Goal: Information Seeking & Learning: Check status

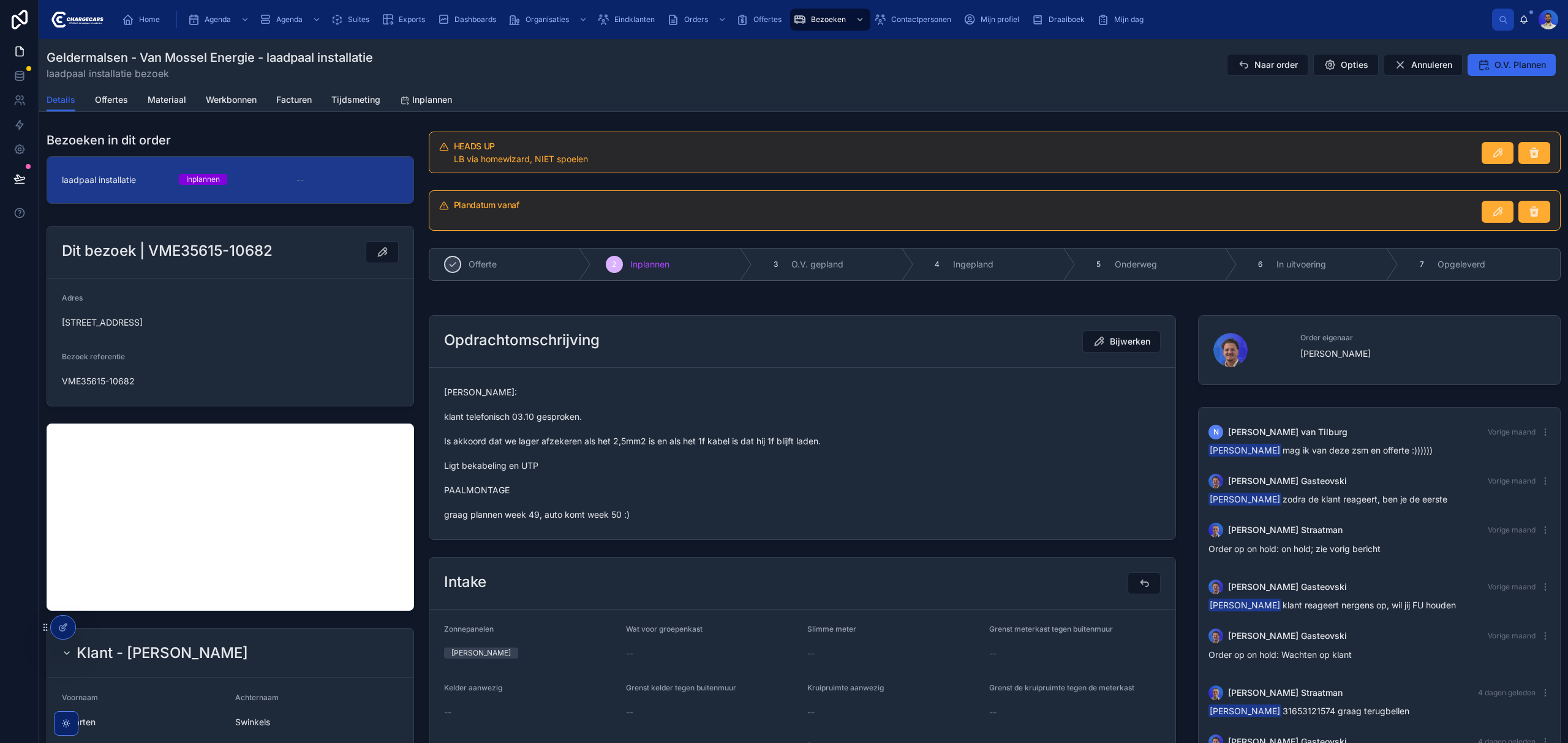
scroll to position [40, 0]
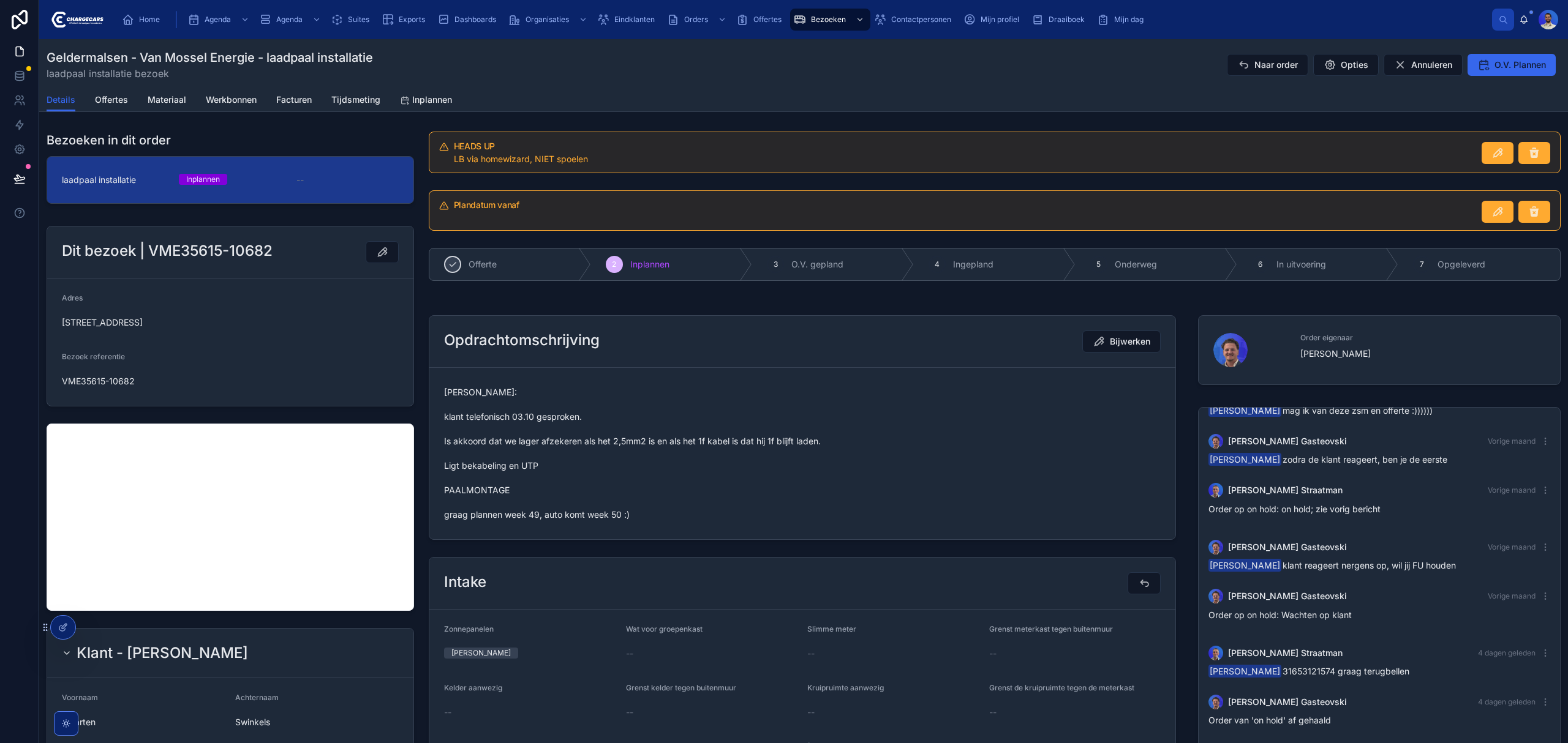
click at [1505, 61] on span "O.V. Plannen" at bounding box center [1520, 65] width 51 height 12
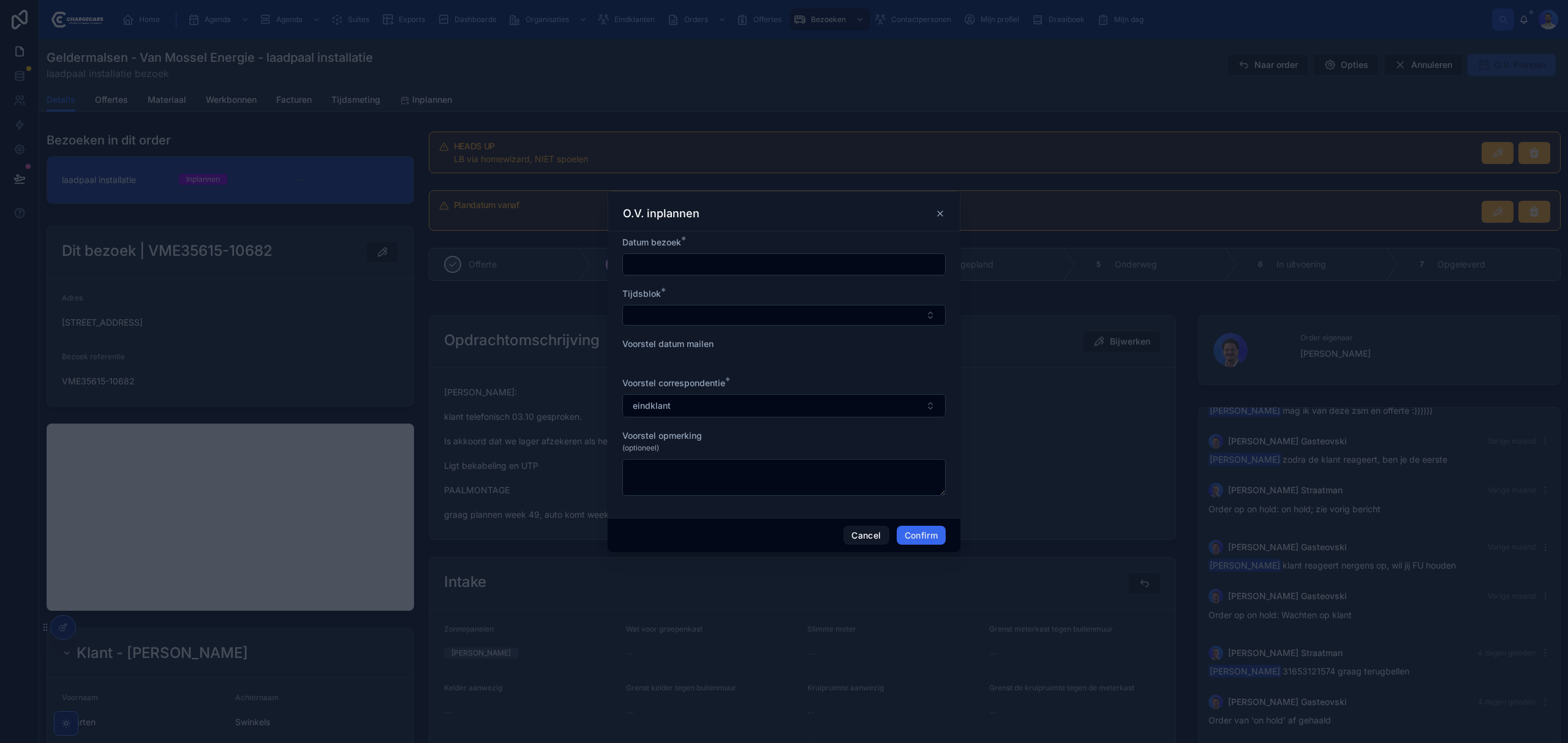
click at [703, 268] on input "text" at bounding box center [784, 264] width 322 height 17
click at [846, 300] on button at bounding box center [849, 294] width 22 height 22
click at [738, 364] on button "2" at bounding box center [739, 365] width 22 height 22
type input "*********"
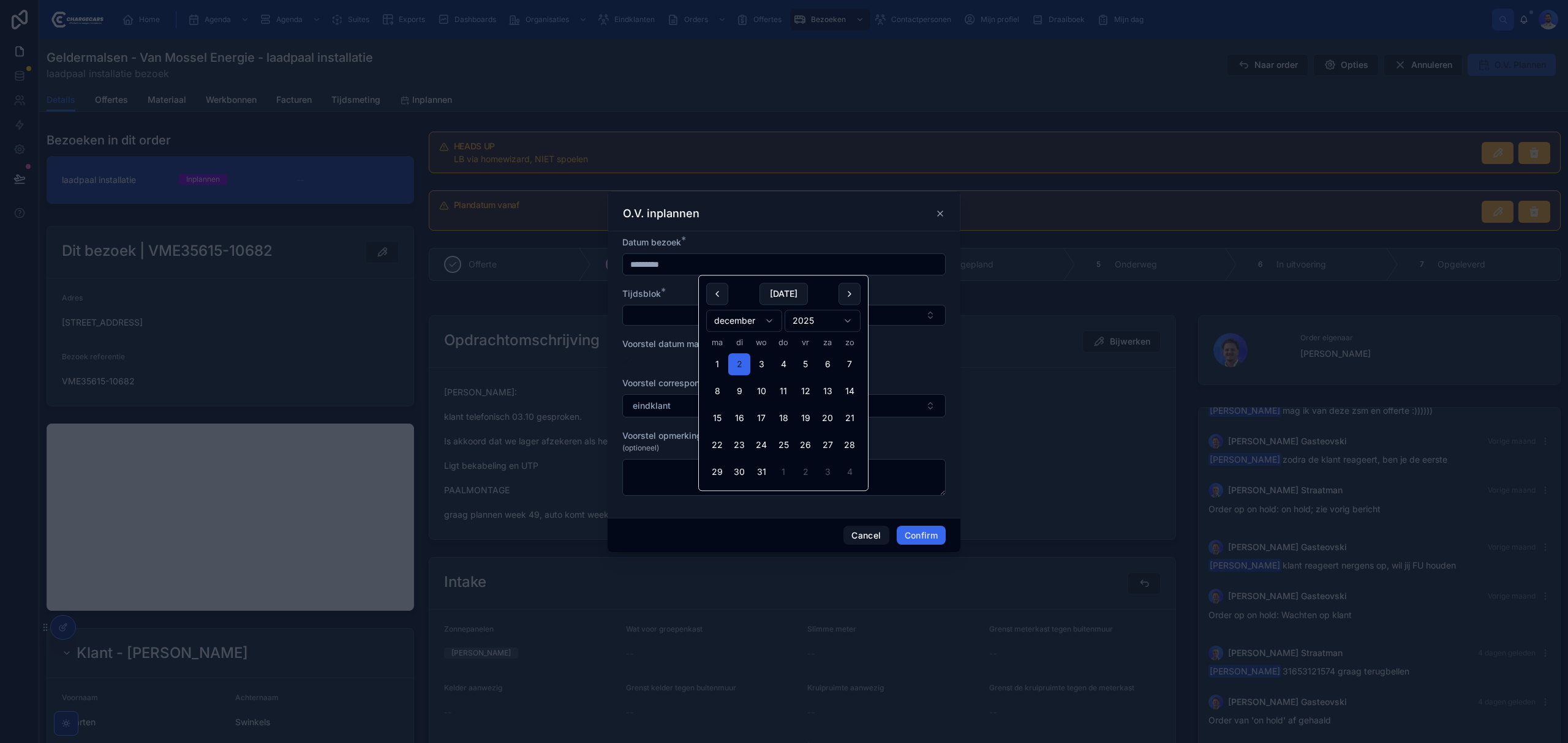
click at [677, 324] on button "Select Button" at bounding box center [784, 315] width 323 height 21
click at [738, 409] on span "9.00 - 15.00" at bounding box center [728, 403] width 49 height 12
click at [917, 537] on button "Confirm" at bounding box center [921, 537] width 49 height 20
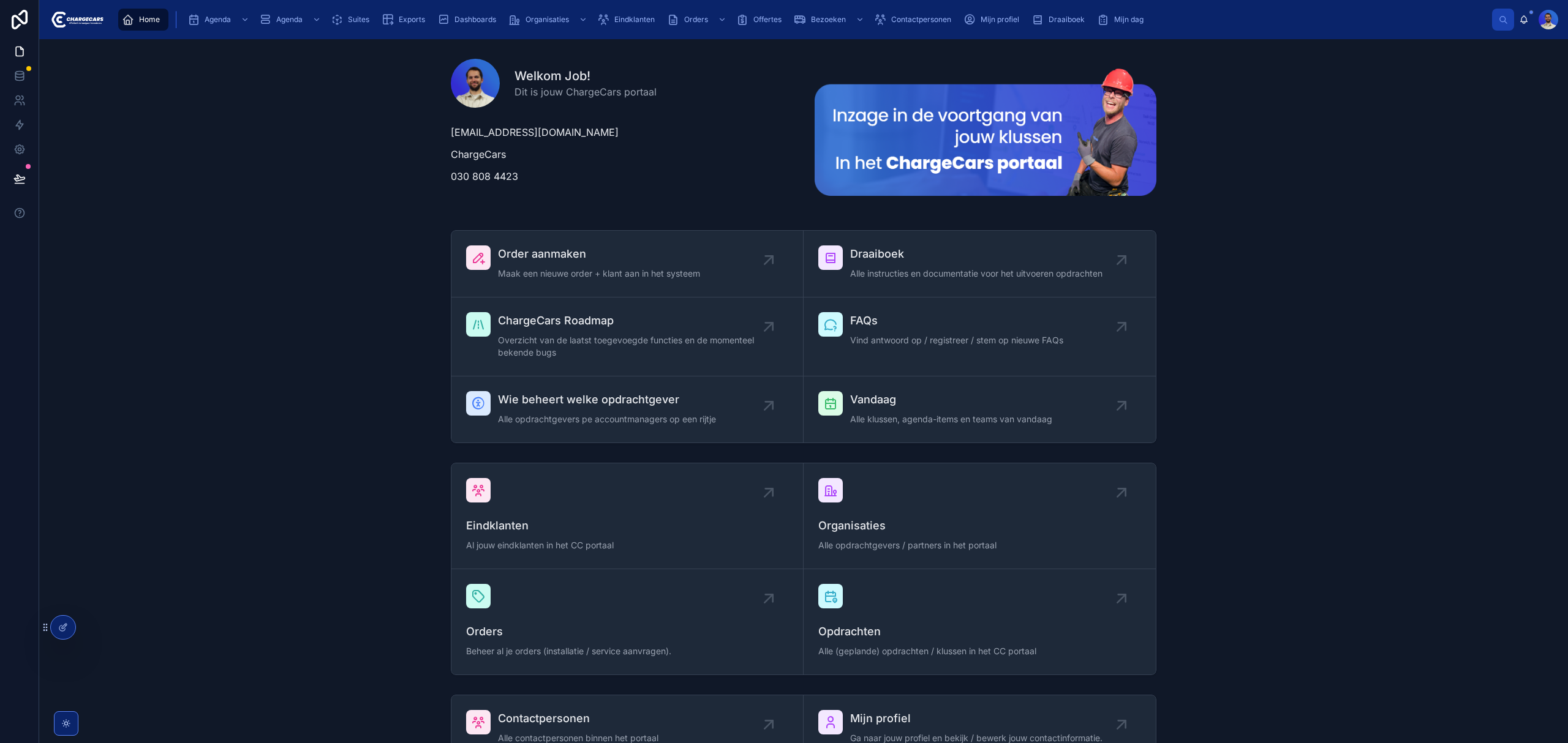
click at [636, 15] on span "Eindklanten" at bounding box center [634, 19] width 40 height 10
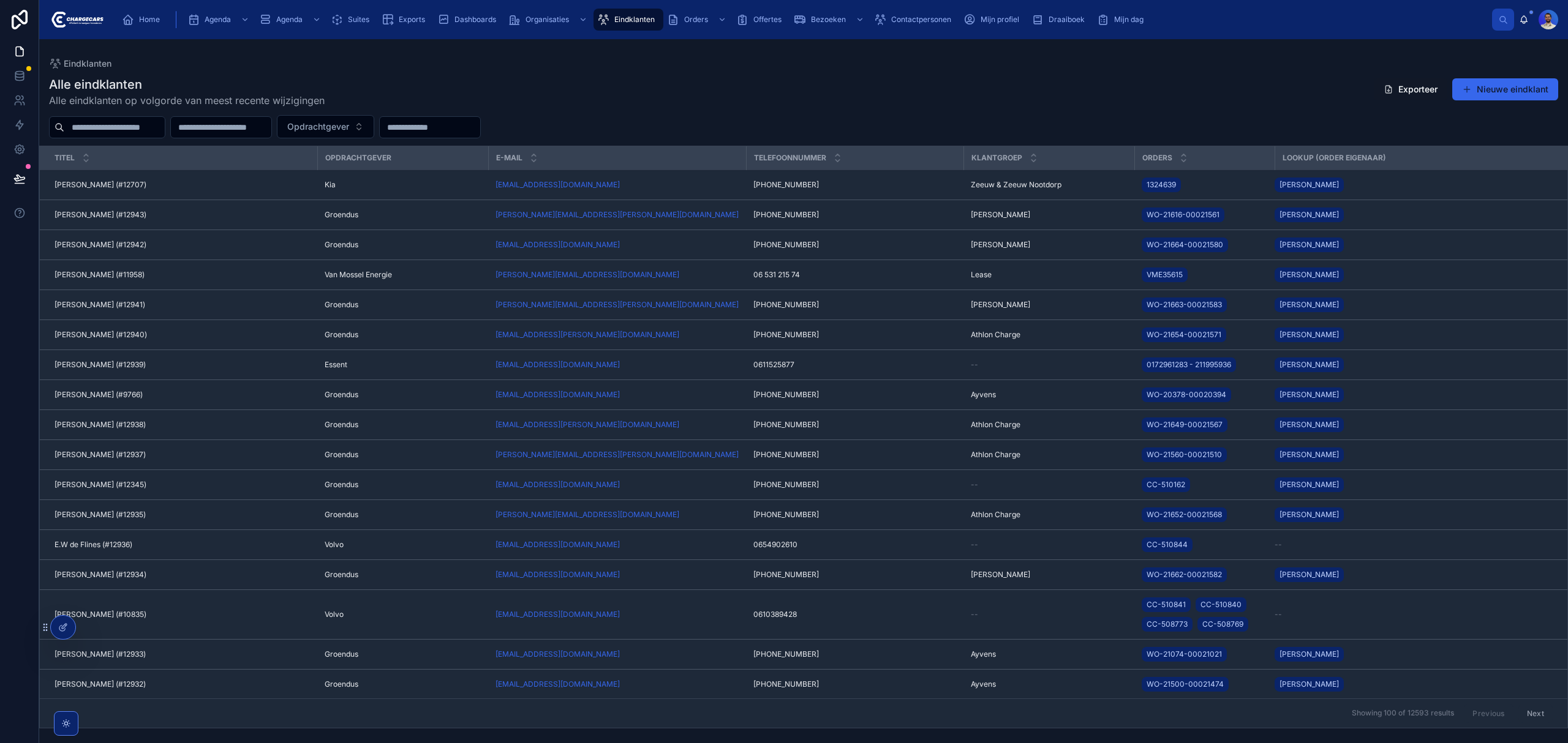
click at [480, 120] on input "text" at bounding box center [430, 127] width 101 height 17
type input "**********"
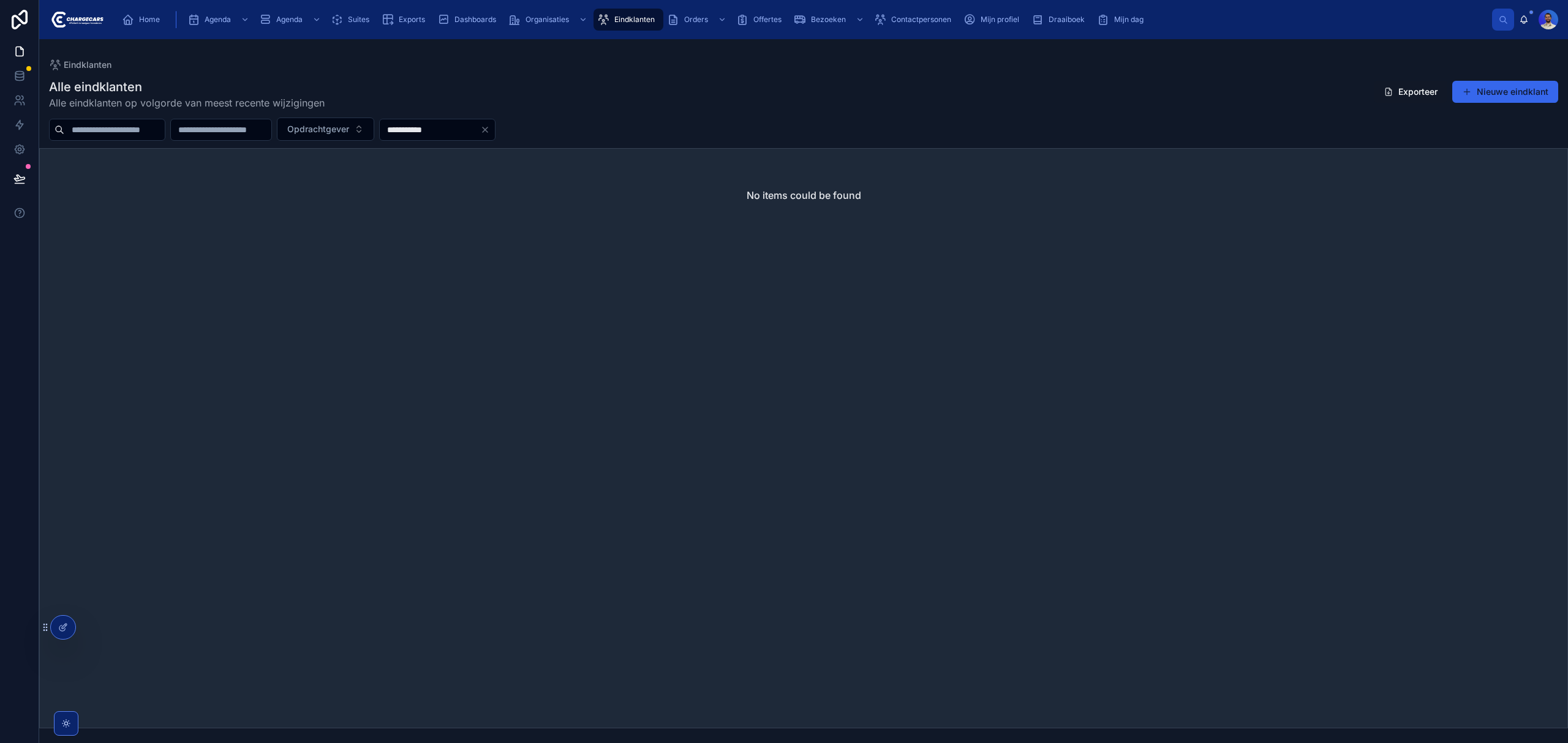
click at [480, 130] on input "**********" at bounding box center [430, 129] width 101 height 17
click at [679, 86] on div "Alle eindklanten Alle eindklanten op volgorde van meest recente wijzigingen Exp…" at bounding box center [804, 94] width 1509 height 32
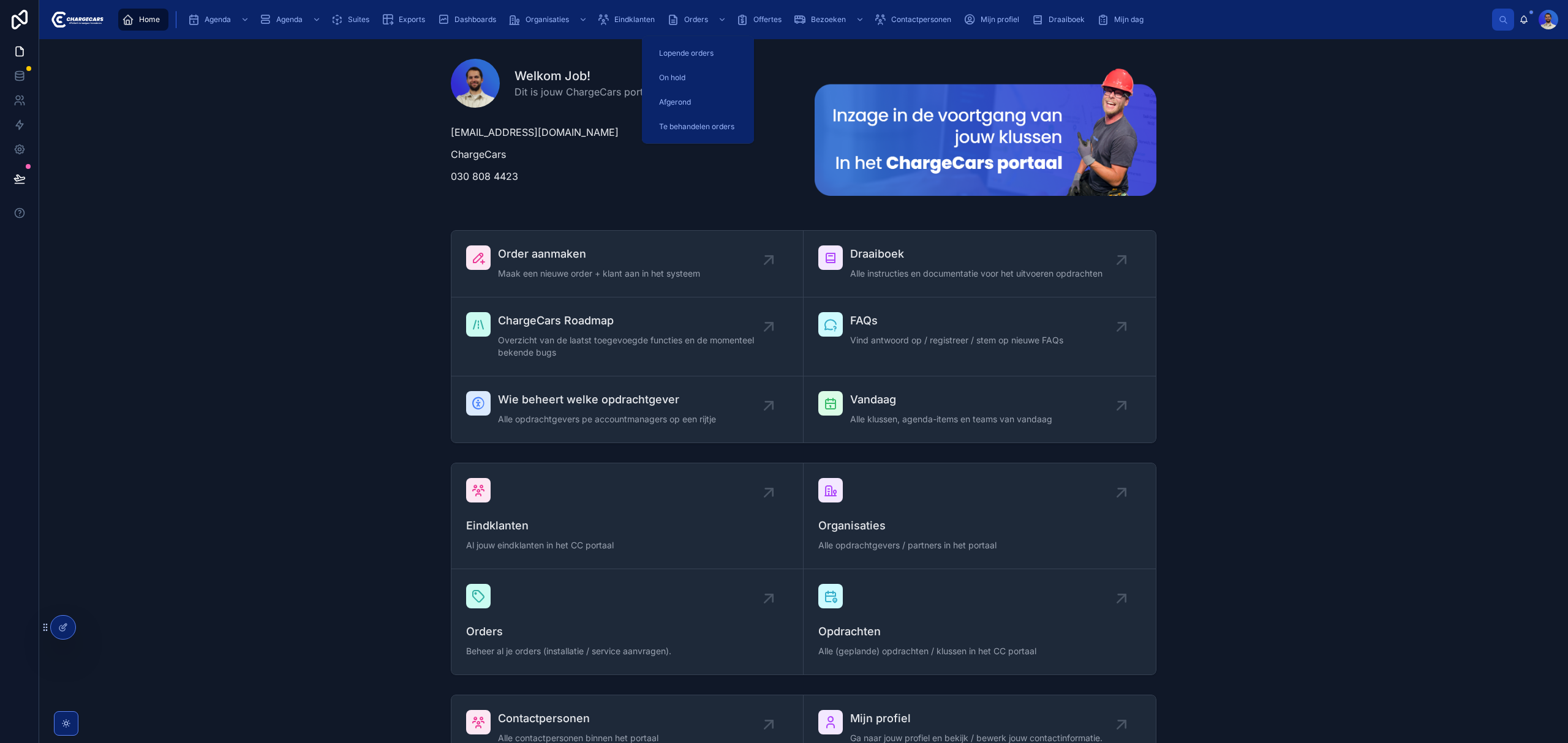
click at [643, 21] on span "Eindklanten" at bounding box center [634, 19] width 40 height 10
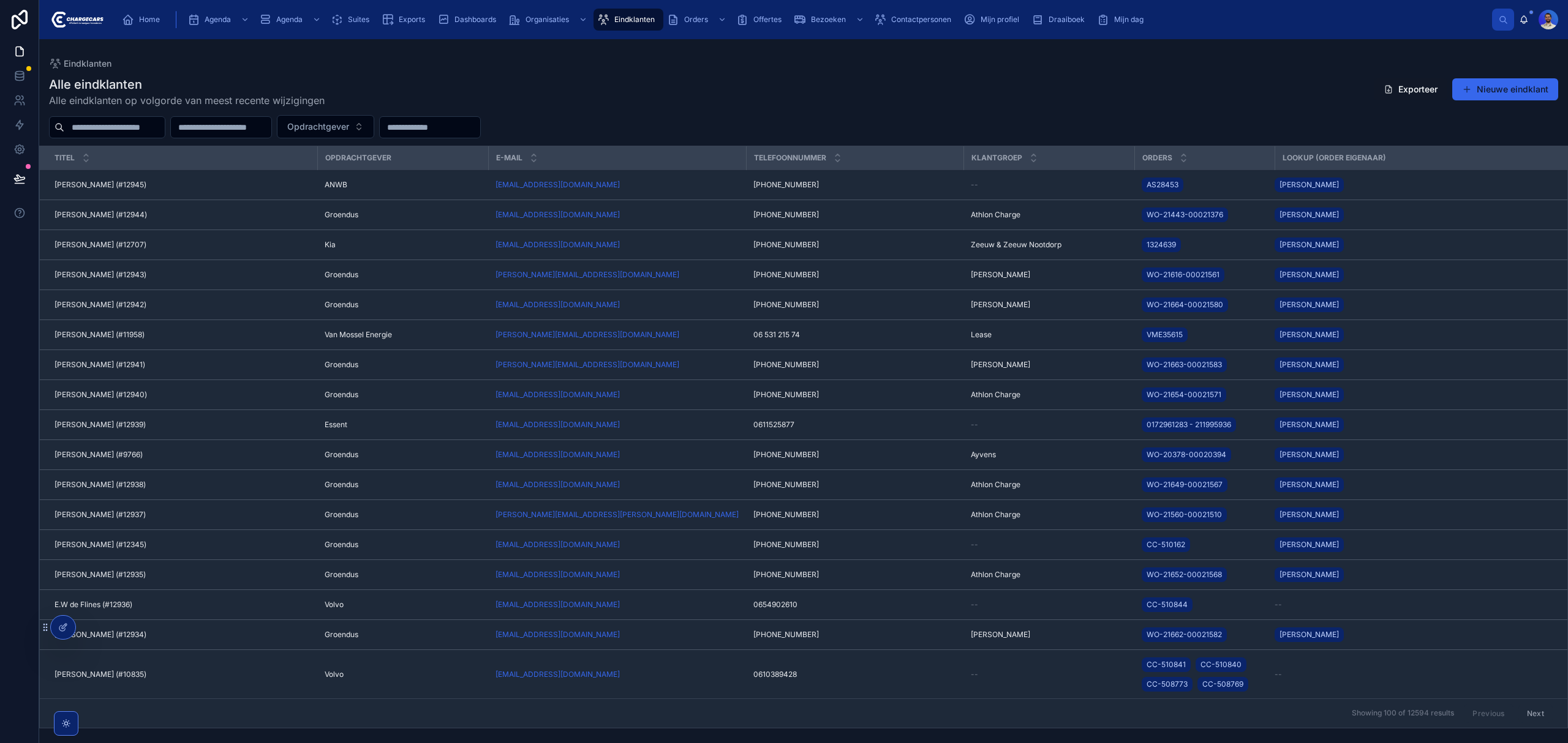
click at [150, 134] on input "text" at bounding box center [114, 127] width 101 height 17
type input "**********"
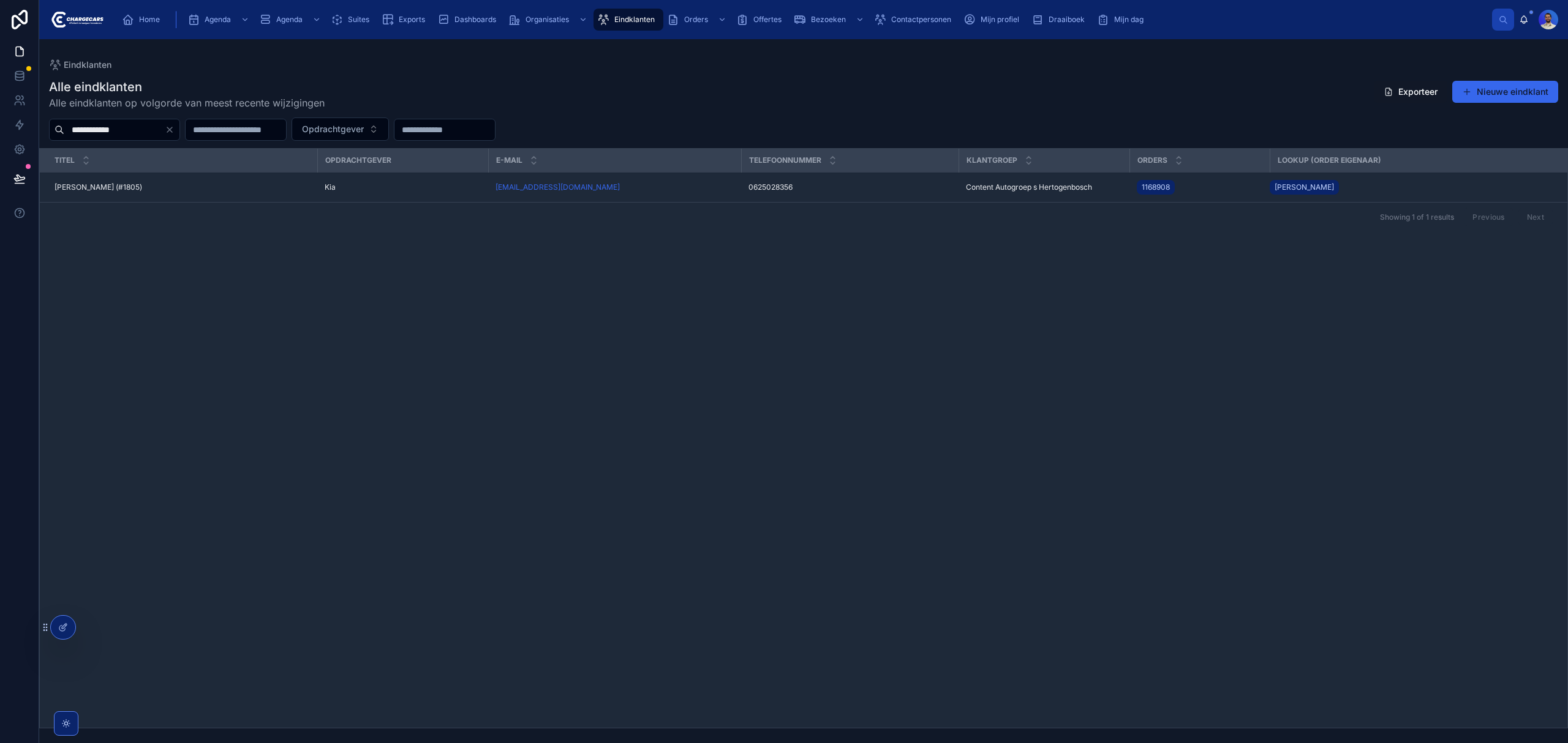
click at [174, 196] on td "Marc Daniels (#1805) Marc Daniels (#1805)" at bounding box center [178, 188] width 277 height 30
click at [92, 191] on span "Marc Daniels (#1805)" at bounding box center [98, 187] width 88 height 10
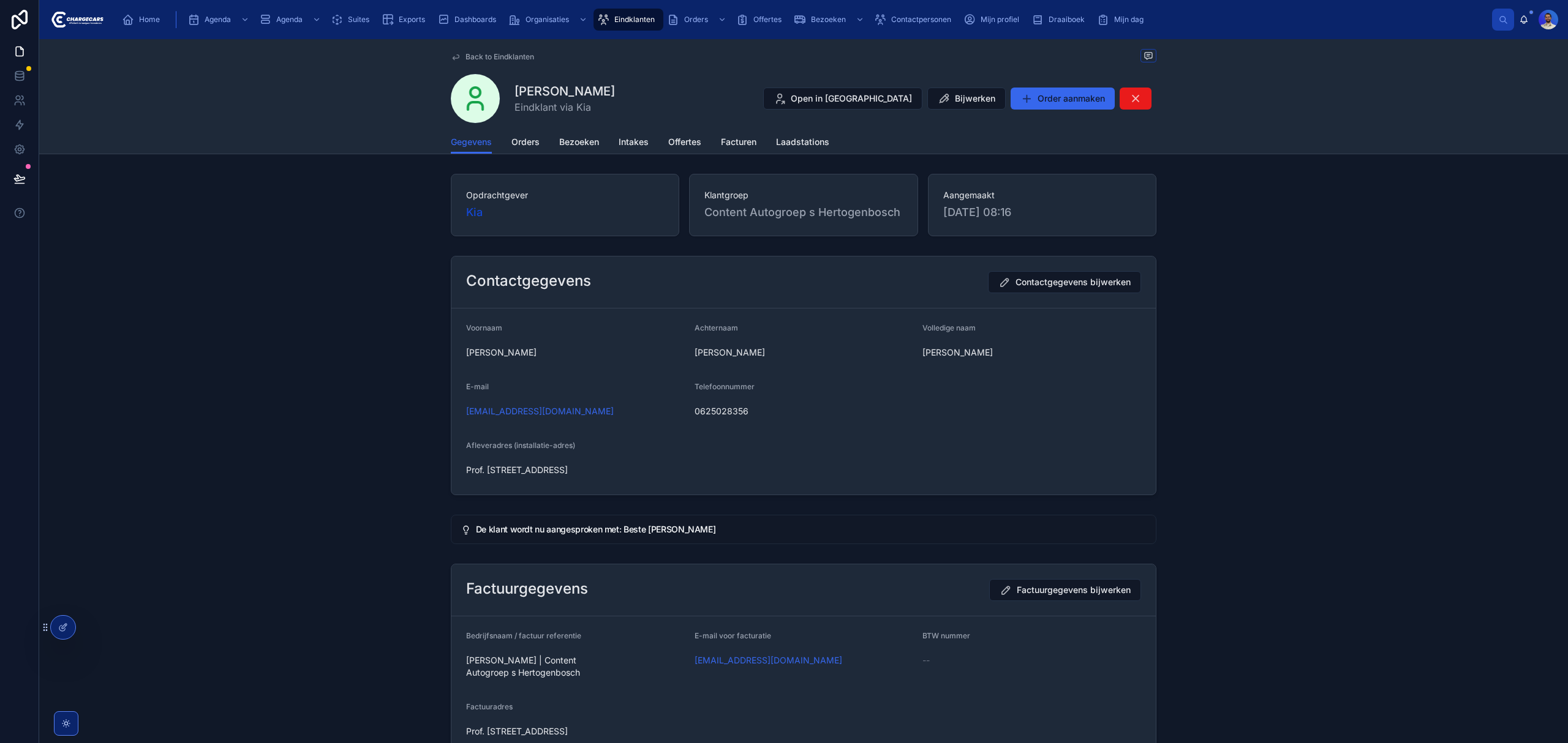
drag, startPoint x: 590, startPoint y: 142, endPoint x: 600, endPoint y: 156, distance: 17.2
click at [590, 141] on span "Bezoeken" at bounding box center [579, 141] width 40 height 12
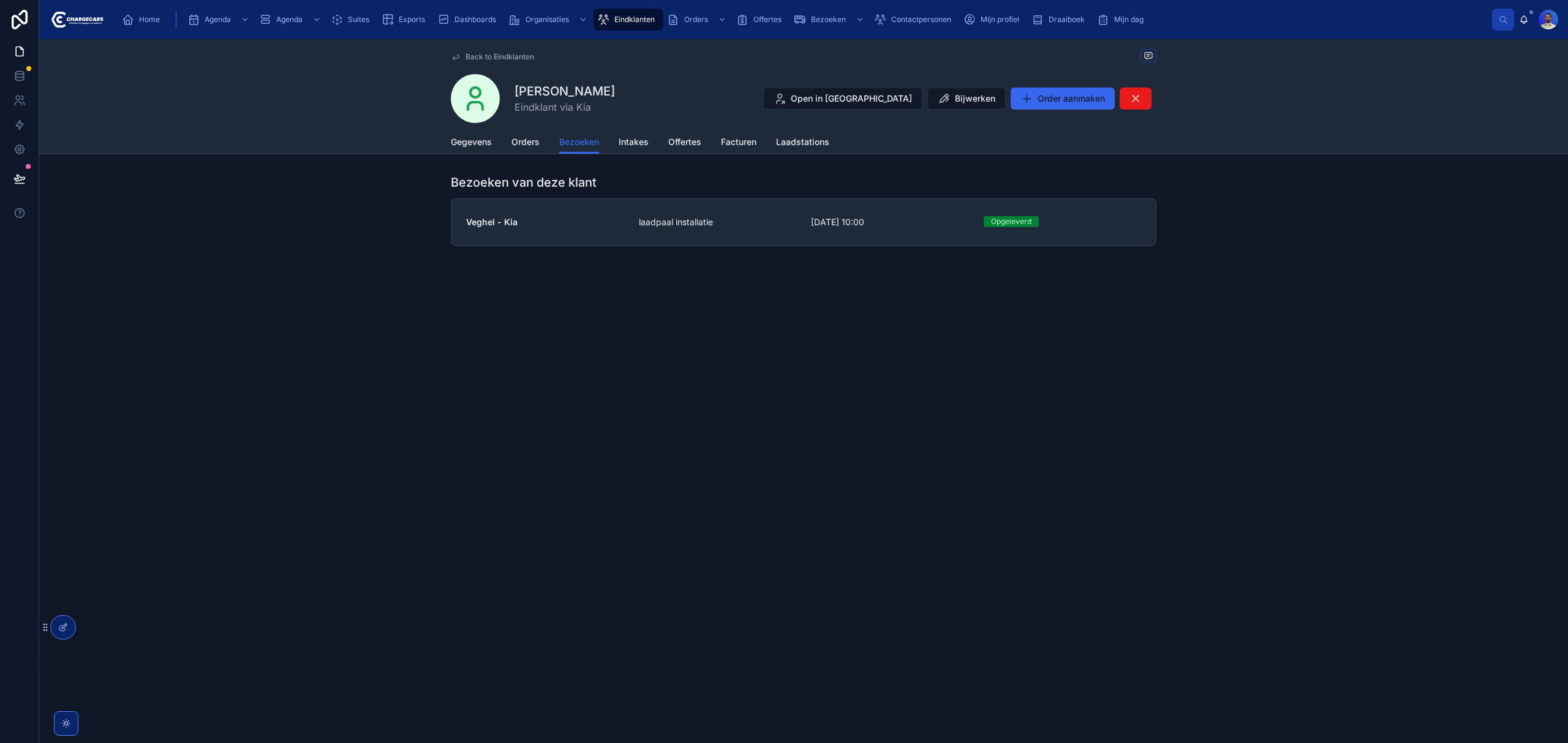
click at [628, 234] on link "Veghel - Kia laadpaal installatie 22-10-2024 10:00 Opgeleverd" at bounding box center [804, 222] width 704 height 47
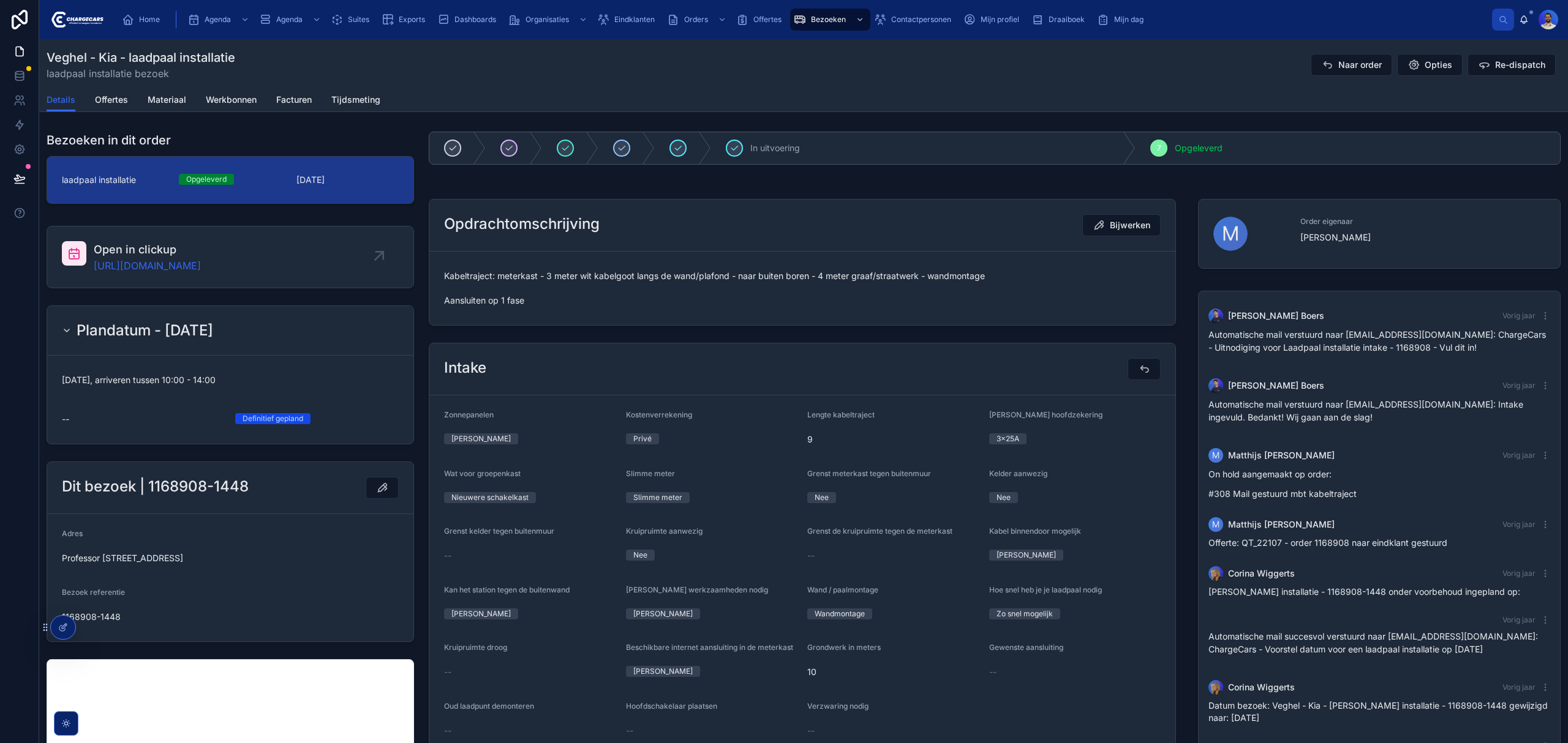
scroll to position [130, 0]
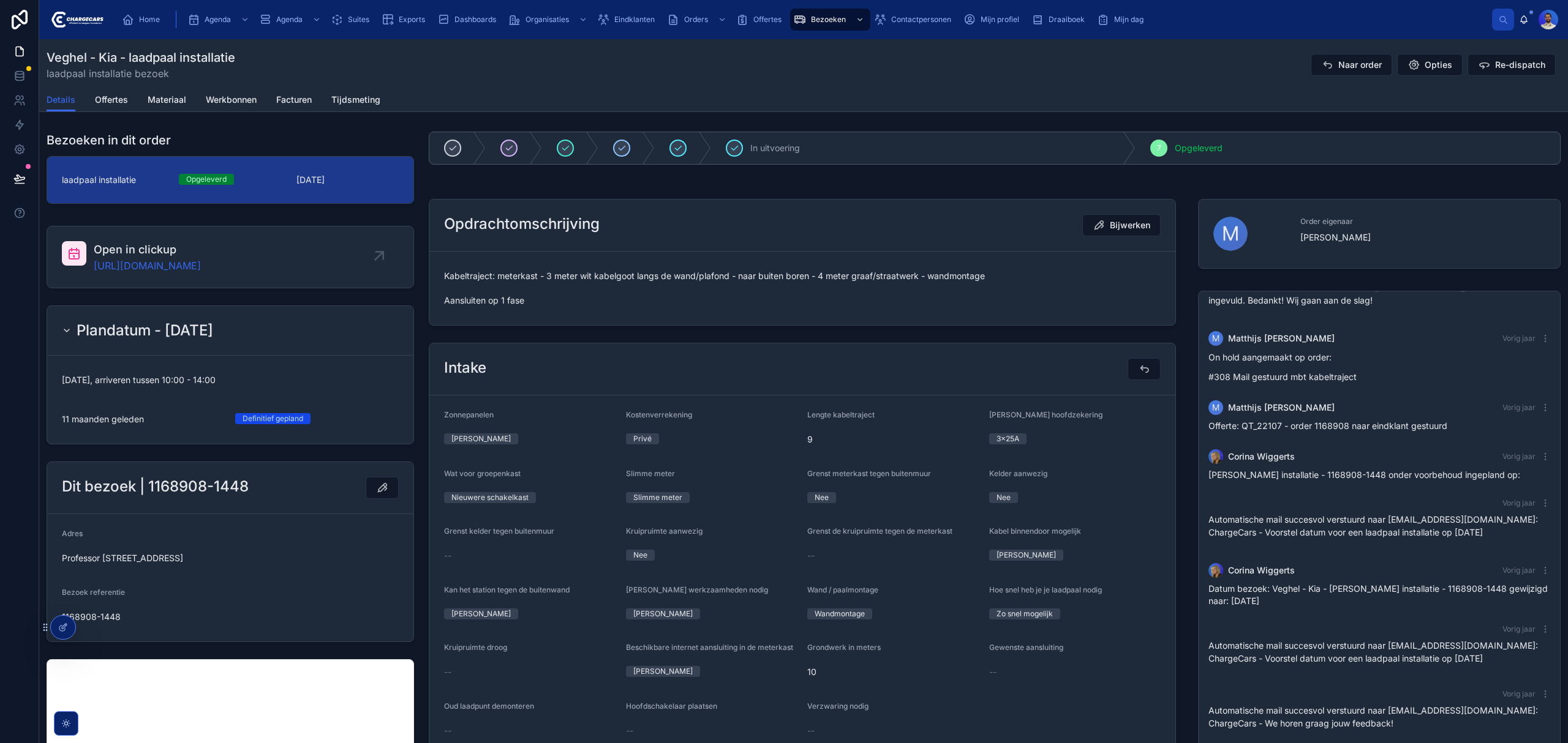
click at [552, 272] on span "Kabeltraject: meterkast - 3 meter wit kabelgoot langs de wand/plafond - naar bu…" at bounding box center [802, 288] width 716 height 36
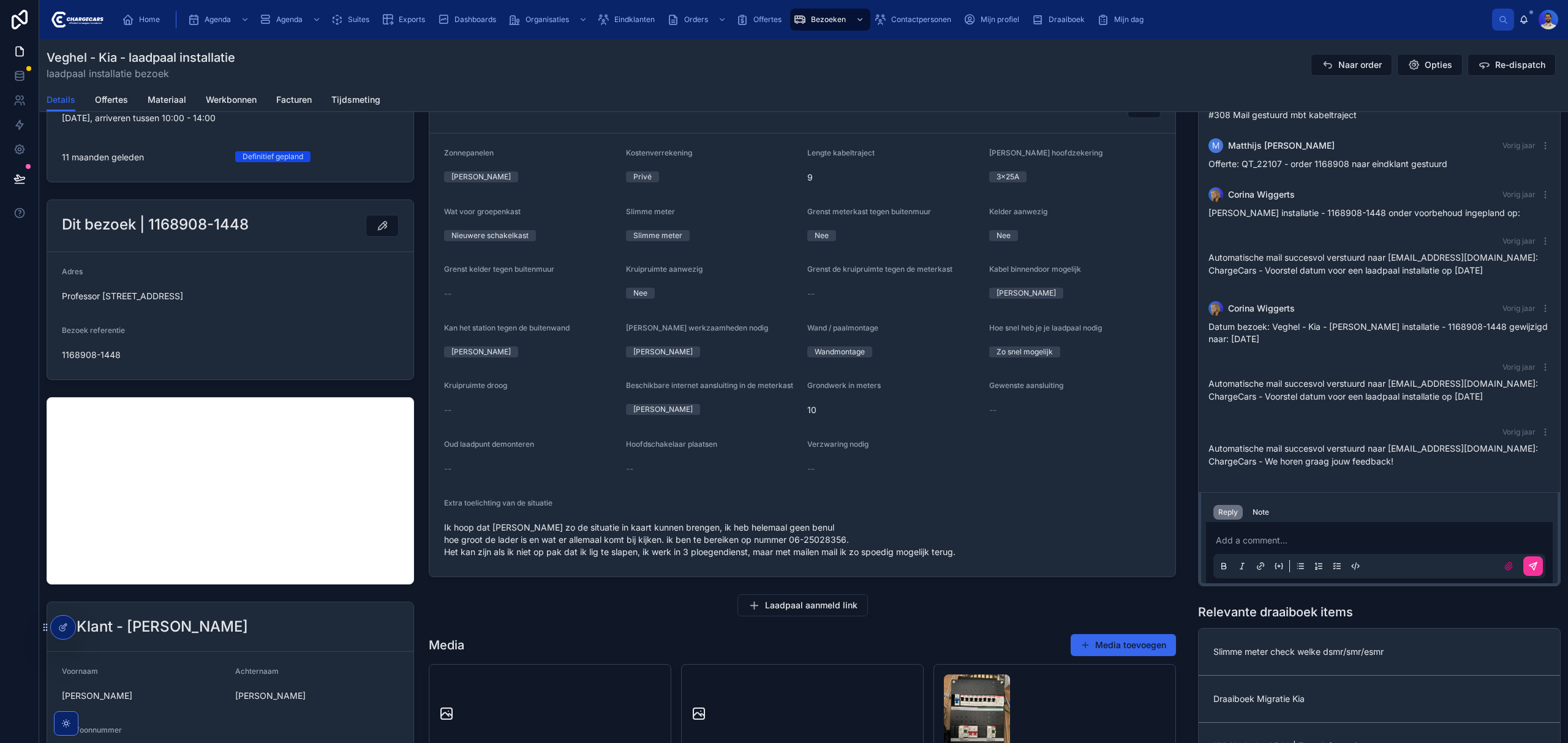
scroll to position [32, 0]
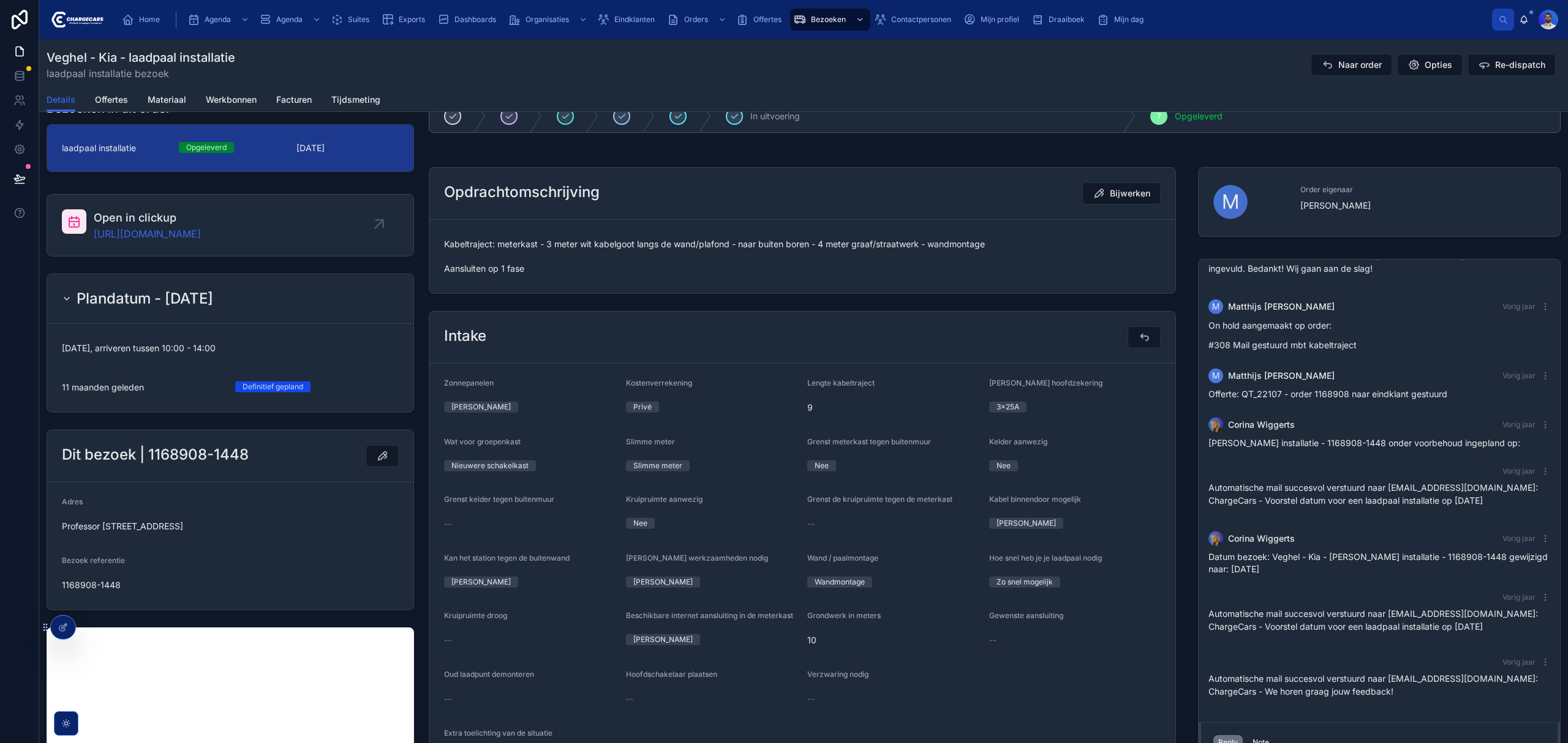
click at [180, 228] on link "https://app.clickup.com/t/86c0mqtxq" at bounding box center [147, 234] width 107 height 15
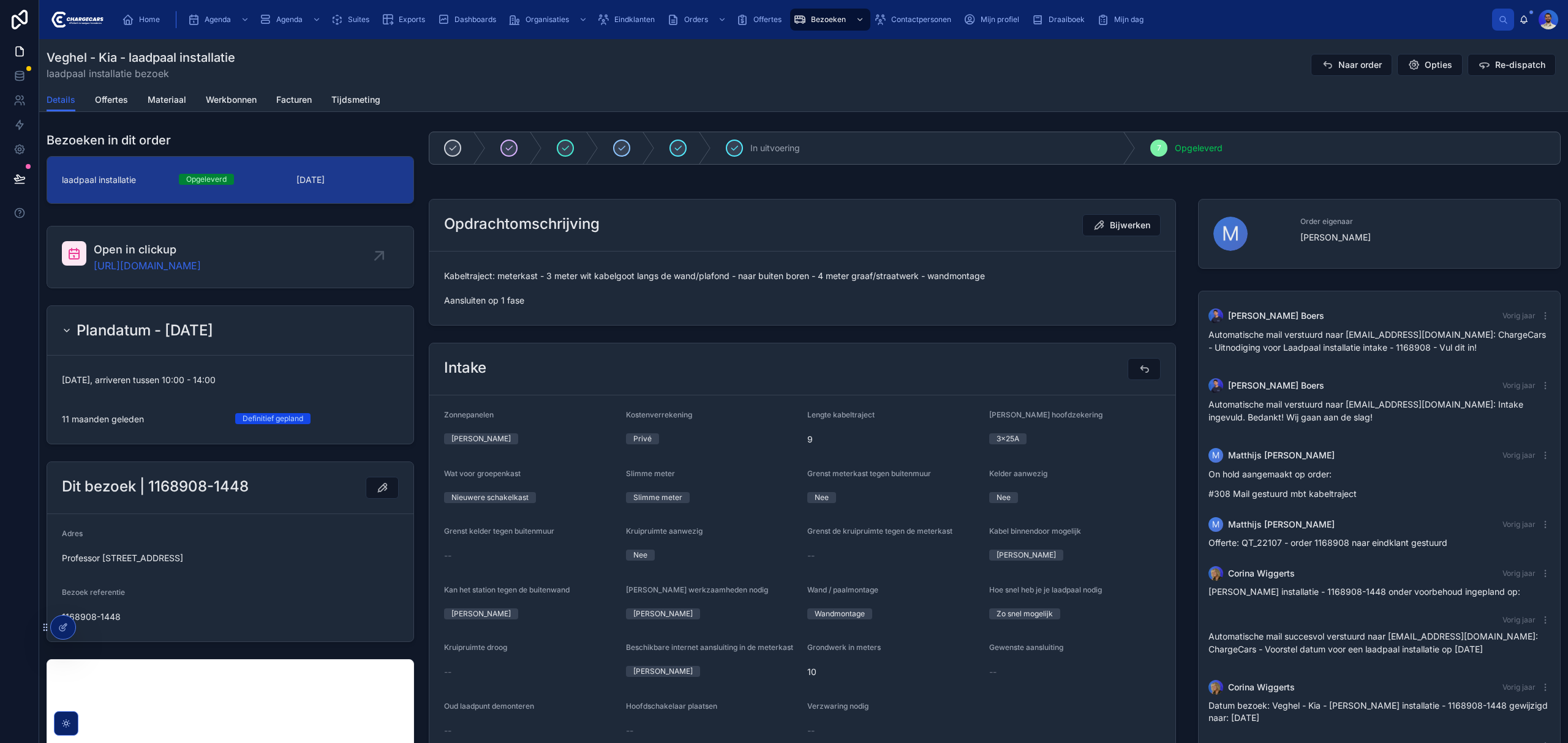
scroll to position [130, 0]
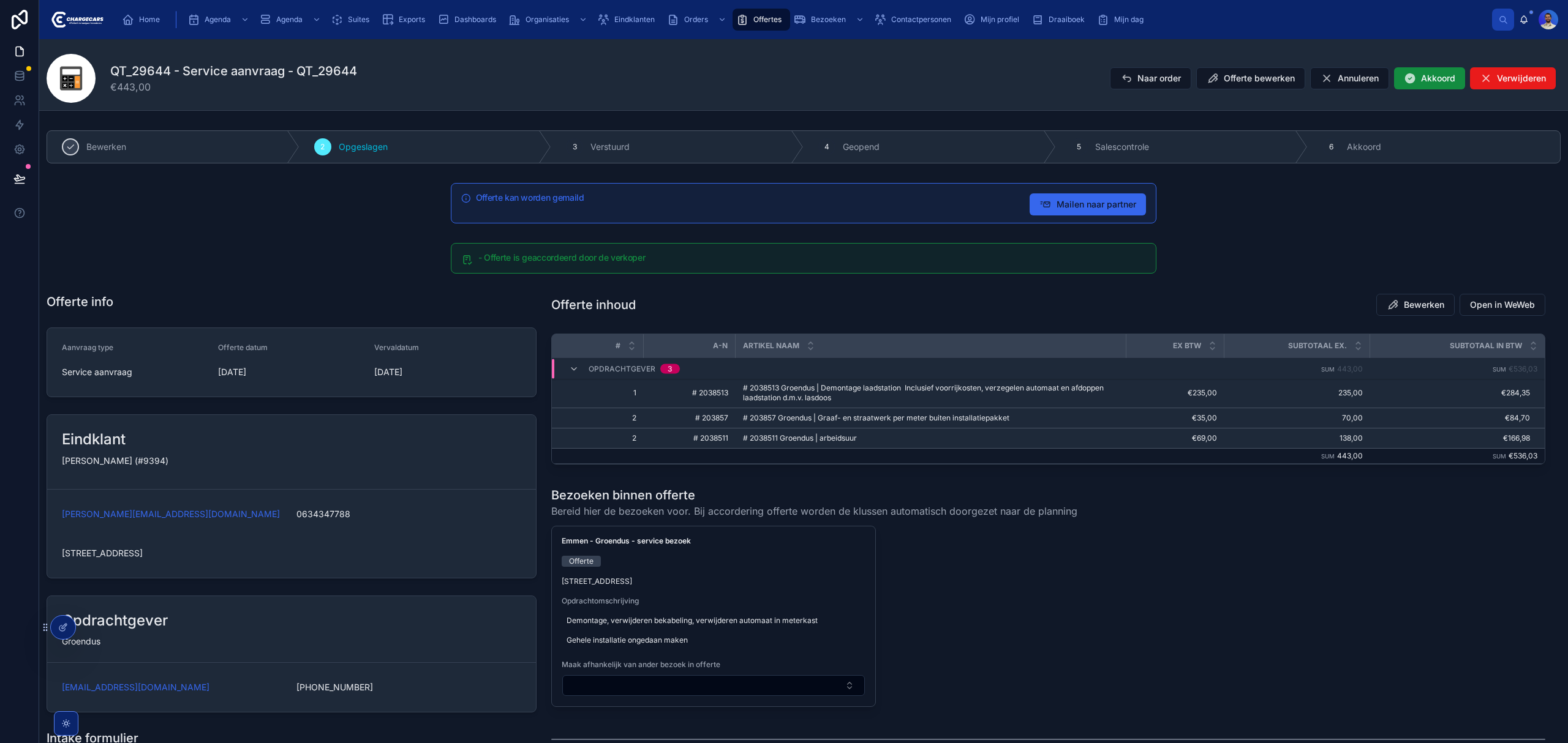
click at [1137, 74] on span "Naar order" at bounding box center [1159, 78] width 44 height 12
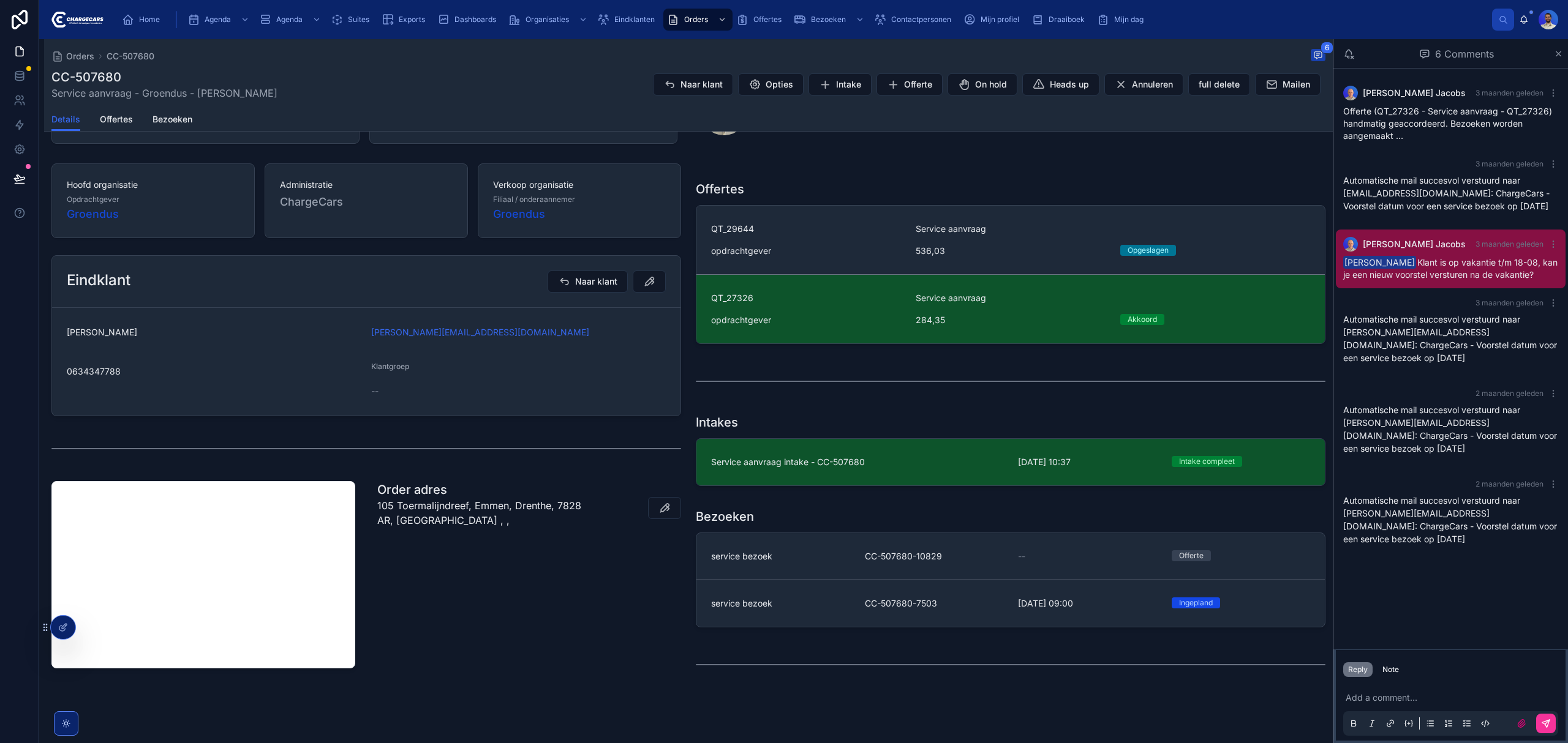
scroll to position [97, 0]
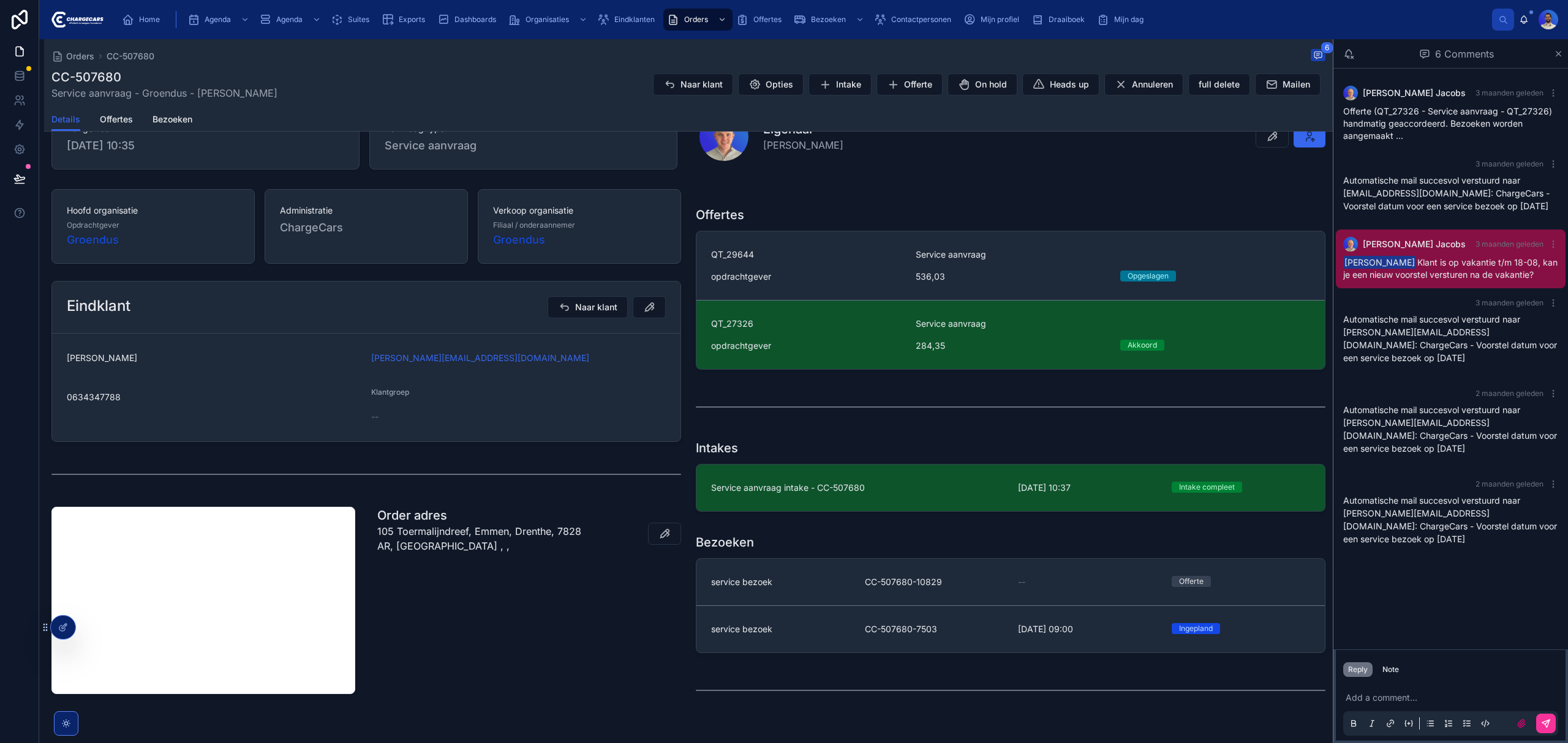
click at [840, 351] on div "opdrachtgever" at bounding box center [805, 346] width 190 height 12
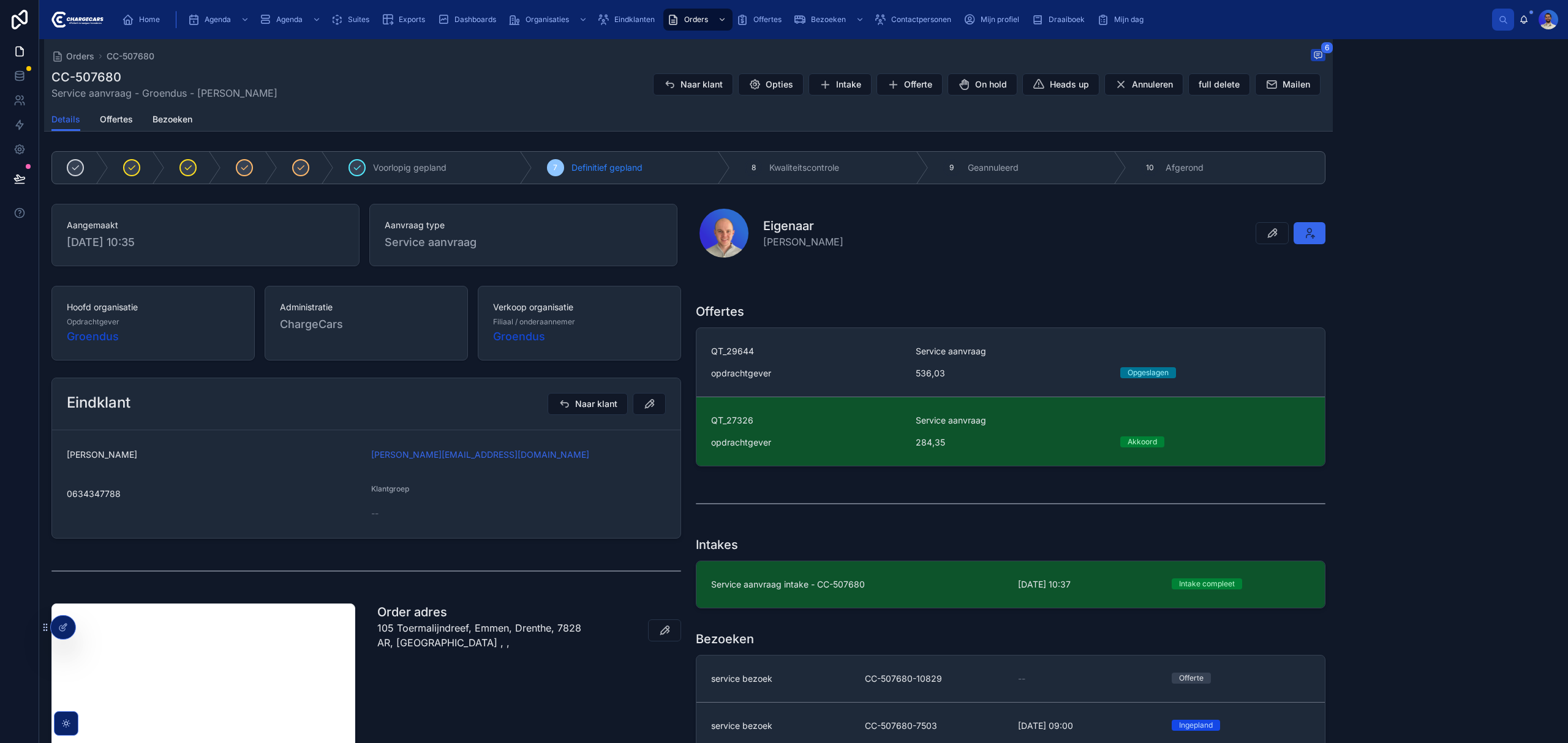
scroll to position [179, 0]
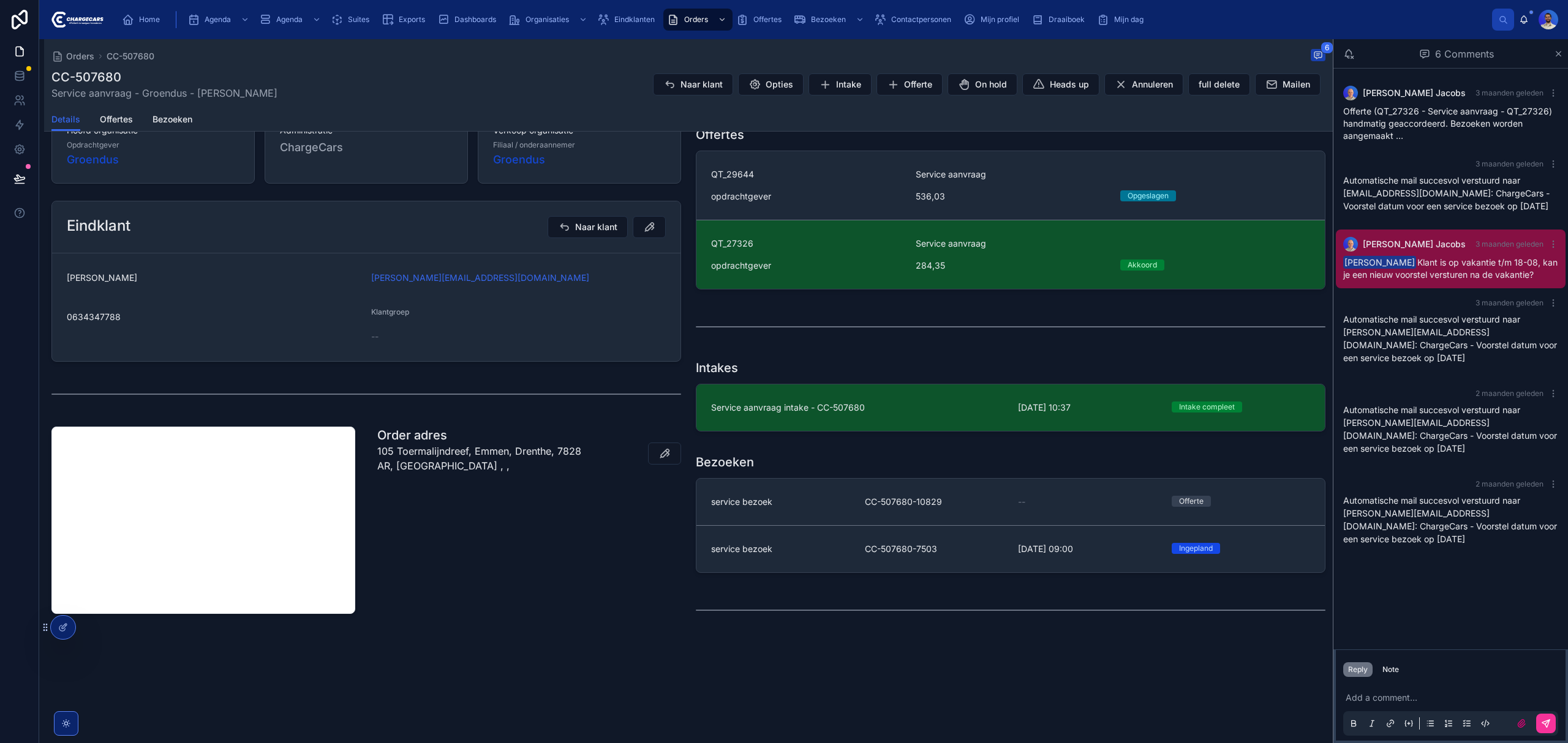
click at [843, 558] on link "service bezoek CC-507680-7503 26-9-2025 09:00 Ingepland" at bounding box center [1010, 549] width 628 height 47
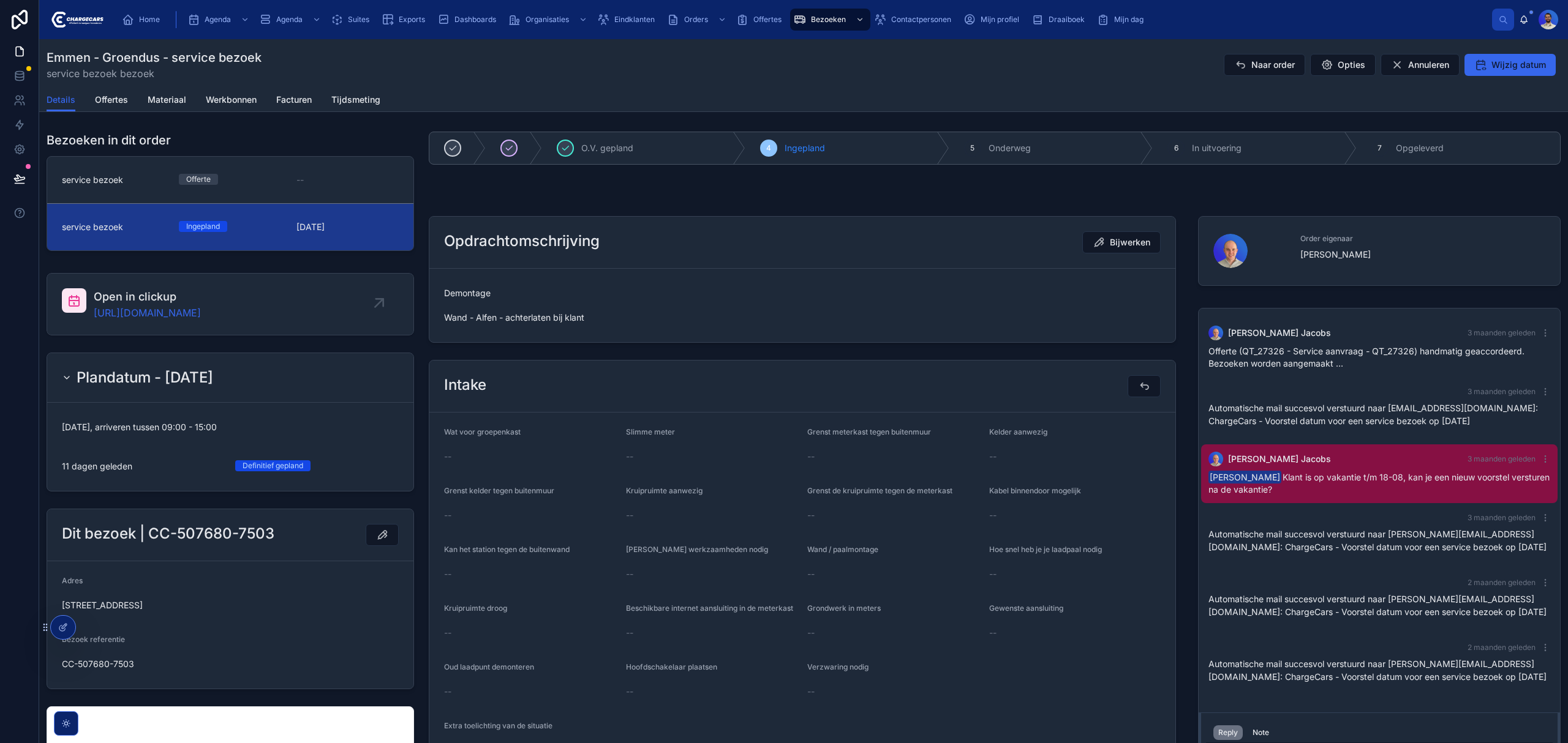
click at [175, 317] on link "https://app.clickup.com/t/86c4nphjb" at bounding box center [147, 312] width 107 height 15
click at [113, 98] on span "Offertes" at bounding box center [111, 99] width 33 height 12
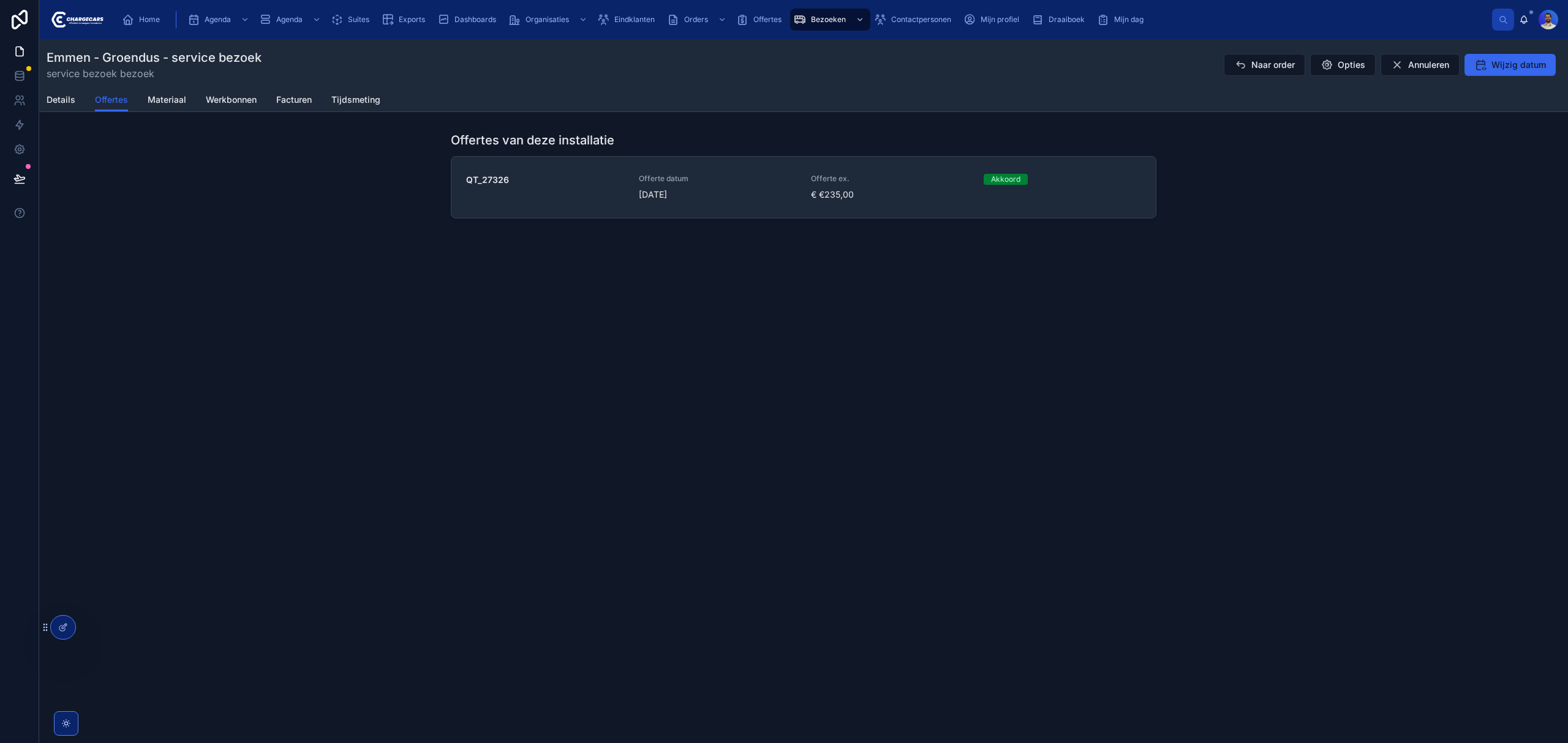
click at [629, 192] on div "QT_27326 Offerte datum [DATE] Offerte ex. € €235,00 Akkoord" at bounding box center [804, 188] width 675 height 27
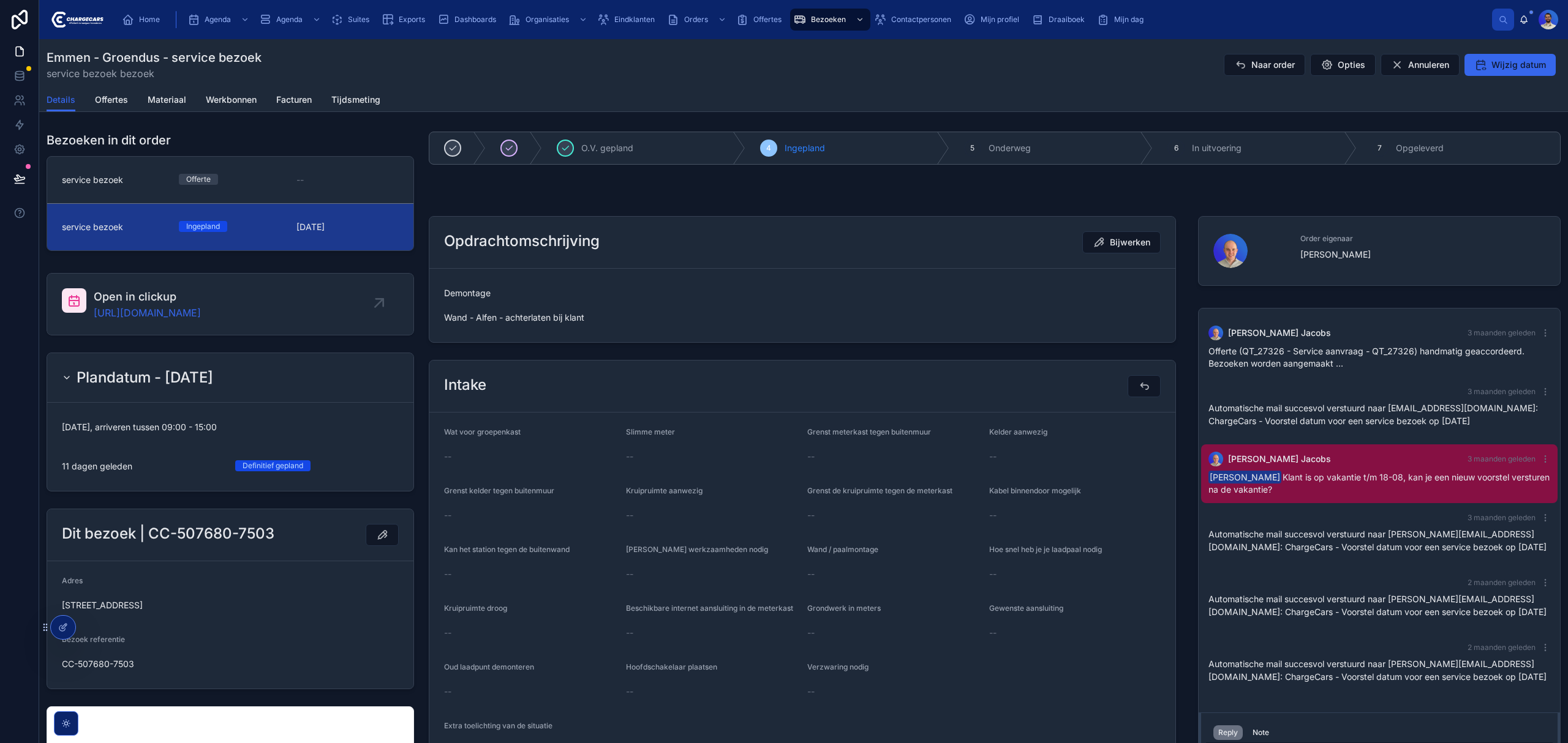
click at [1176, 66] on span "Naar order" at bounding box center [1273, 65] width 44 height 12
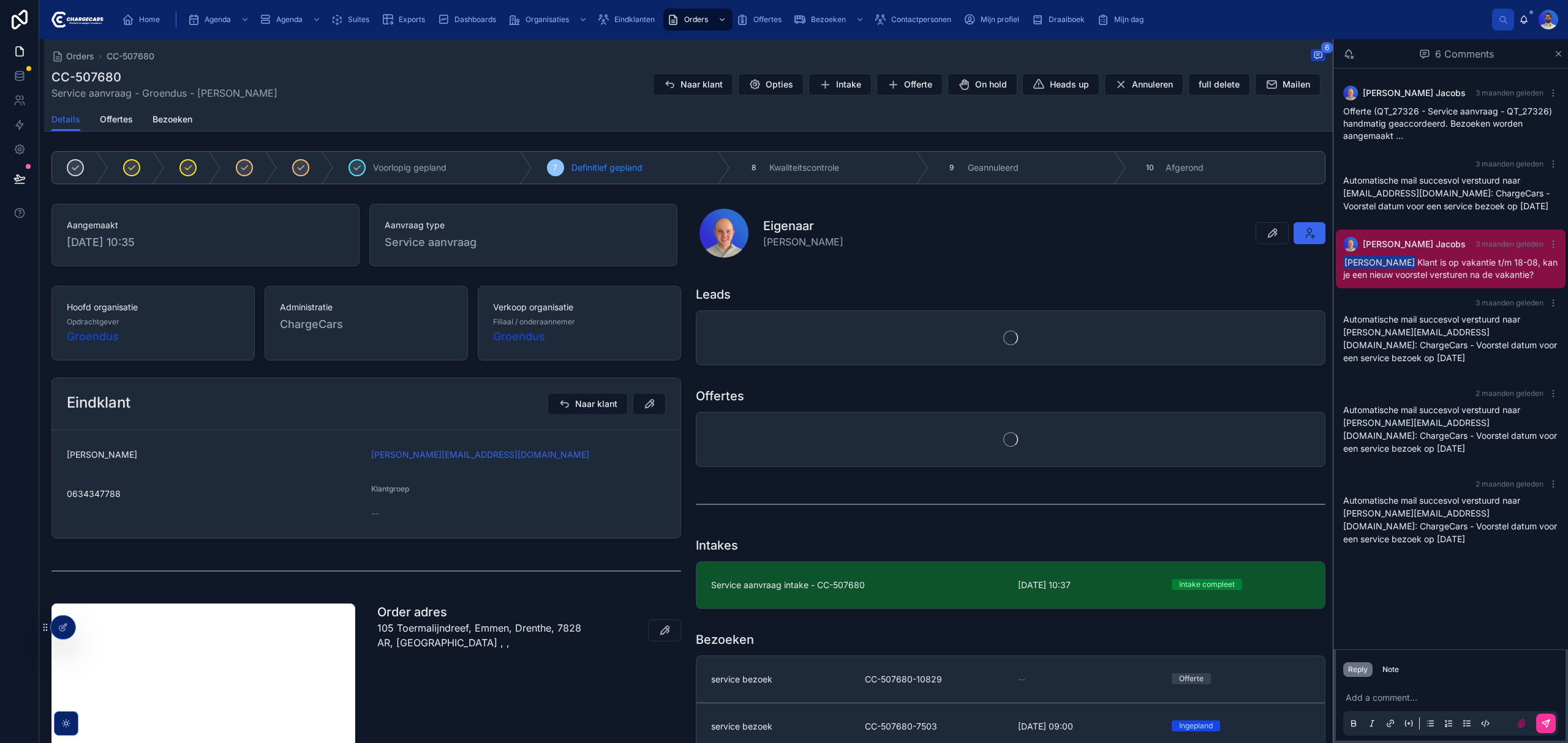
click at [106, 118] on span "Offertes" at bounding box center [117, 119] width 33 height 12
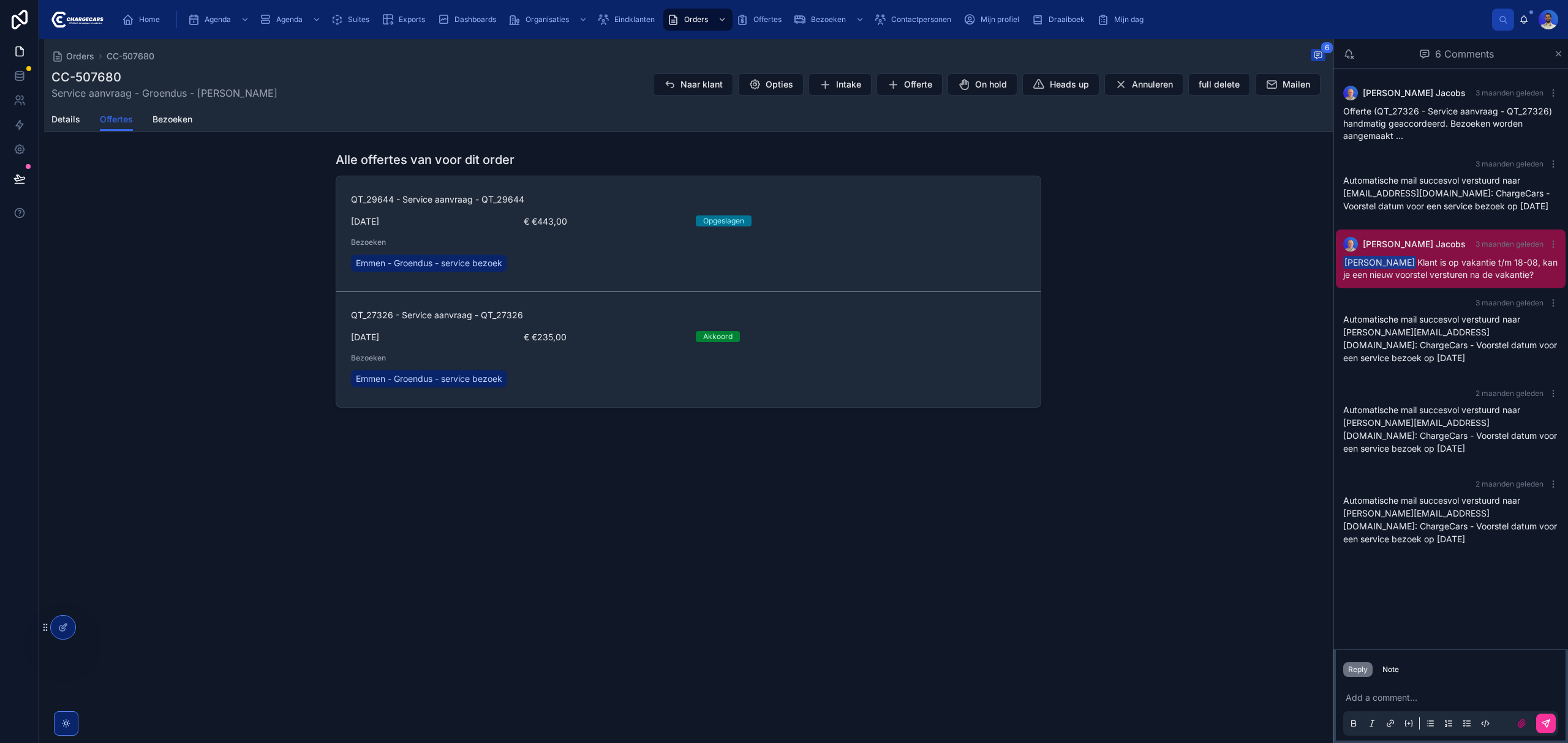
click at [610, 232] on div "QT_29644 - Service aanvraag - QT_29644 7-10-2025 € €443,00 Opgeslagen Bezoeken …" at bounding box center [688, 234] width 675 height 81
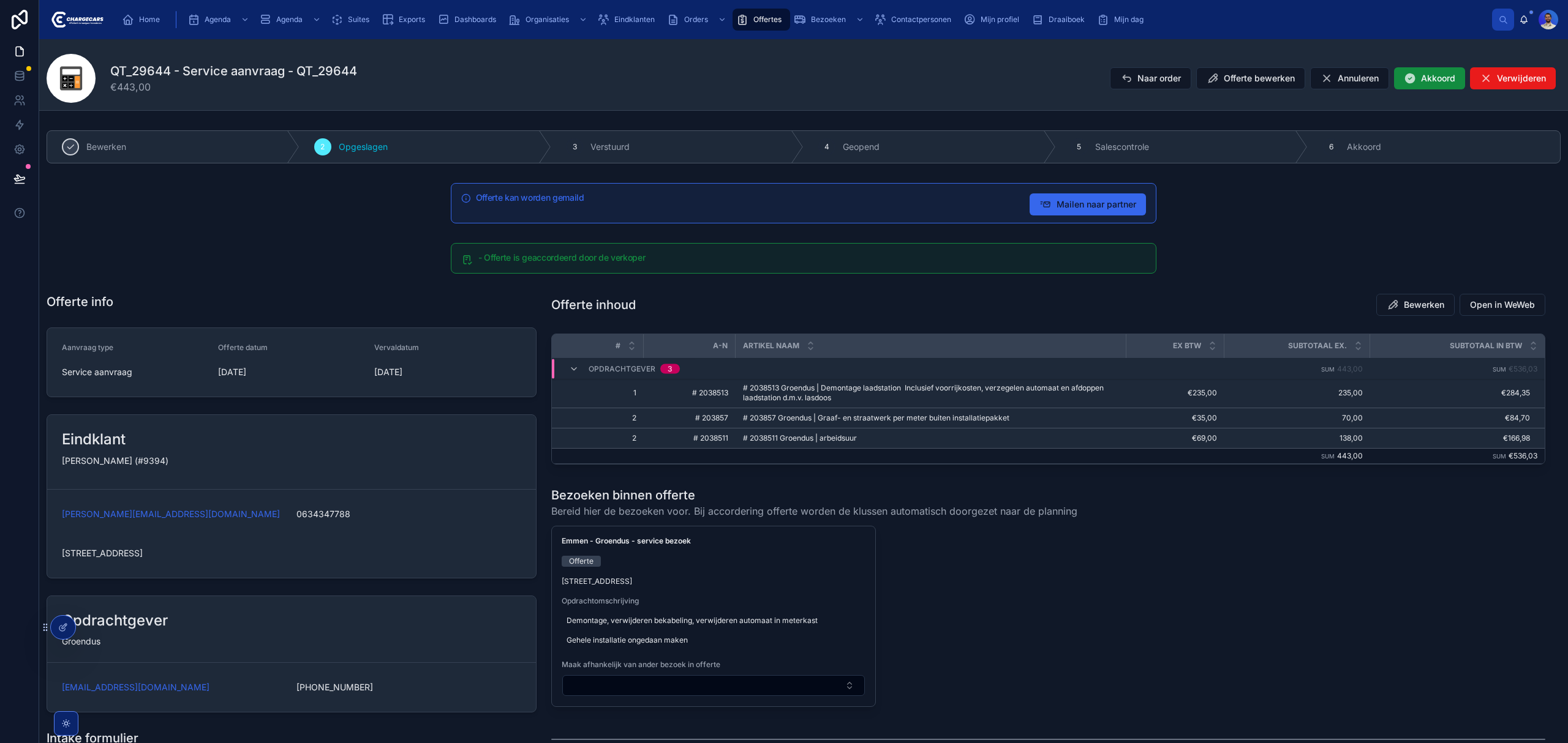
click at [780, 402] on span "# 2038513 Groendus | Demontage laadstation Inclusief voorrijkosten, verzegelen …" at bounding box center [930, 393] width 376 height 20
click at [807, 421] on span "# 203857 Groendus | Graaf- en straatwerk per meter buiten installatiepakket" at bounding box center [876, 418] width 266 height 10
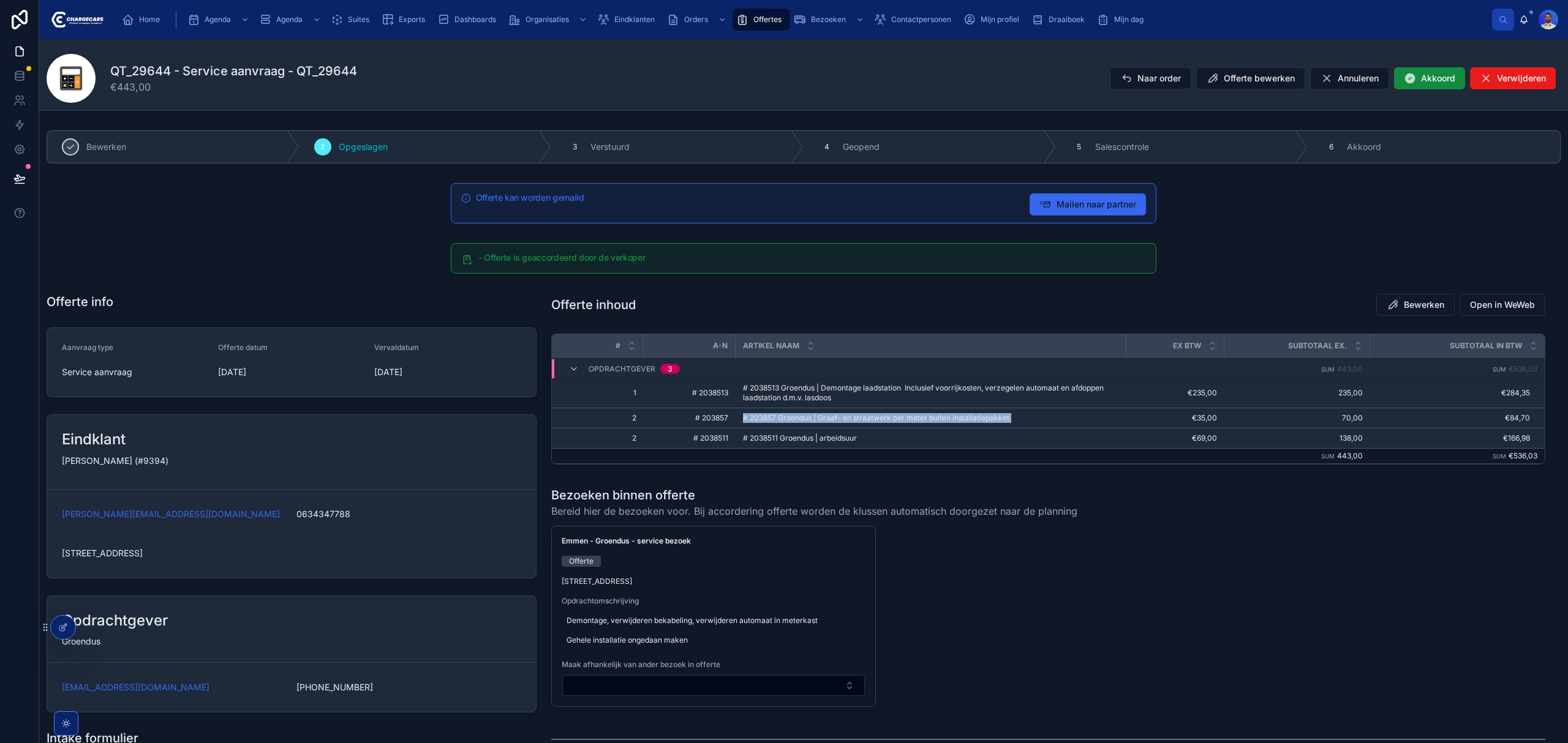
drag, startPoint x: 807, startPoint y: 421, endPoint x: 796, endPoint y: 425, distance: 11.7
click at [807, 420] on span "# 203857 Groendus | Graaf- en straatwerk per meter buiten installatiepakket" at bounding box center [876, 418] width 266 height 10
click at [788, 443] on span "# 2038511 Groendus | arbeidsuur" at bounding box center [800, 438] width 114 height 10
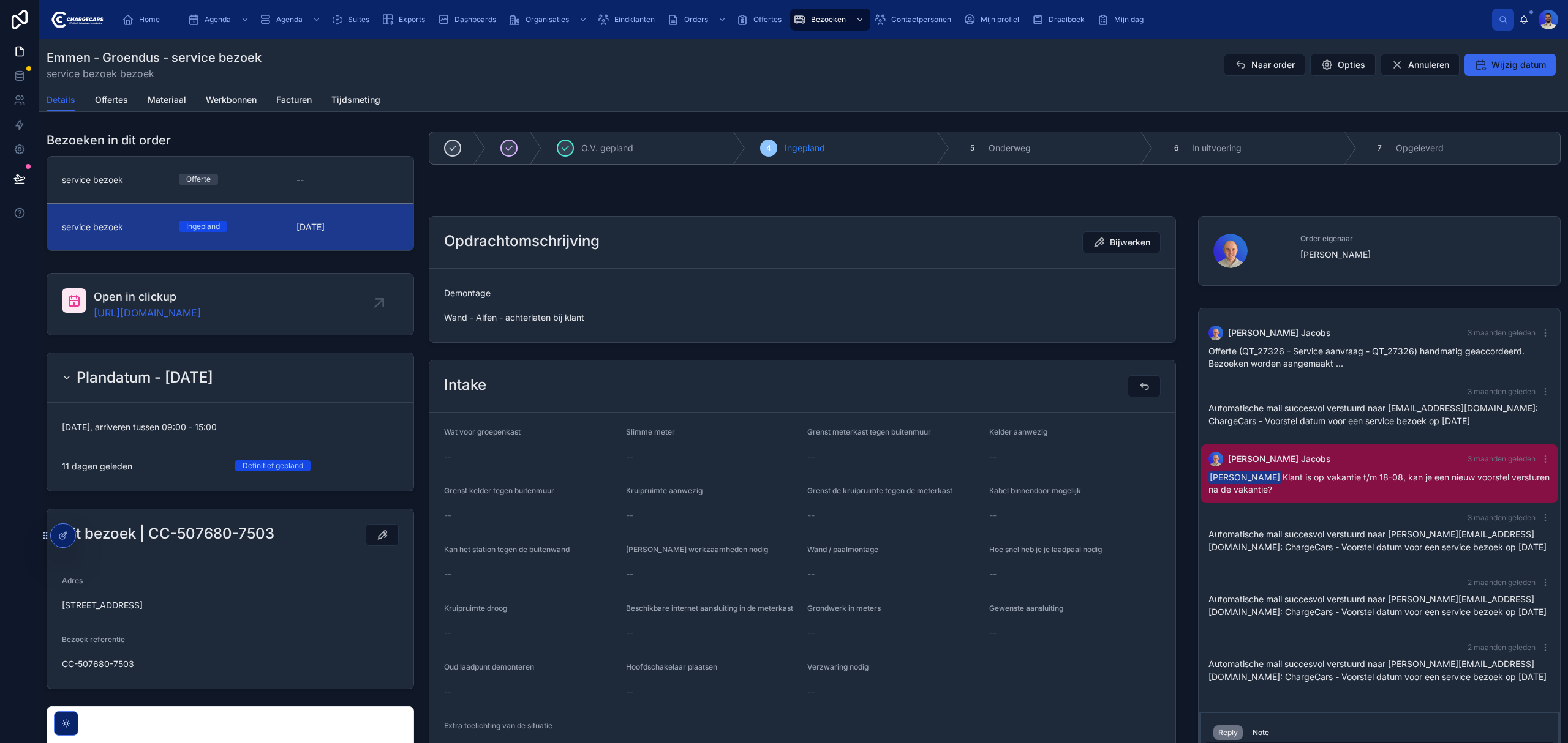
click at [1257, 63] on span "Naar order" at bounding box center [1273, 65] width 44 height 12
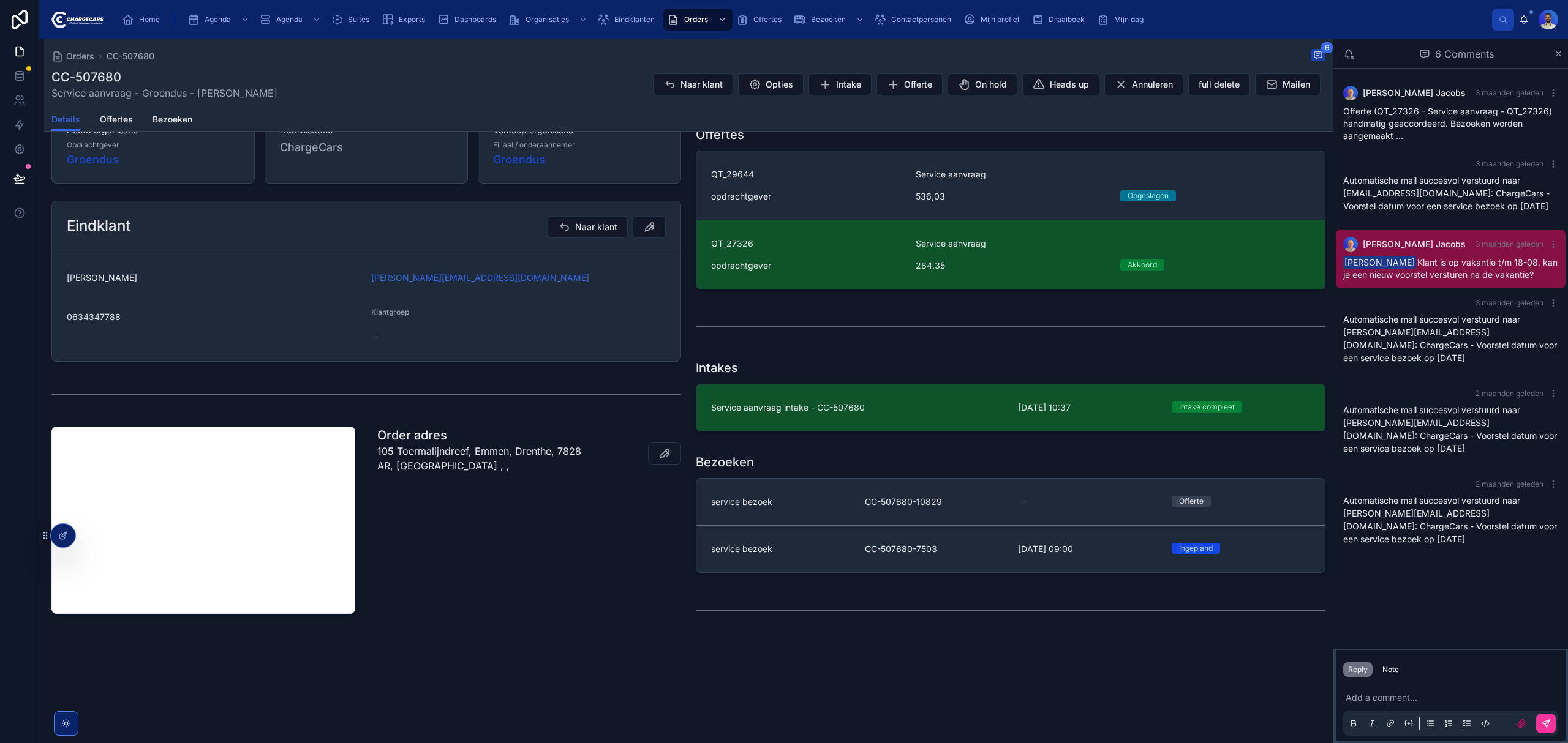
scroll to position [179, 0]
click at [768, 422] on link "Service aanvraag intake - CC-507680 [DATE] 10:37 Intake compleet del" at bounding box center [1010, 408] width 628 height 47
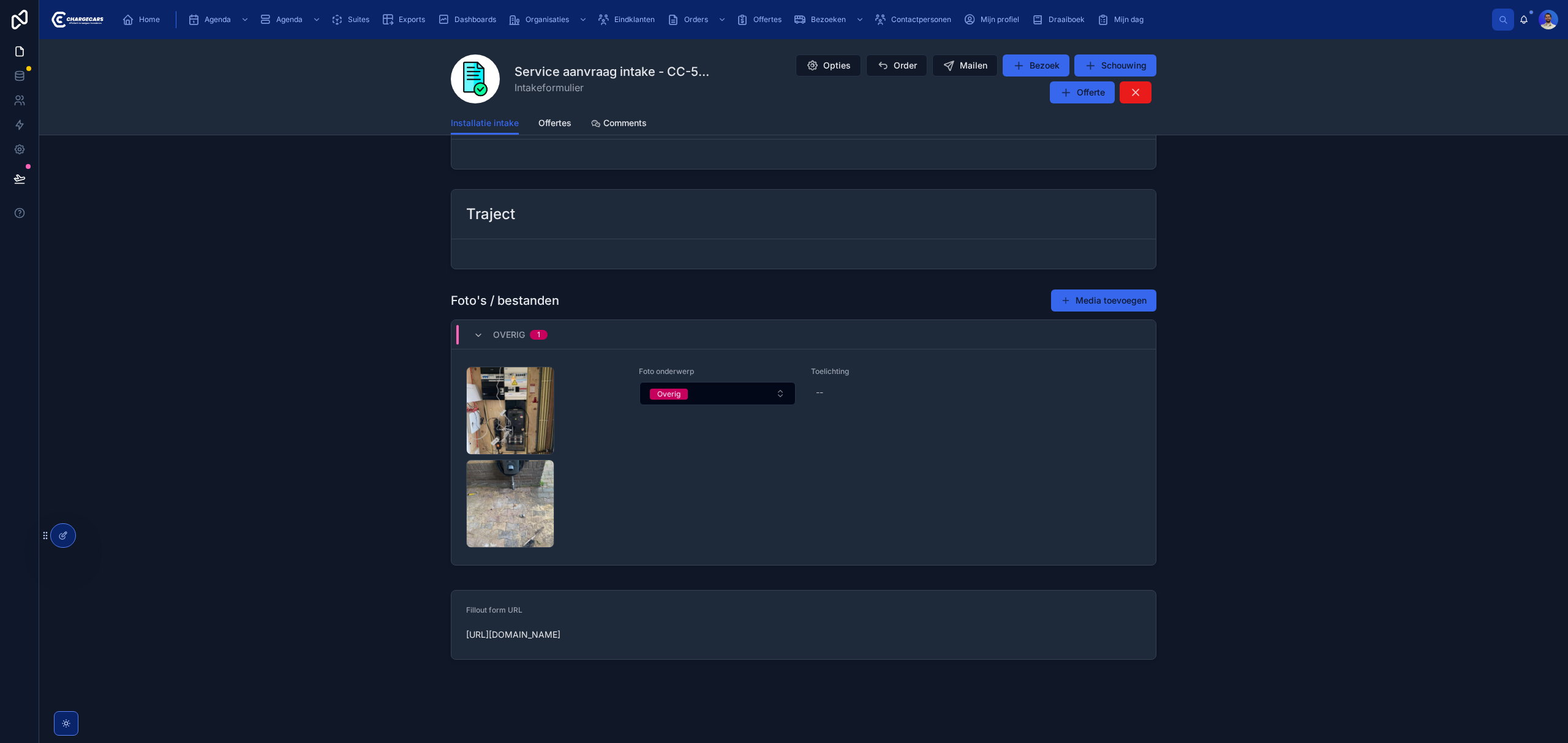
scroll to position [1002, 0]
click at [508, 401] on div "d1f216bf-5fc0-4872-9a09-52fedddf4fc0-Schermafbeelding-2025-07-22-141202 .png" at bounding box center [510, 411] width 88 height 88
click at [527, 498] on div "abd6310c-fe25-4e3d-8764-1929dbb32bc6-Schermafbeelding-2025-07-22-141150 .png" at bounding box center [510, 504] width 88 height 88
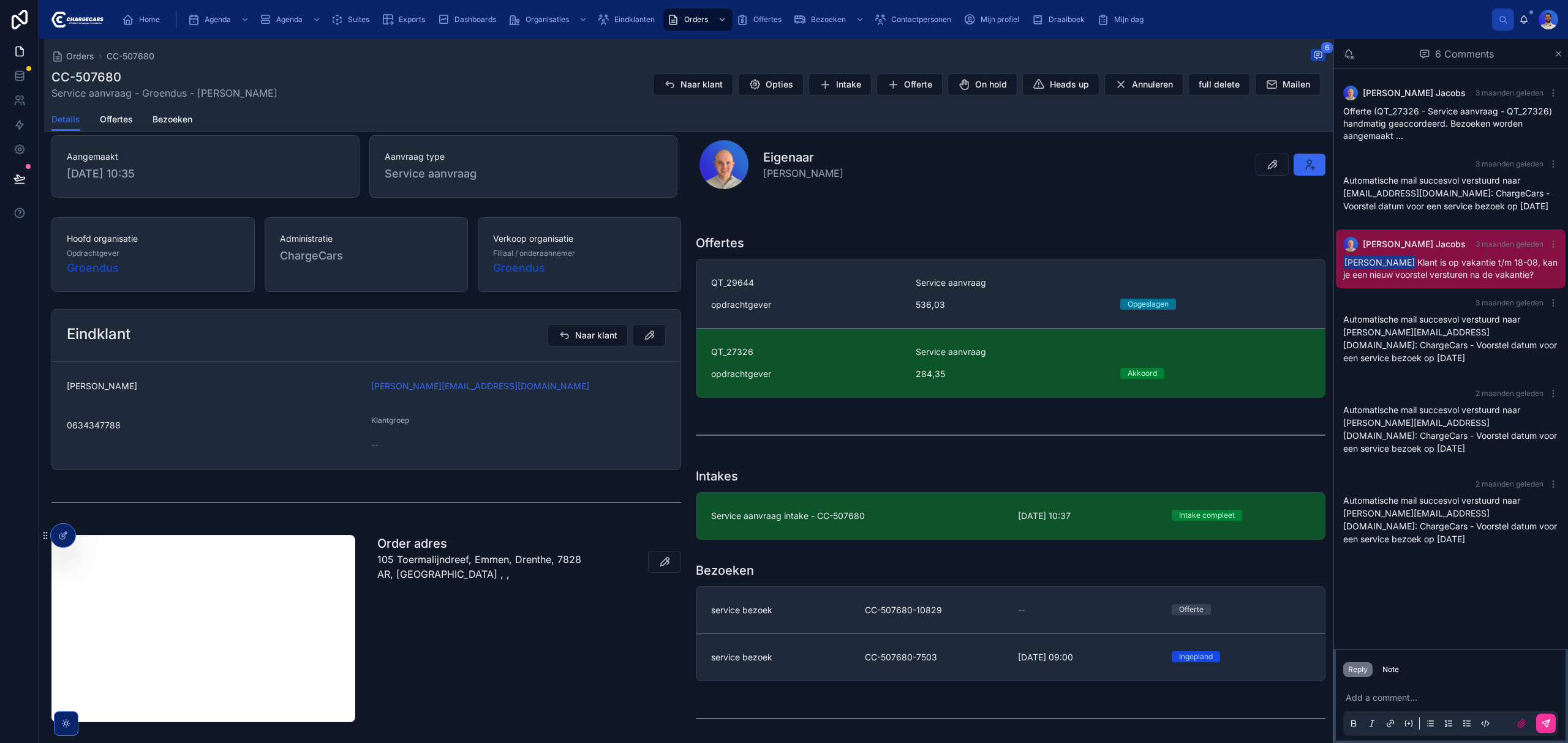
scroll to position [179, 0]
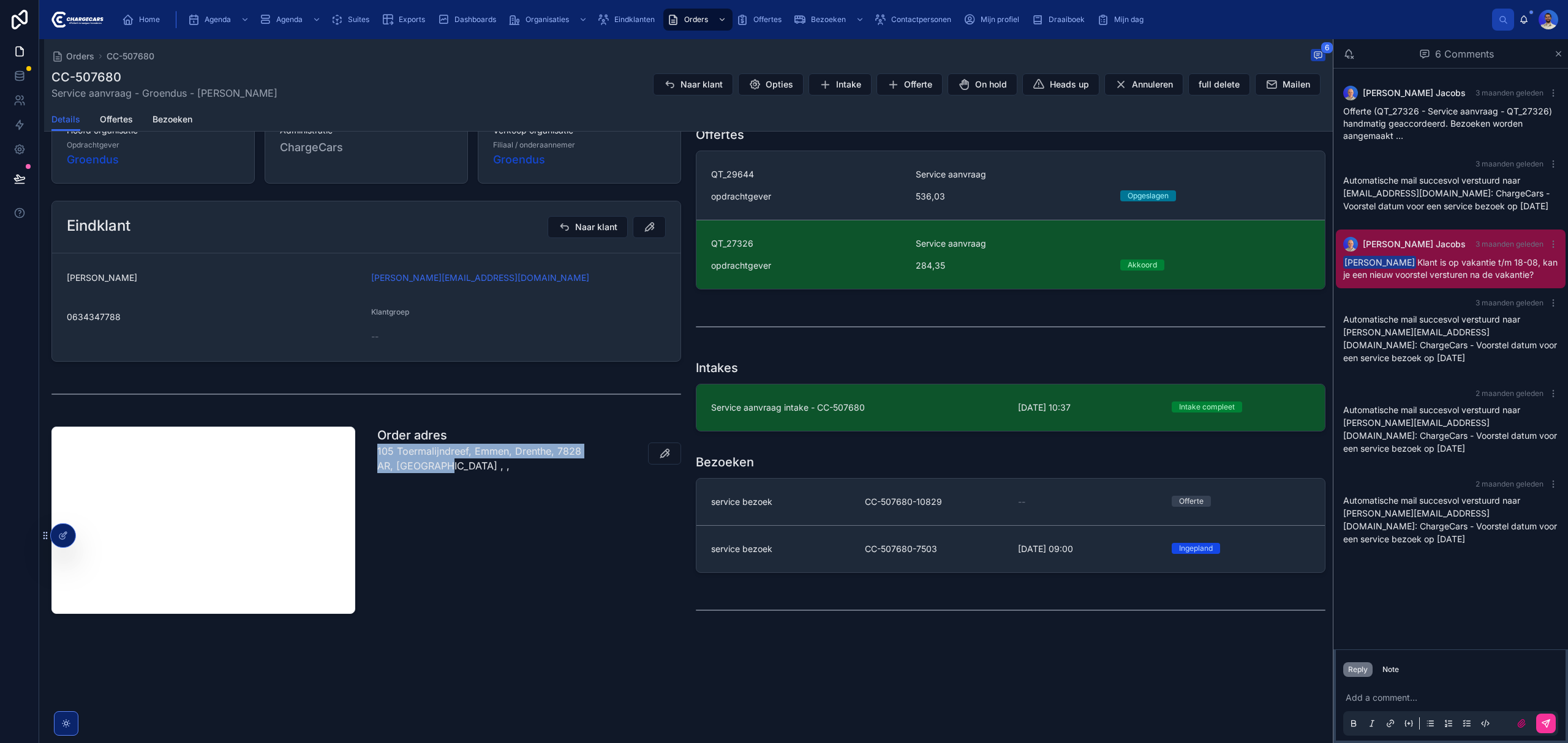
drag, startPoint x: 373, startPoint y: 449, endPoint x: 442, endPoint y: 474, distance: 73.4
click at [442, 474] on div "Order adres 105 Toermalijndreef, Emmen, Drenthe, 7828 AR, Nederland , ," at bounding box center [529, 520] width 318 height 197
copy p "105 Toermalijndreef, Emmen, Drenthe, 7828 AR, Nederland"
click at [740, 405] on span "Service aanvraag intake - CC-507680" at bounding box center [857, 407] width 292 height 12
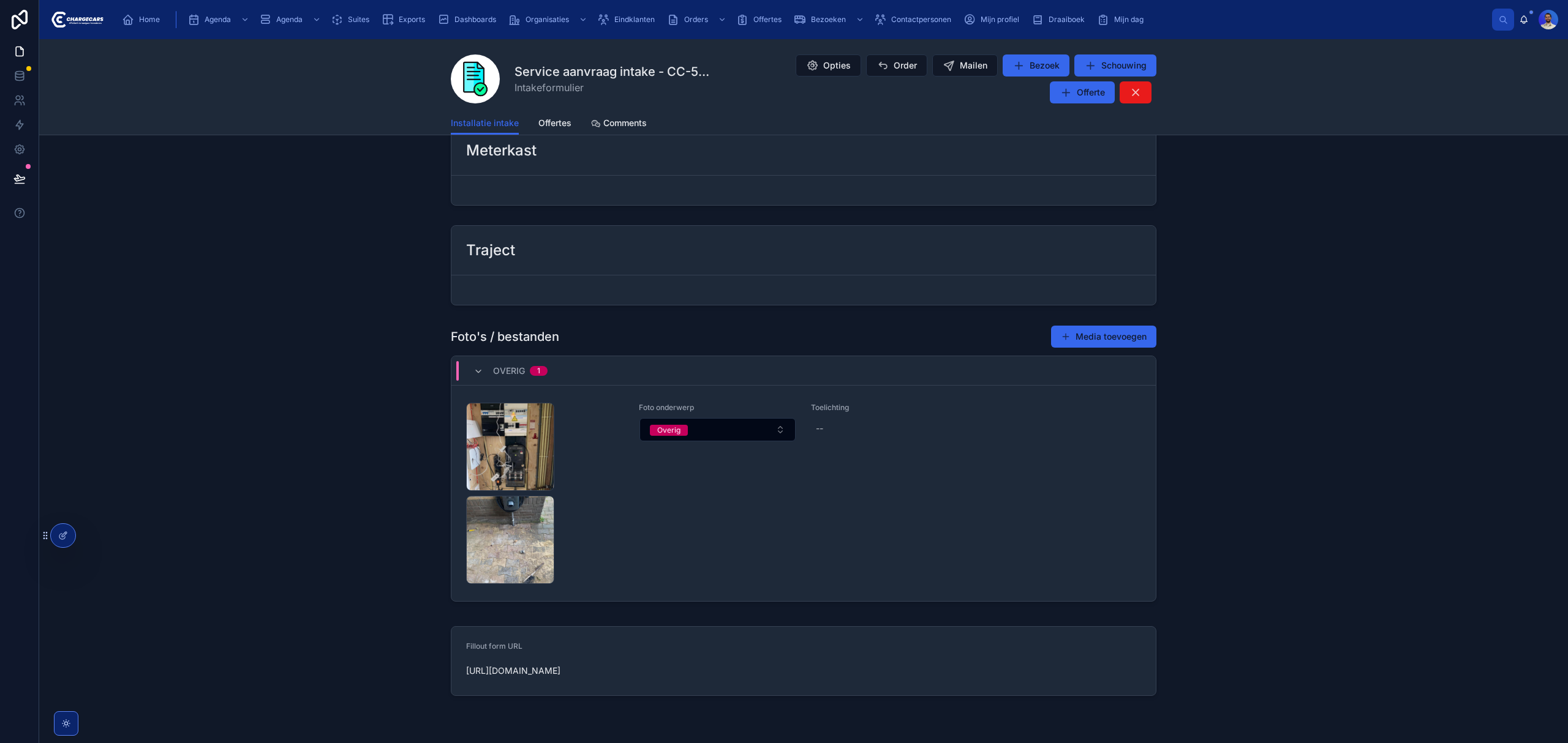
scroll to position [979, 0]
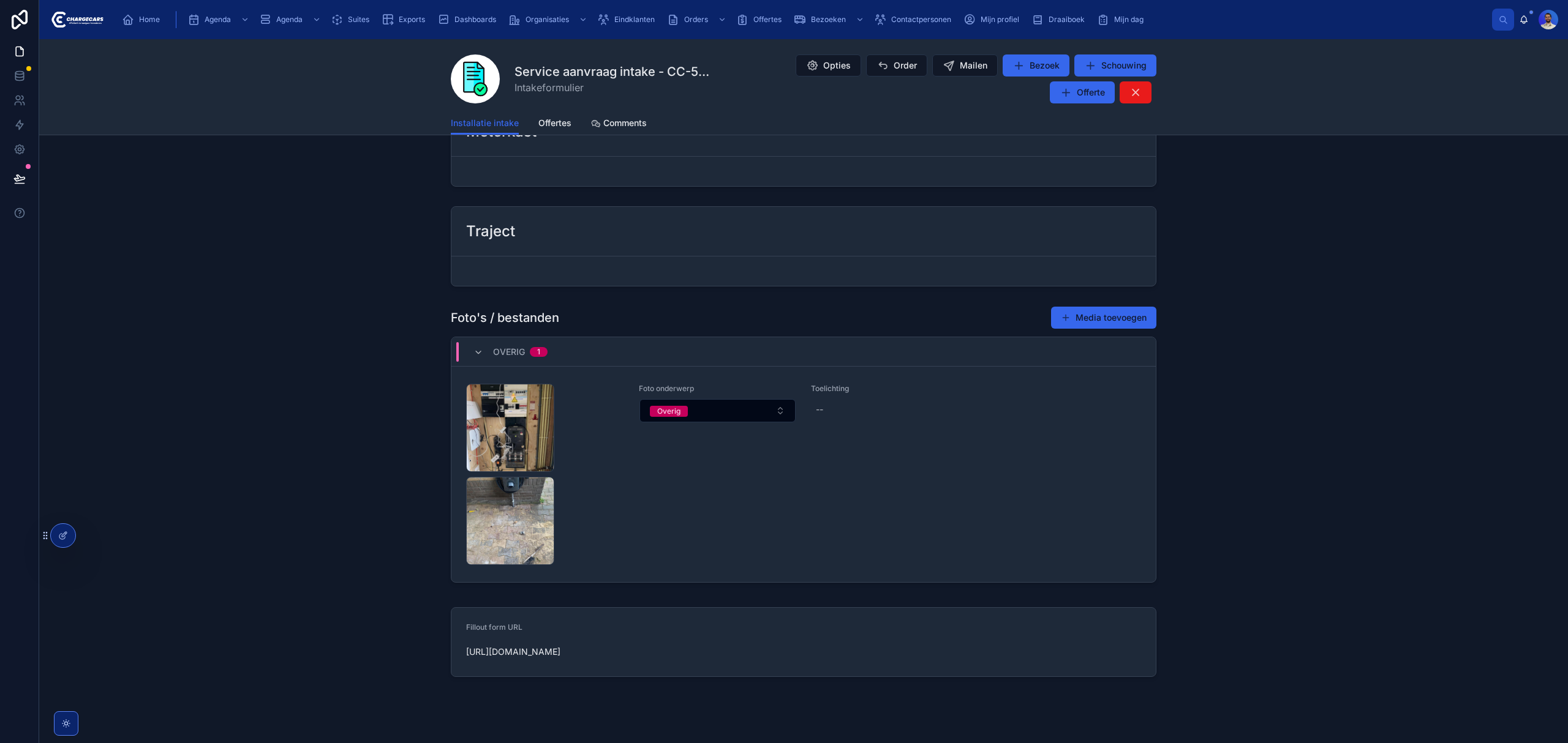
click at [499, 516] on div "abd6310c-fe25-4e3d-8764-1929dbb32bc6-Schermafbeelding-2025-07-22-141150 .png" at bounding box center [510, 521] width 88 height 88
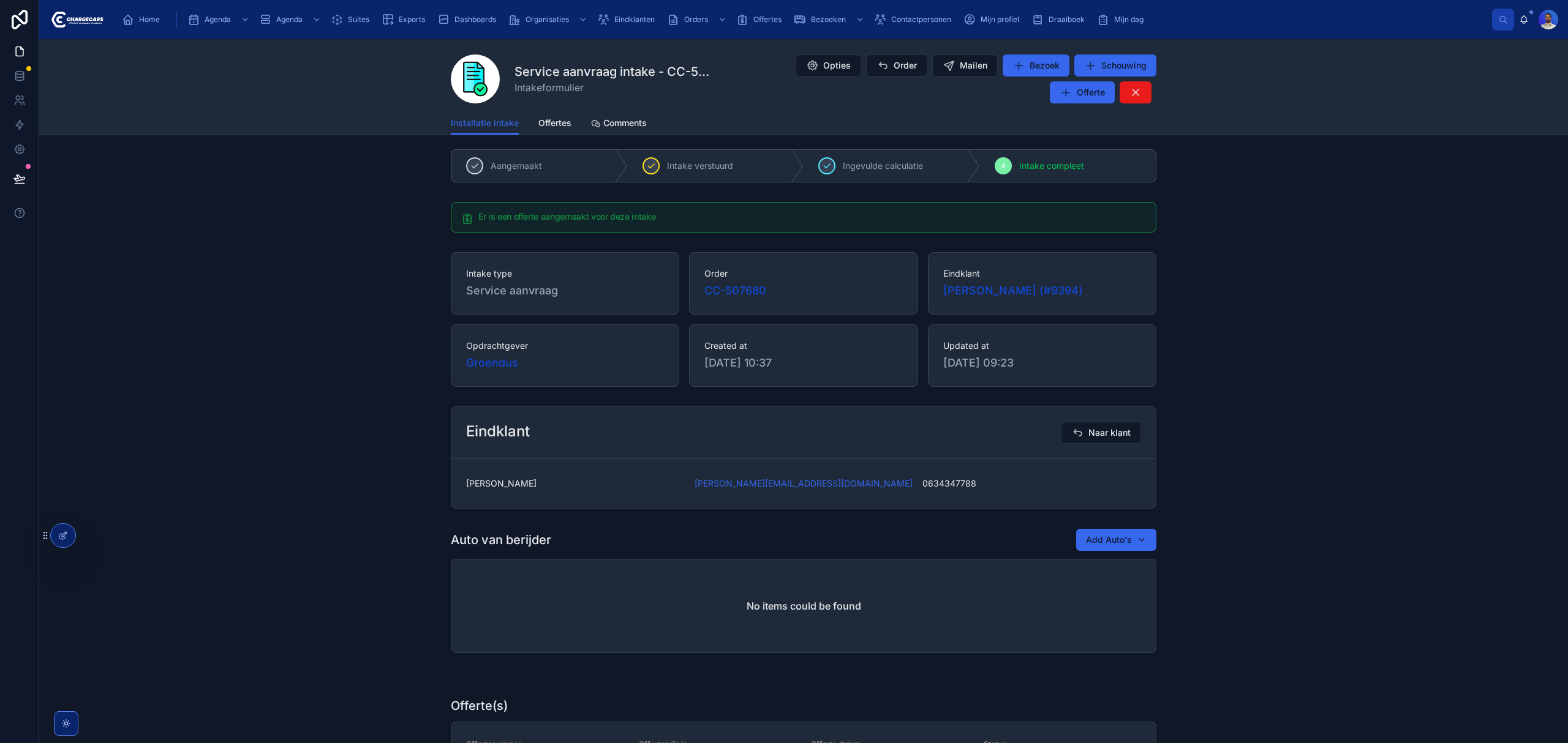
scroll to position [897, 0]
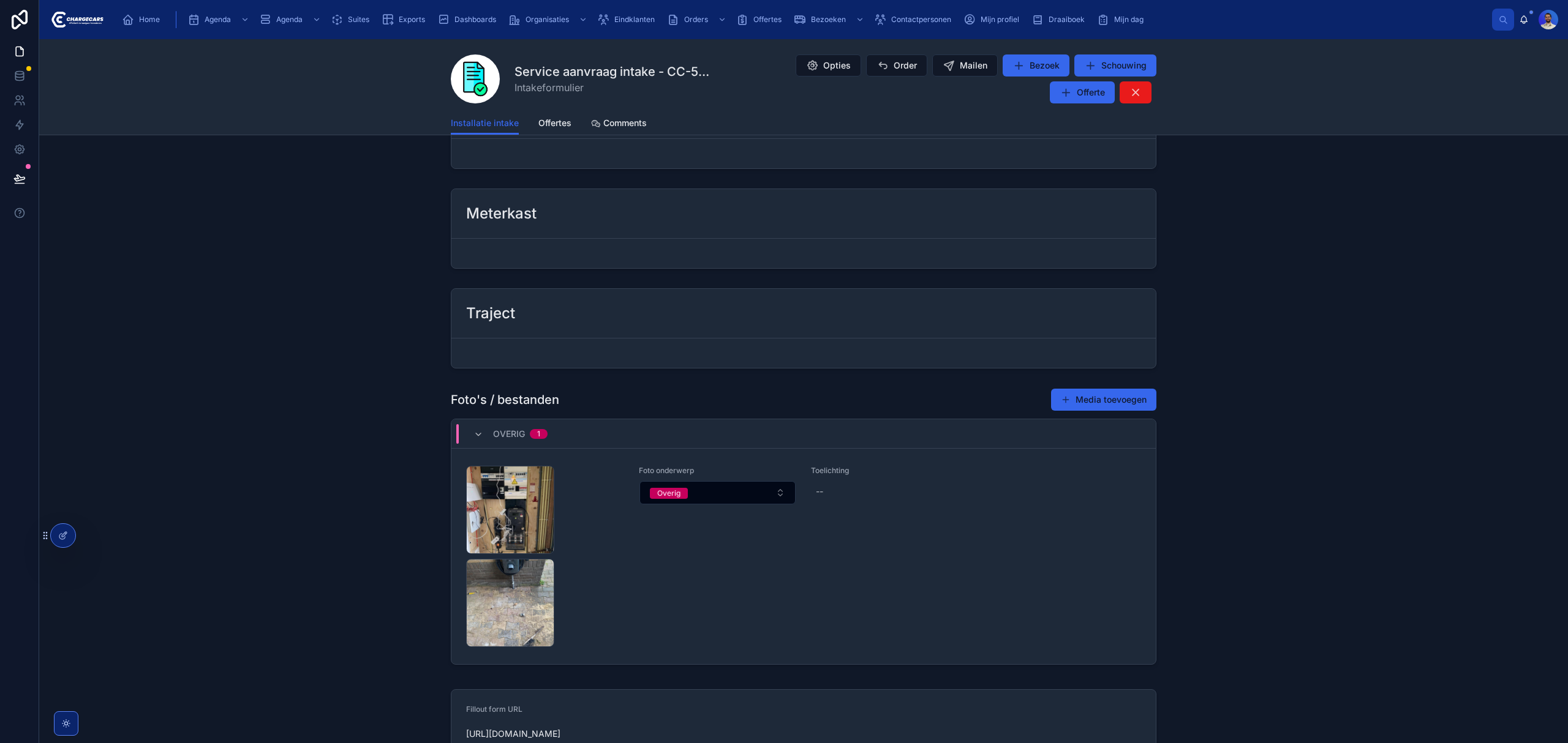
click at [474, 520] on div "d1f216bf-5fc0-4872-9a09-52fedddf4fc0-Schermafbeelding-2025-07-22-141202 .png" at bounding box center [510, 510] width 88 height 88
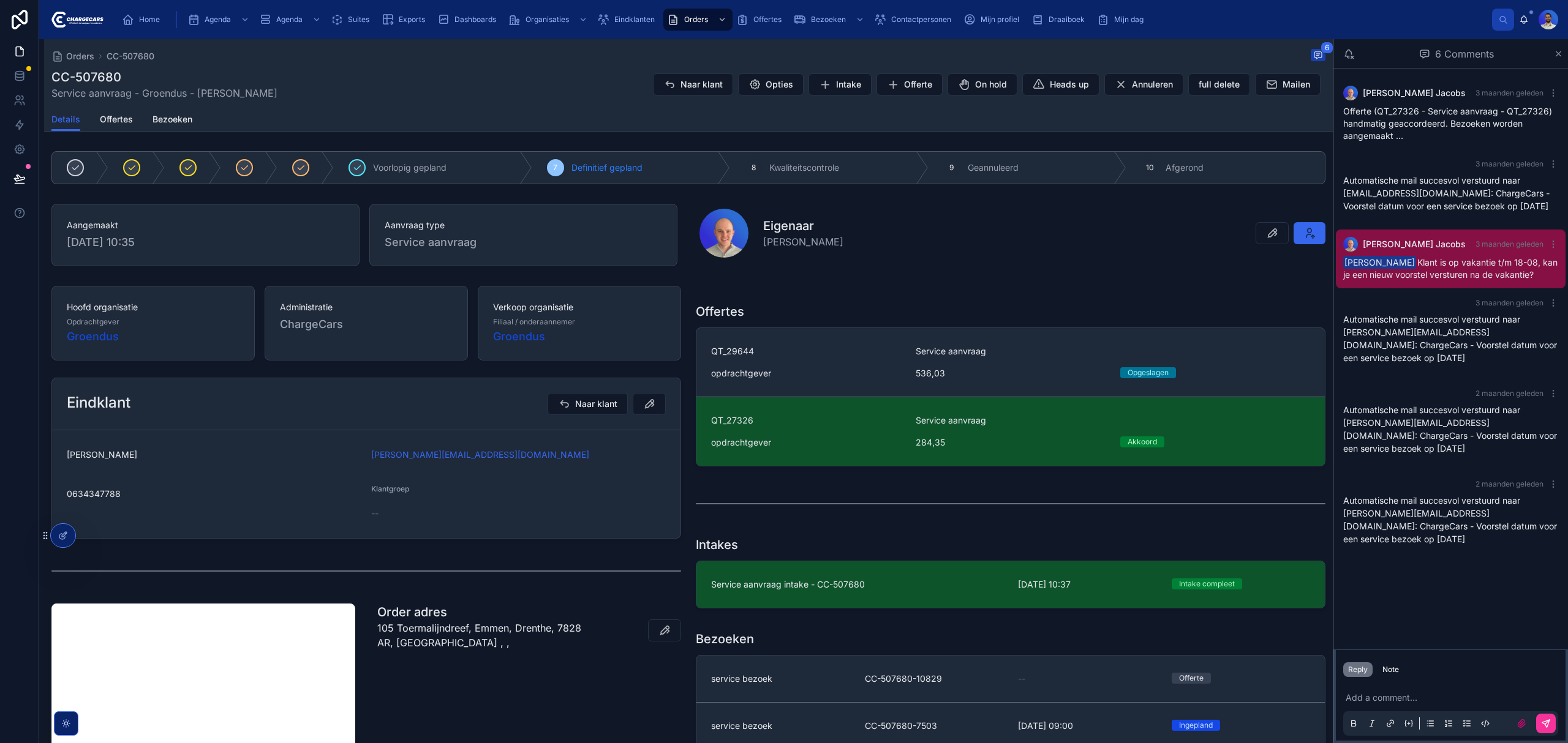
click at [681, 84] on span "Naar klant" at bounding box center [702, 84] width 42 height 12
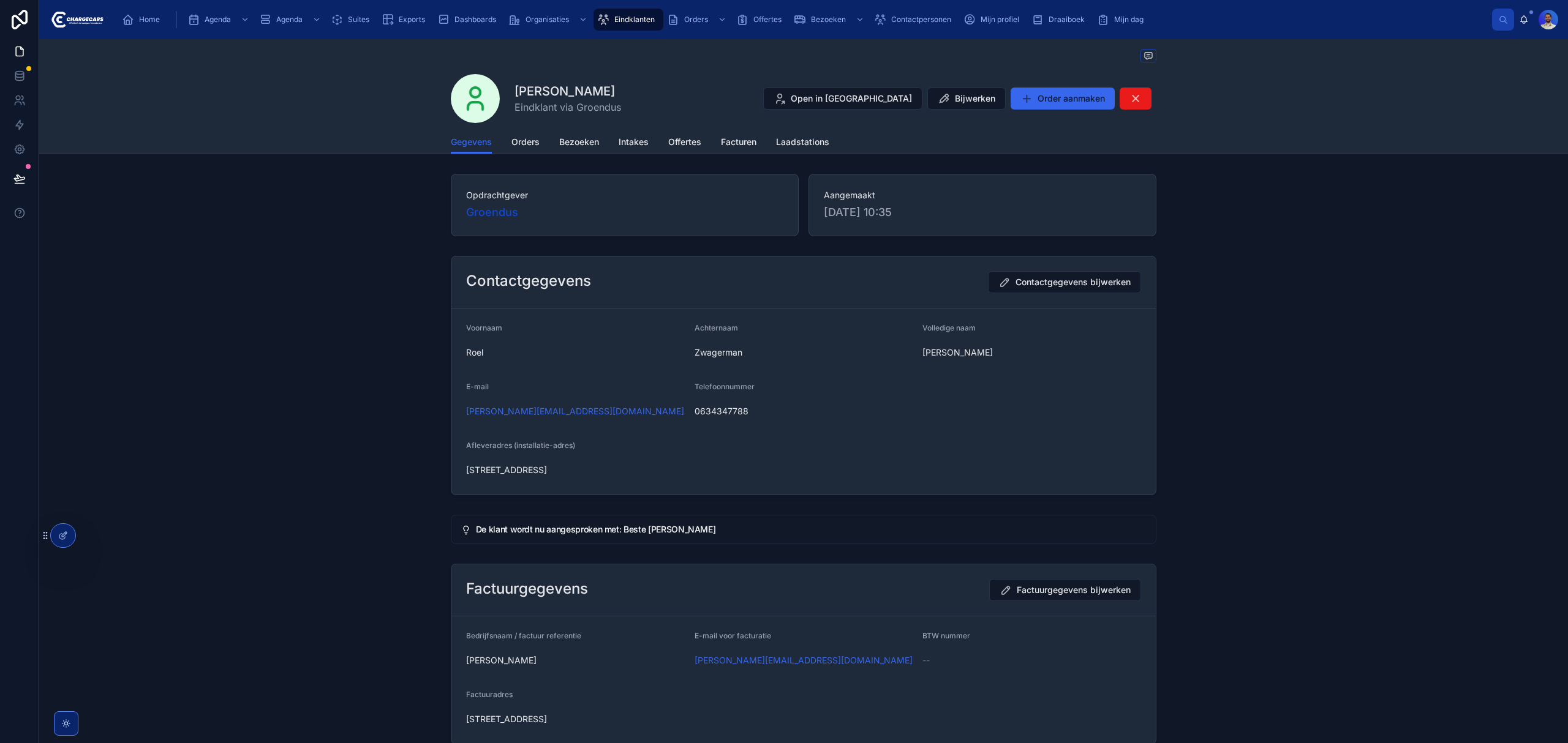
click at [526, 138] on span "Orders" at bounding box center [526, 141] width 28 height 12
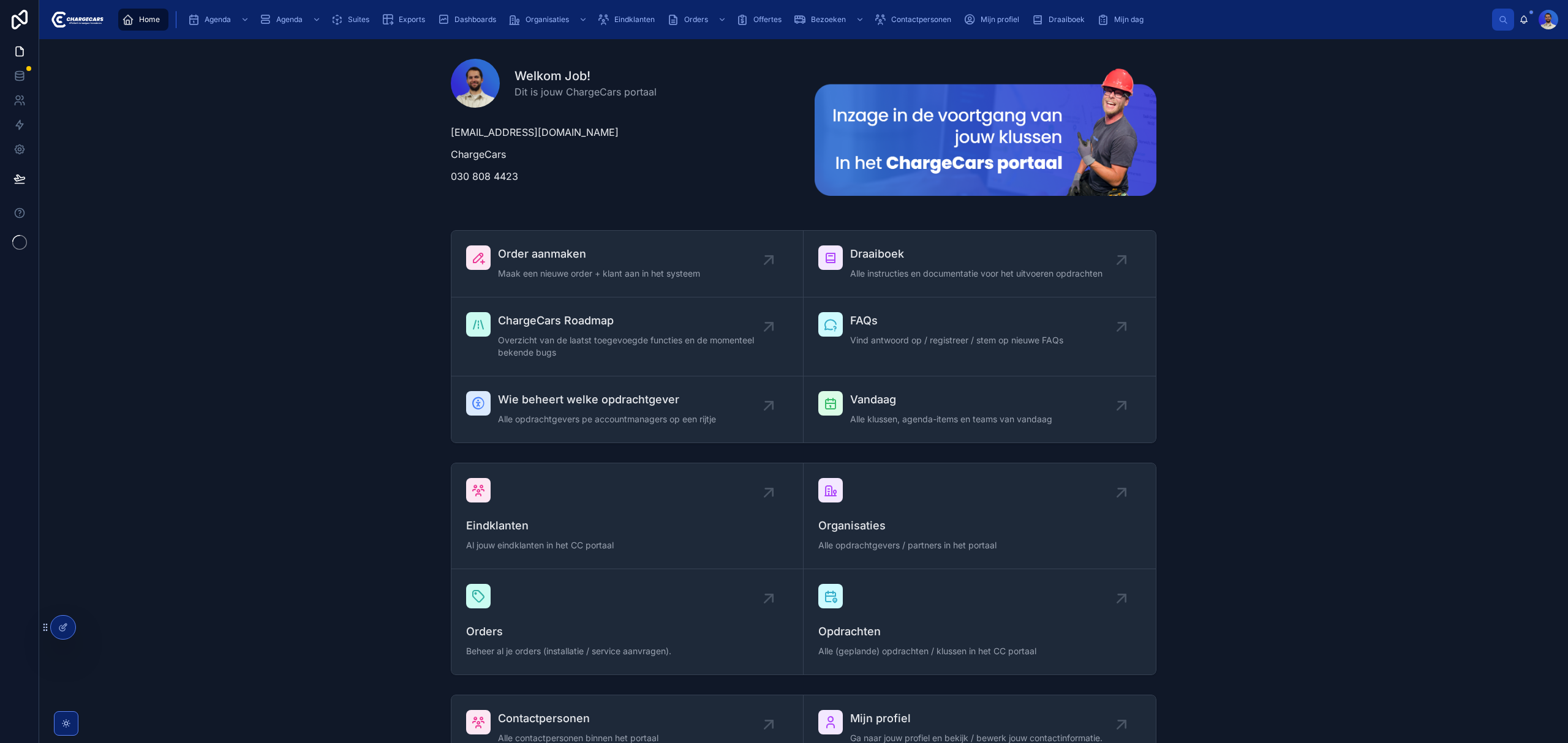
click at [643, 18] on span "Eindklanten" at bounding box center [634, 19] width 40 height 10
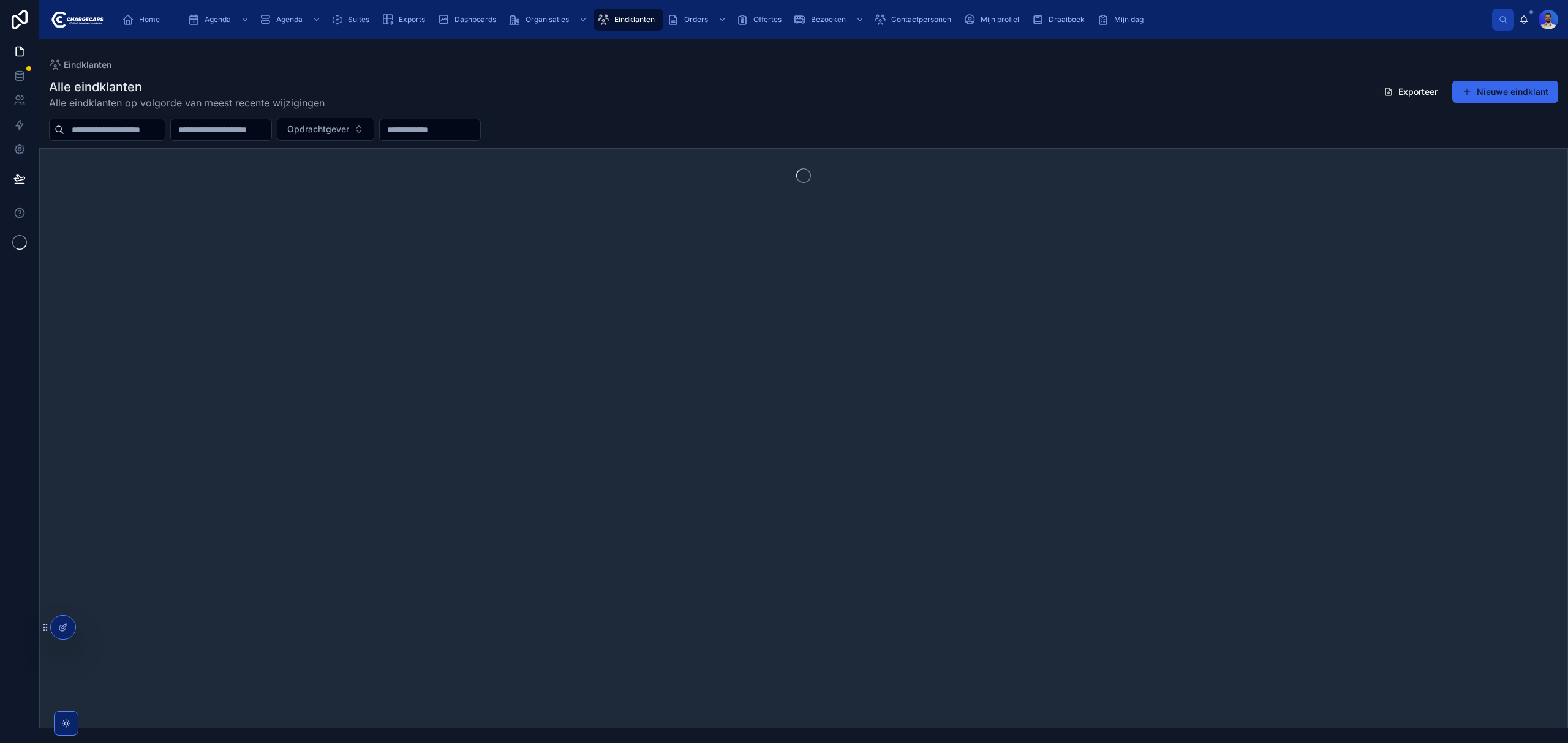
click at [101, 131] on input "text" at bounding box center [114, 129] width 101 height 17
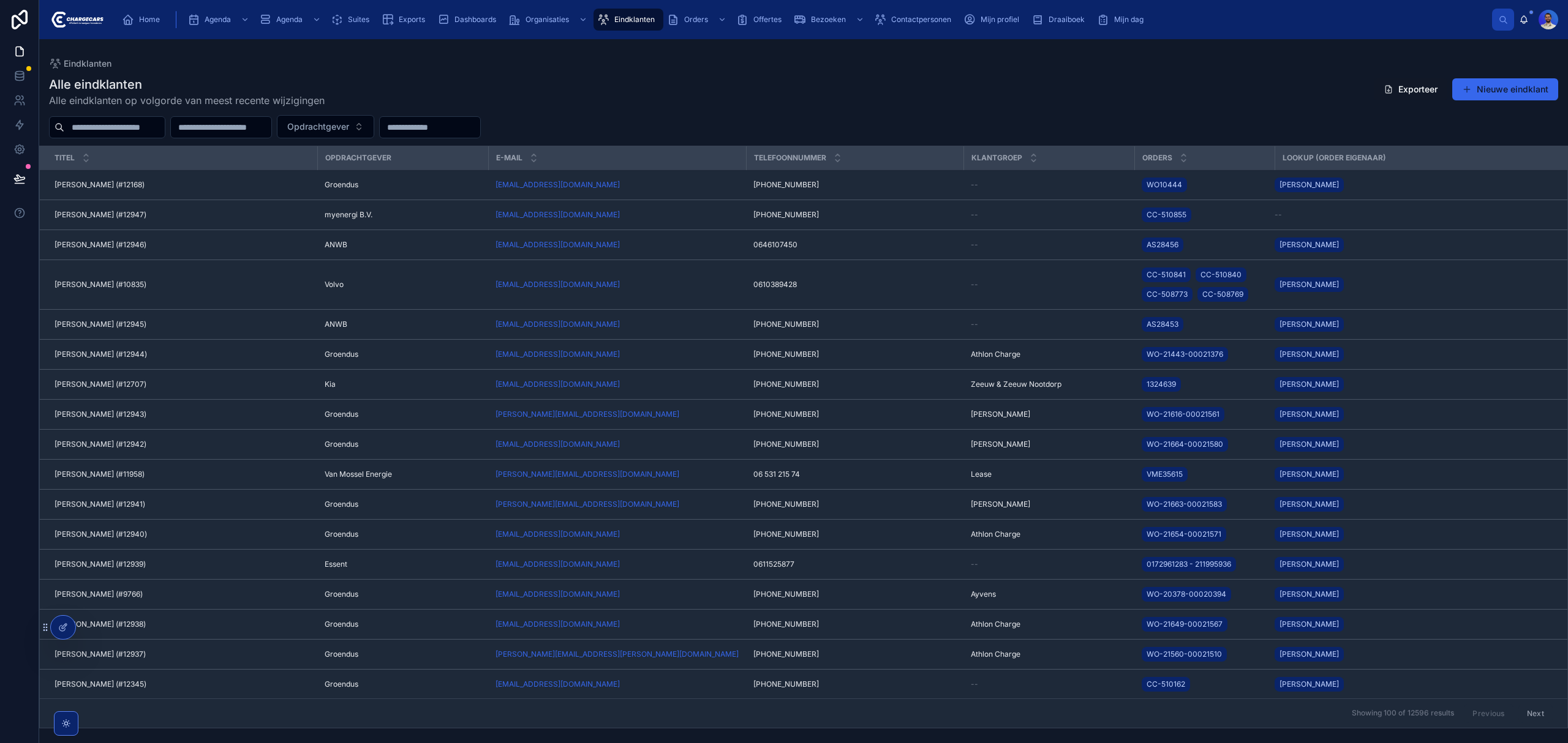
click at [101, 132] on input "text" at bounding box center [114, 127] width 101 height 17
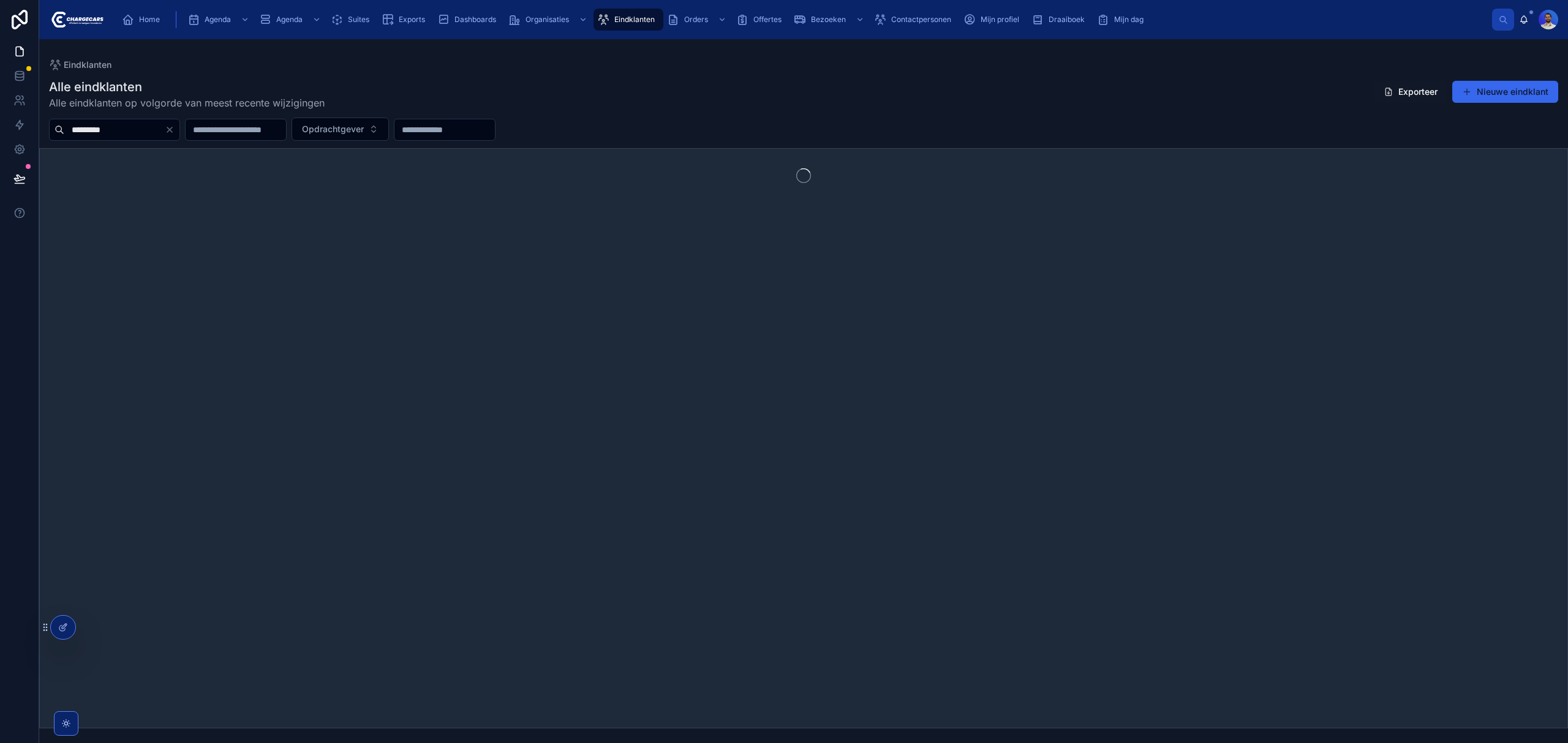
type input "*********"
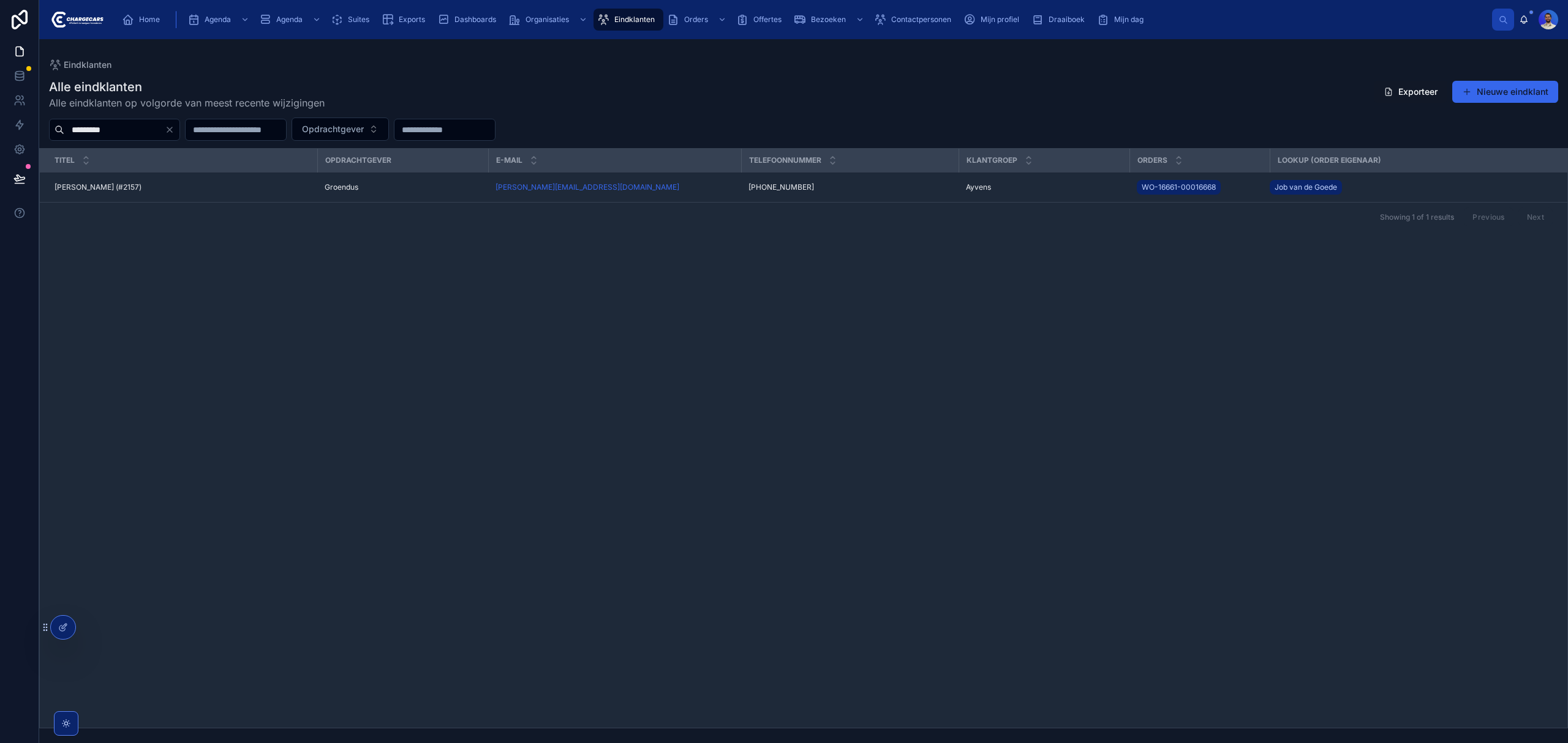
click at [141, 188] on div "Edwin Wolterink (#2157) Edwin Wolterink (#2157)" at bounding box center [182, 187] width 255 height 10
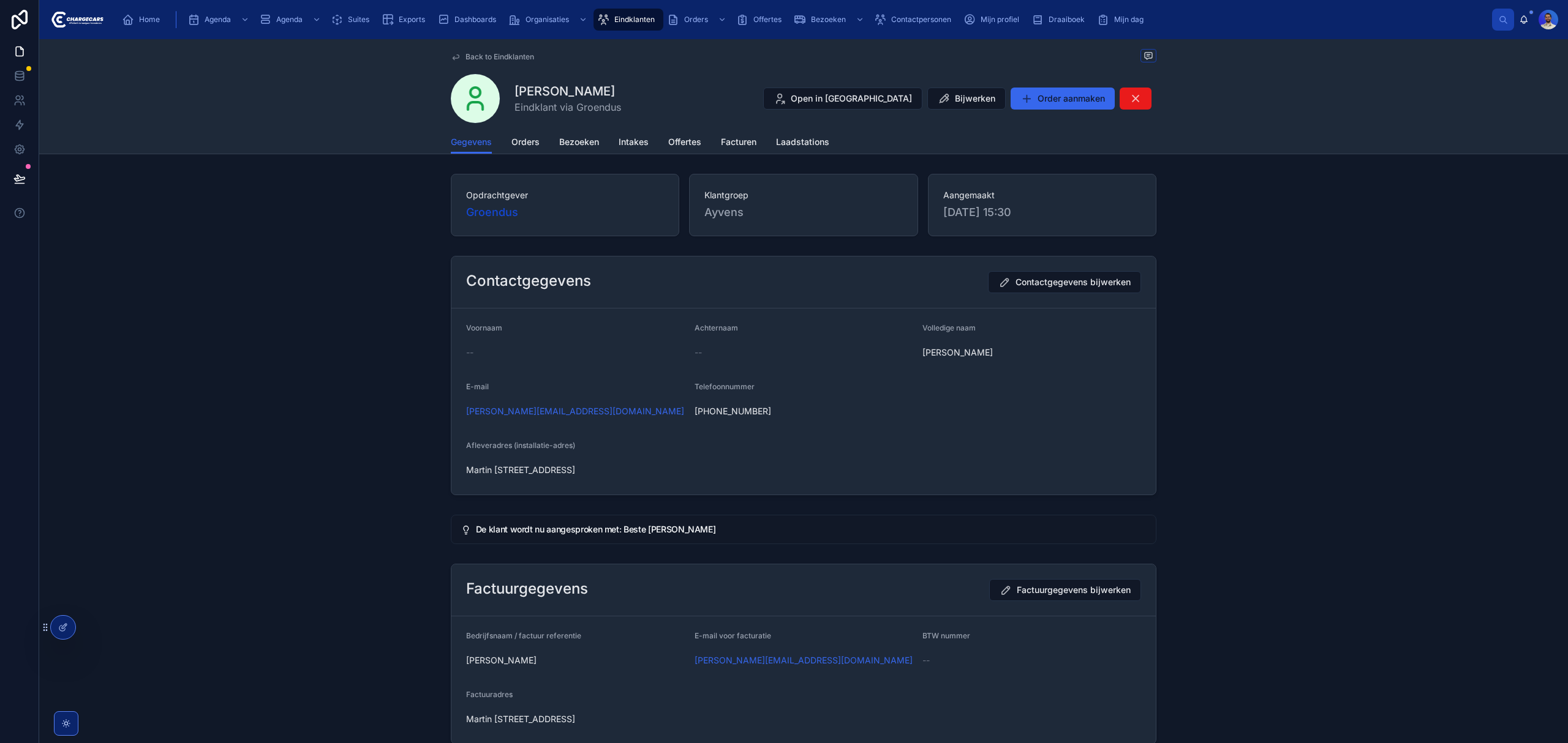
click at [524, 138] on span "Orders" at bounding box center [526, 141] width 28 height 12
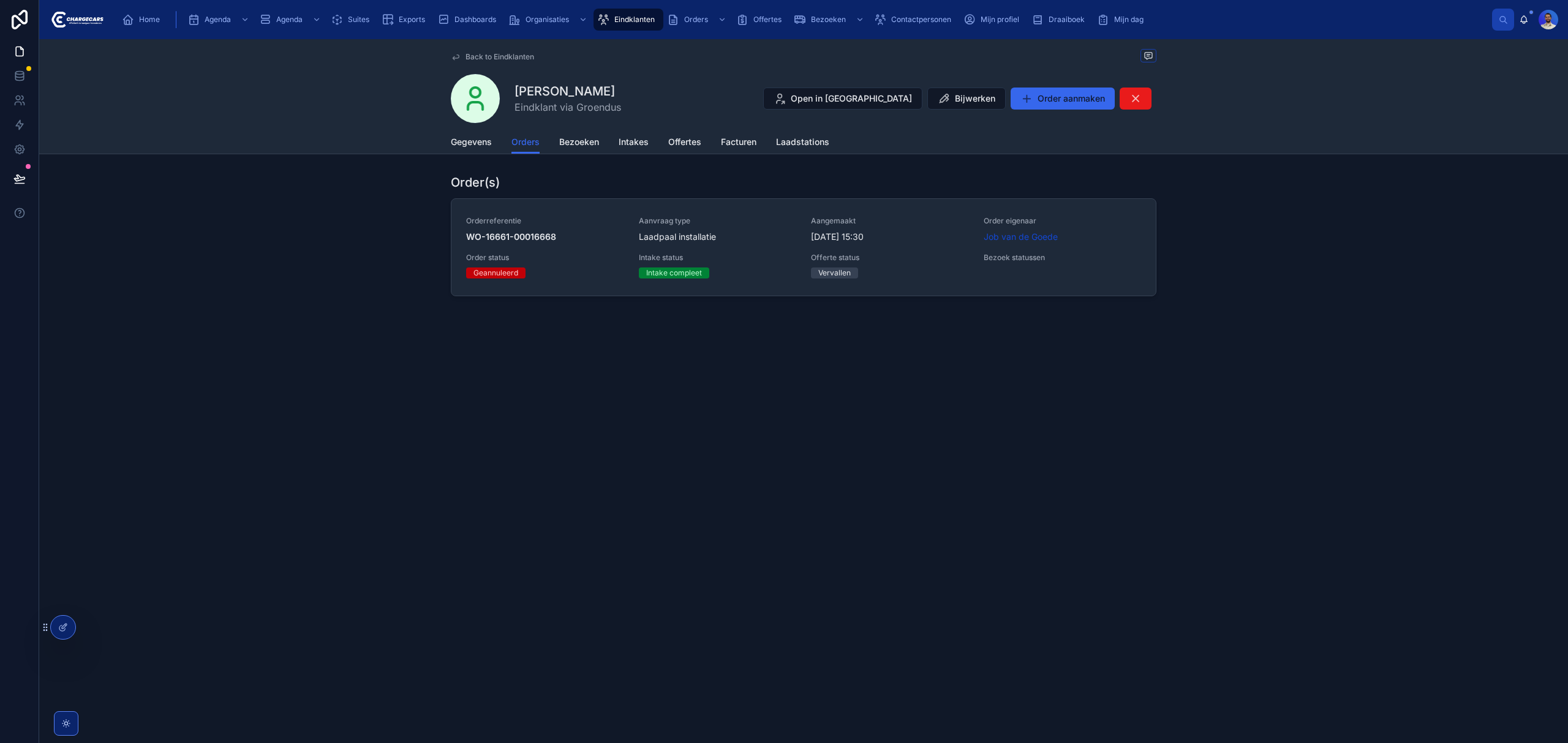
click at [774, 248] on div "Orderreferentie WO-16661-00016668 Aanvraag type Laadpaal installatie Aangemaakt…" at bounding box center [804, 248] width 675 height 63
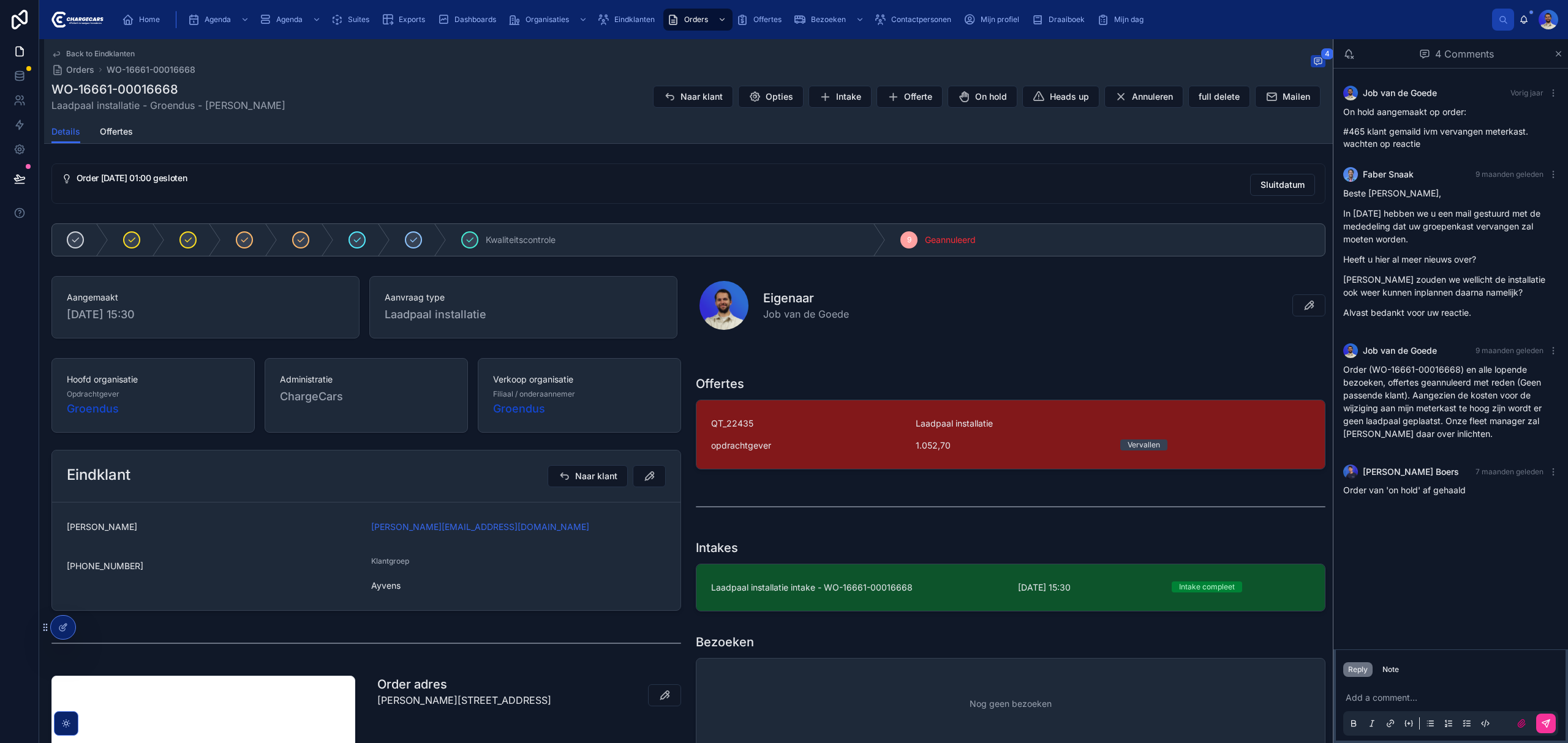
click at [1391, 672] on div "Note" at bounding box center [1391, 669] width 17 height 10
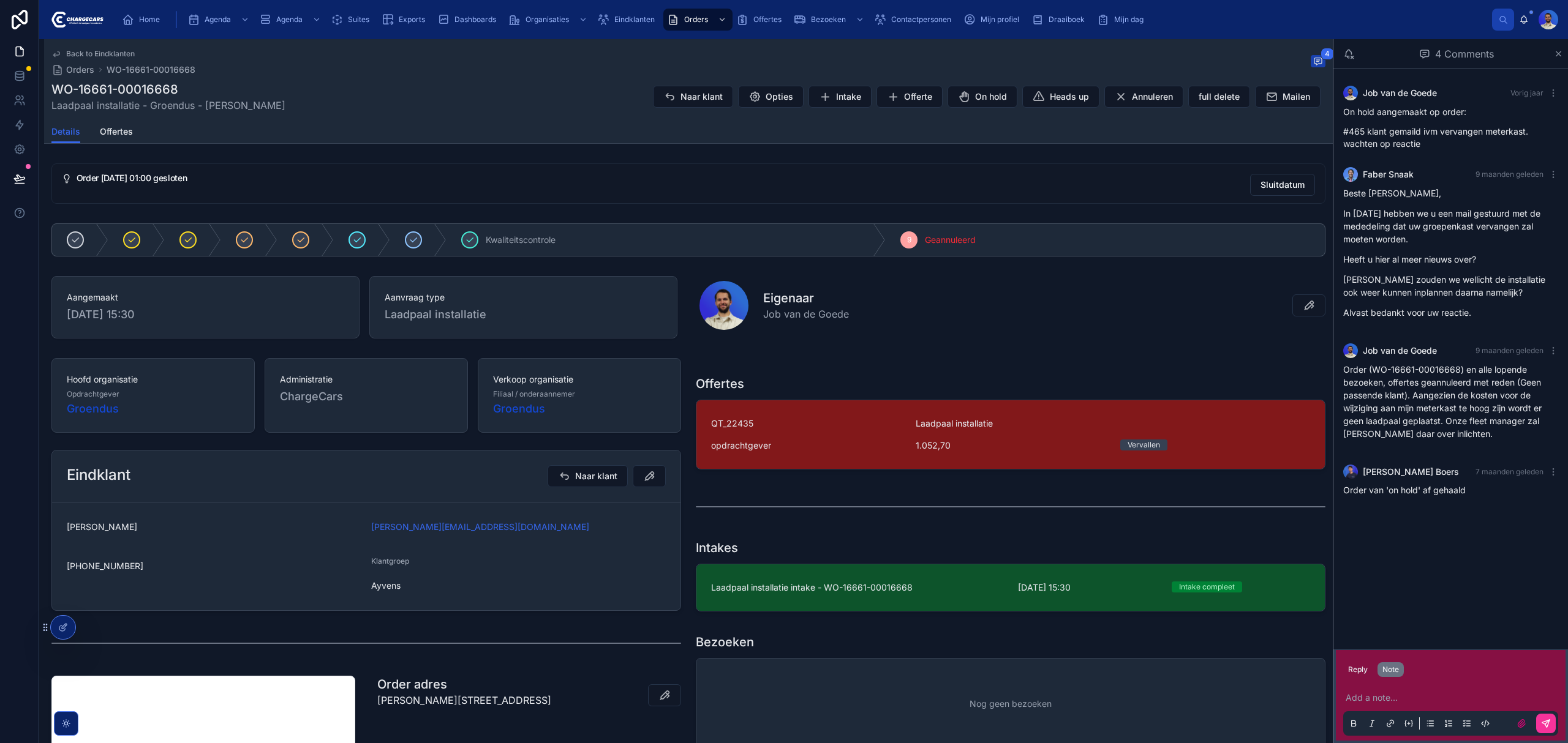
click at [1368, 698] on p at bounding box center [1453, 698] width 215 height 12
drag, startPoint x: 1407, startPoint y: 698, endPoint x: 1434, endPoint y: 696, distance: 27.1
click at [1419, 696] on span "********" at bounding box center [1403, 698] width 32 height 8
click at [1427, 703] on p "**********" at bounding box center [1453, 698] width 215 height 12
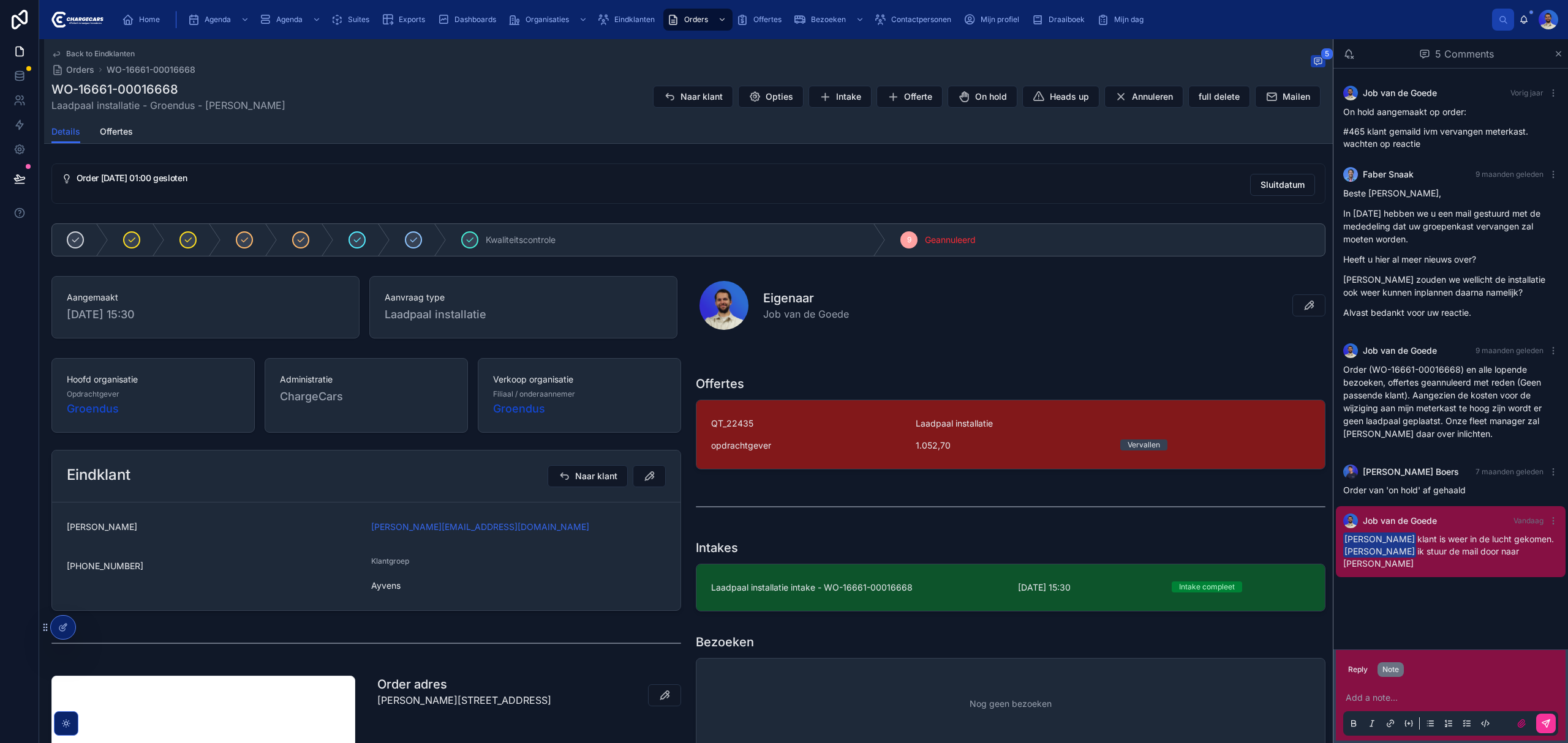
click at [143, 22] on span "Home" at bounding box center [149, 19] width 21 height 10
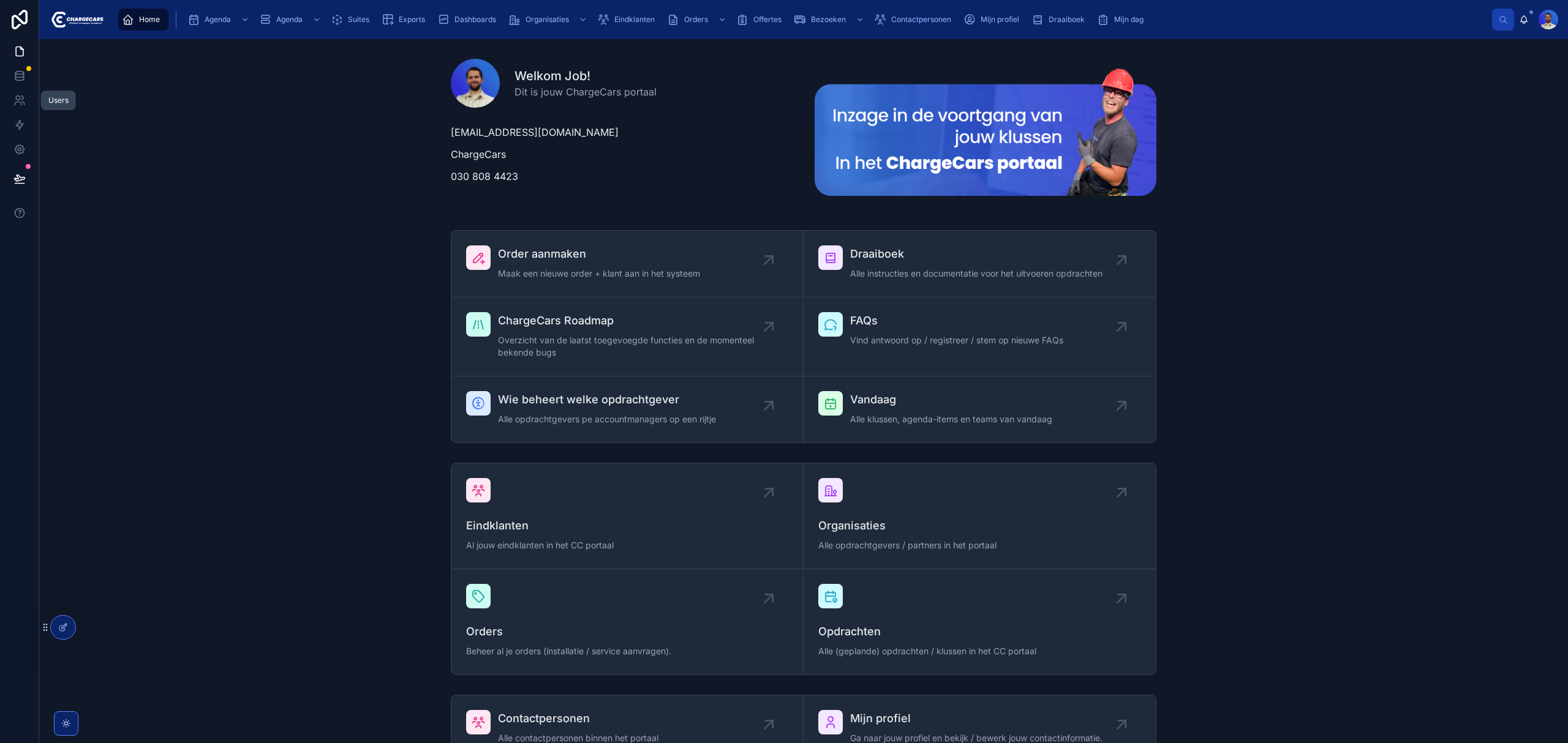
click at [23, 94] on icon at bounding box center [19, 100] width 12 height 12
click at [632, 23] on div "Eindklanten" at bounding box center [629, 19] width 63 height 20
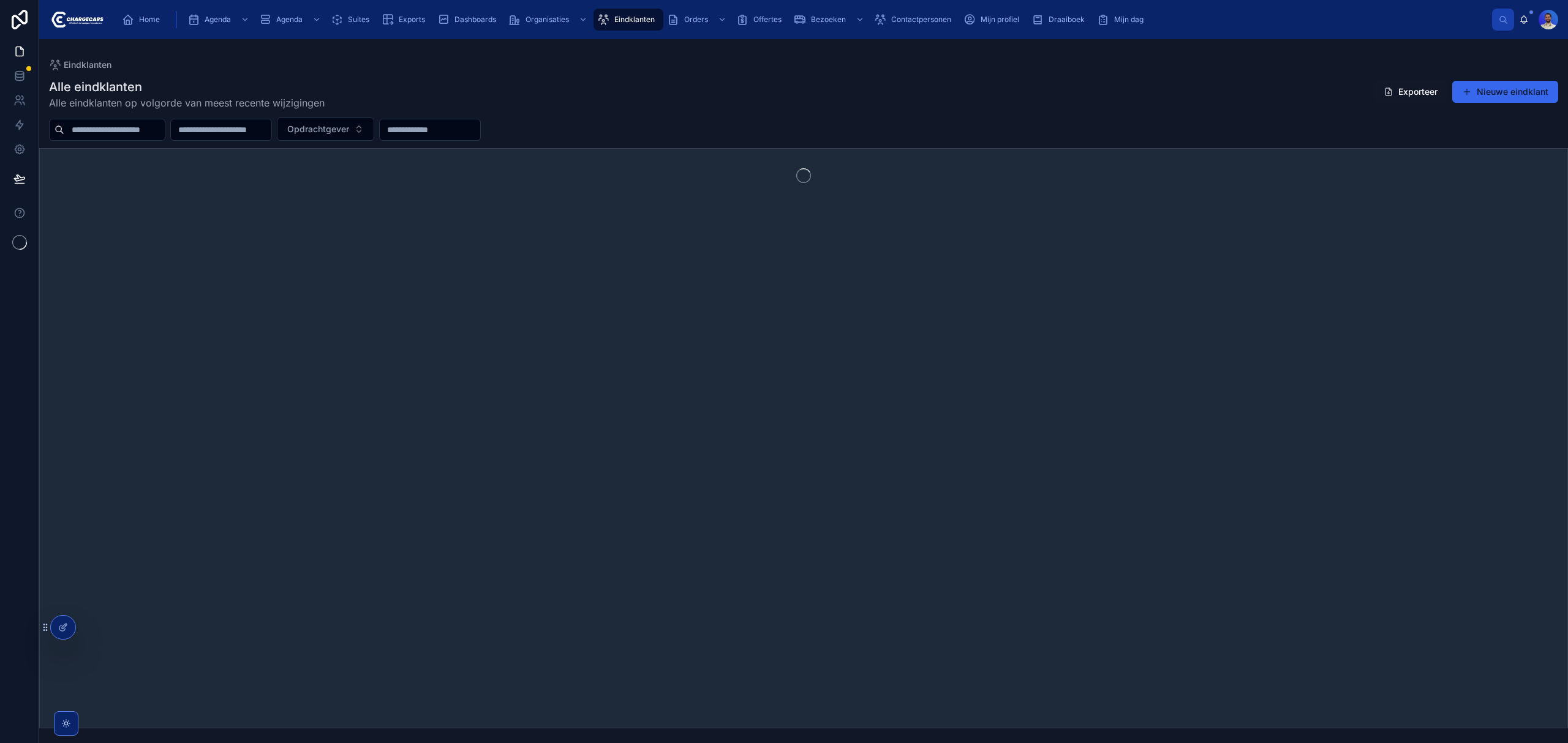
click at [135, 124] on input "text" at bounding box center [114, 129] width 101 height 17
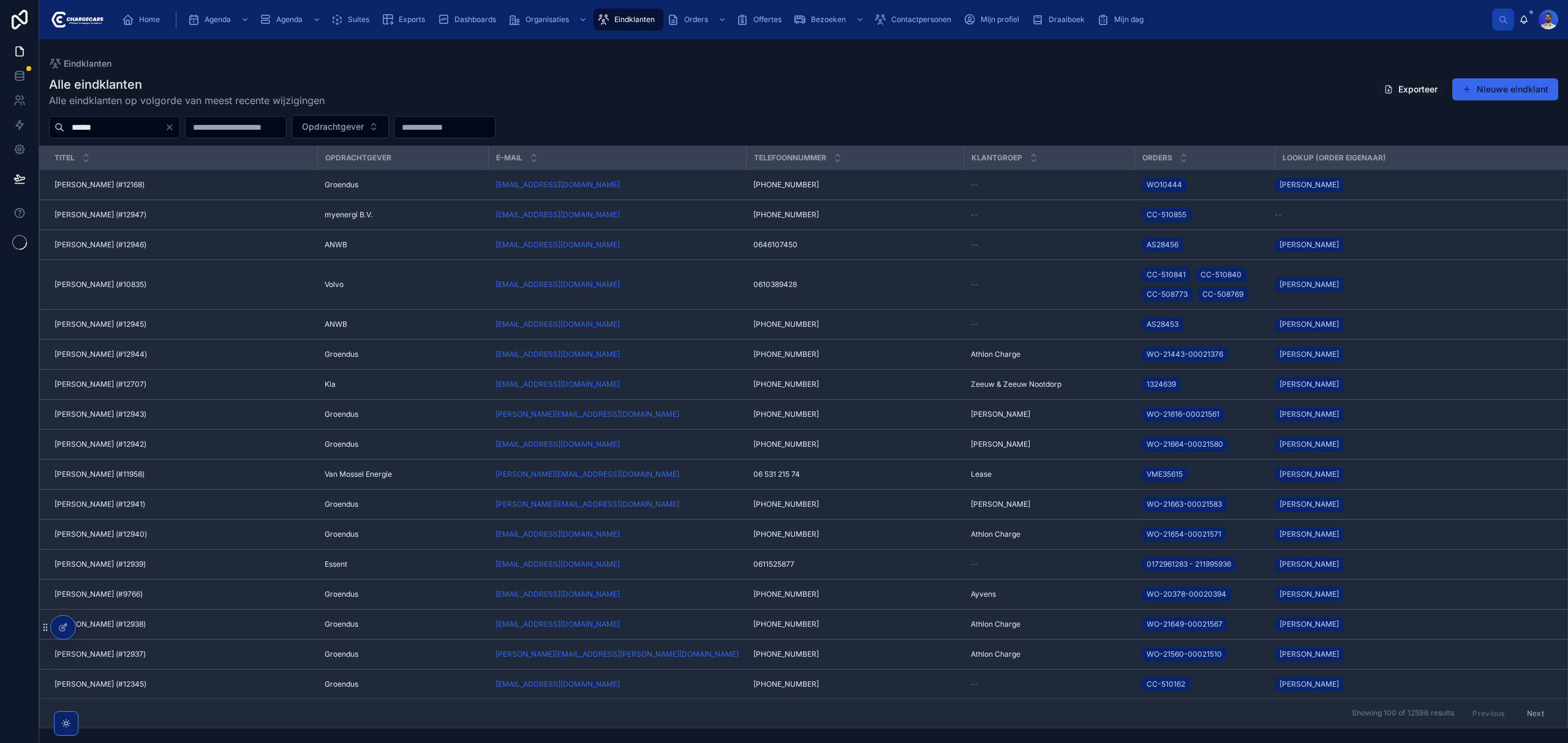
type input "*******"
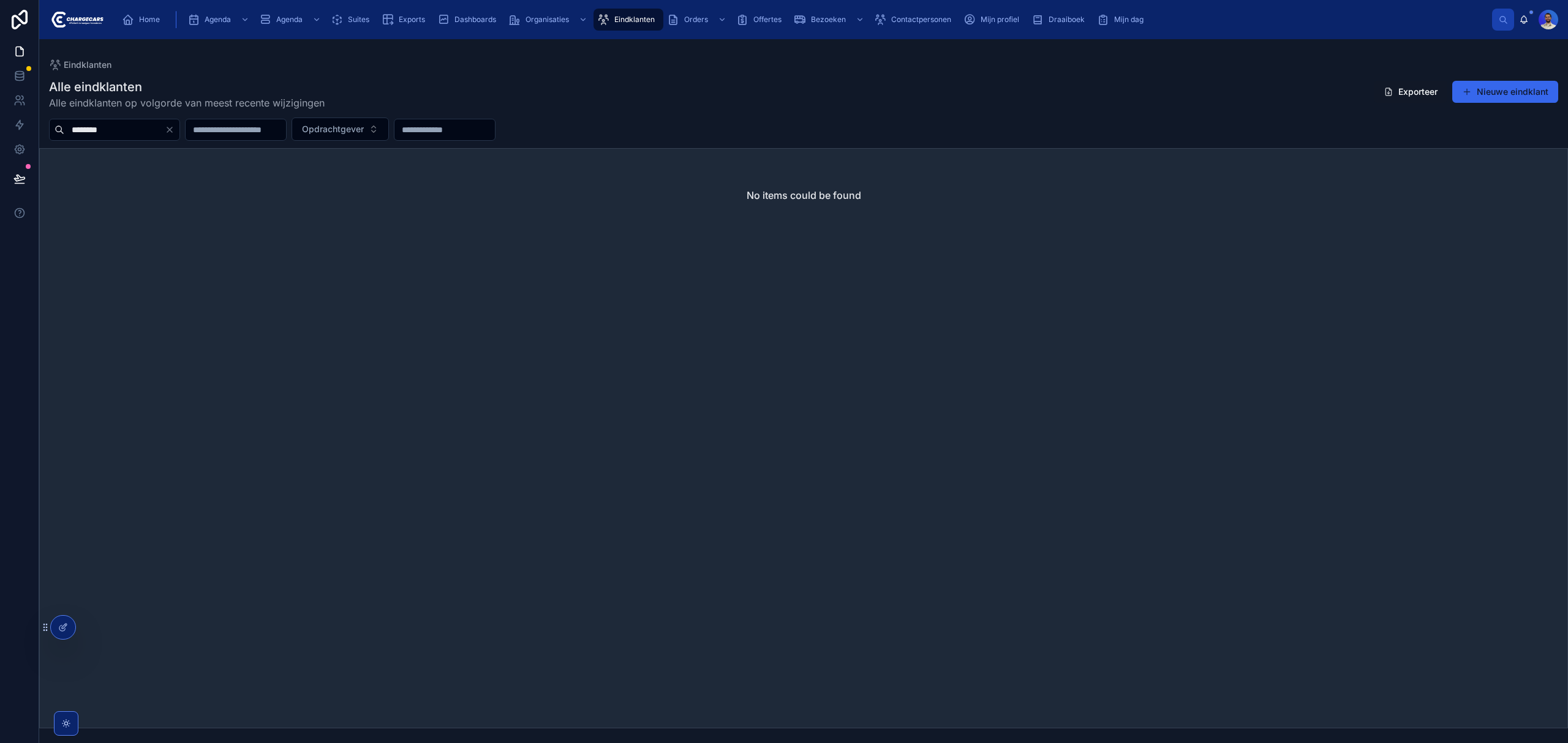
click at [127, 131] on input "********" at bounding box center [114, 129] width 101 height 17
click at [138, 134] on input "**********" at bounding box center [114, 129] width 101 height 17
click at [70, 131] on input "**********" at bounding box center [114, 129] width 101 height 17
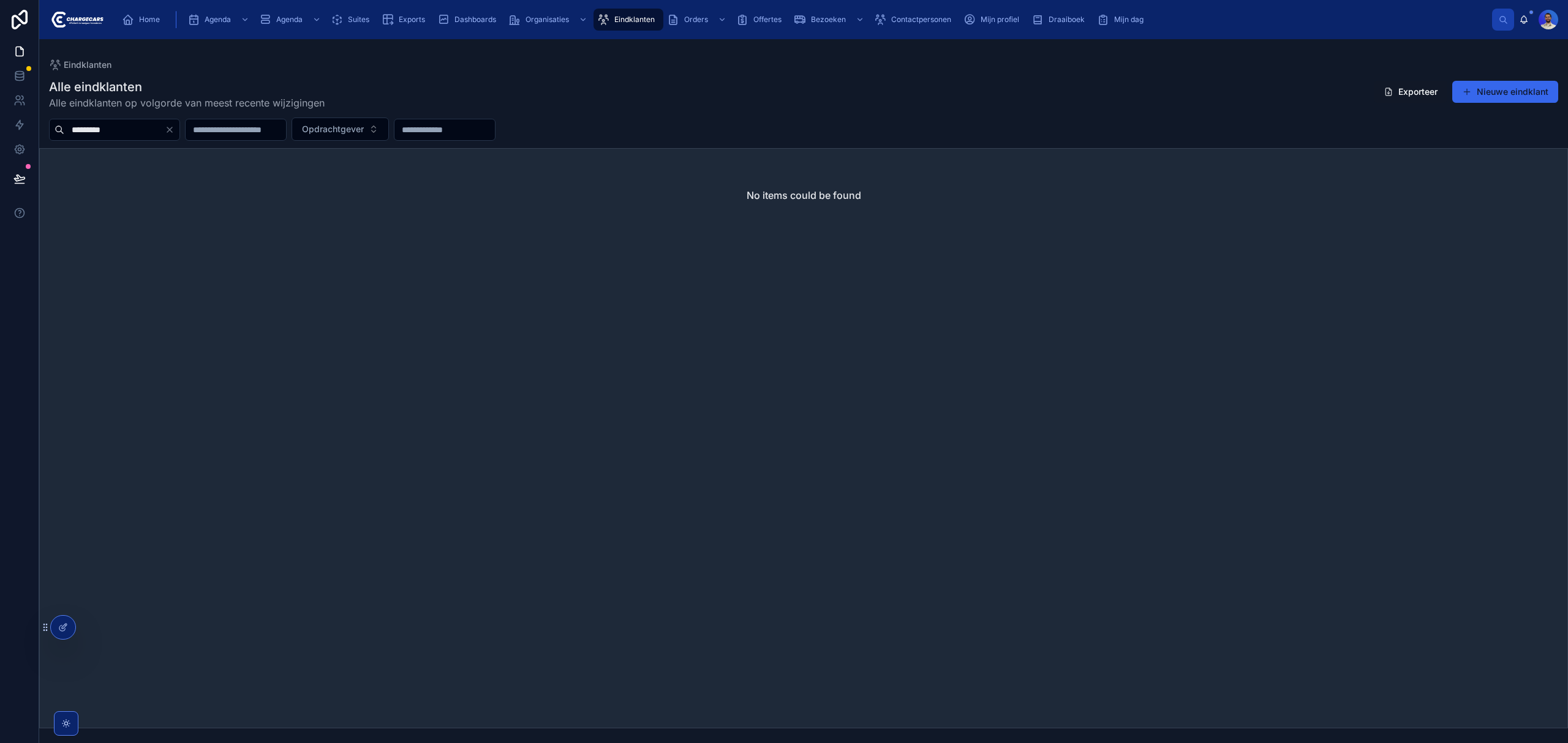
click at [149, 135] on input "*********" at bounding box center [114, 129] width 101 height 17
click at [623, 12] on div "Eindklanten" at bounding box center [629, 19] width 63 height 20
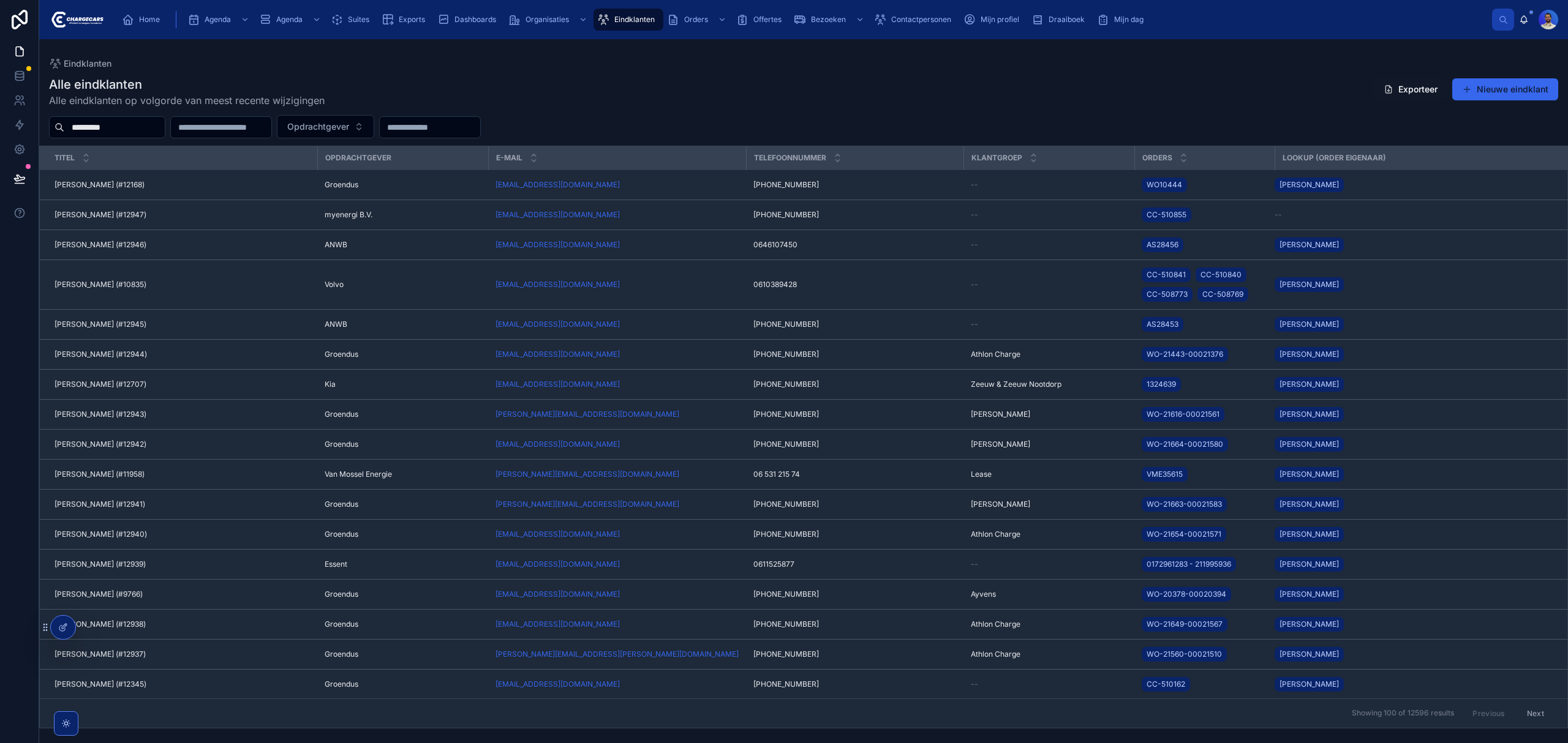
click at [135, 137] on div "*********" at bounding box center [108, 127] width 117 height 22
click at [133, 125] on input "*********" at bounding box center [114, 127] width 101 height 17
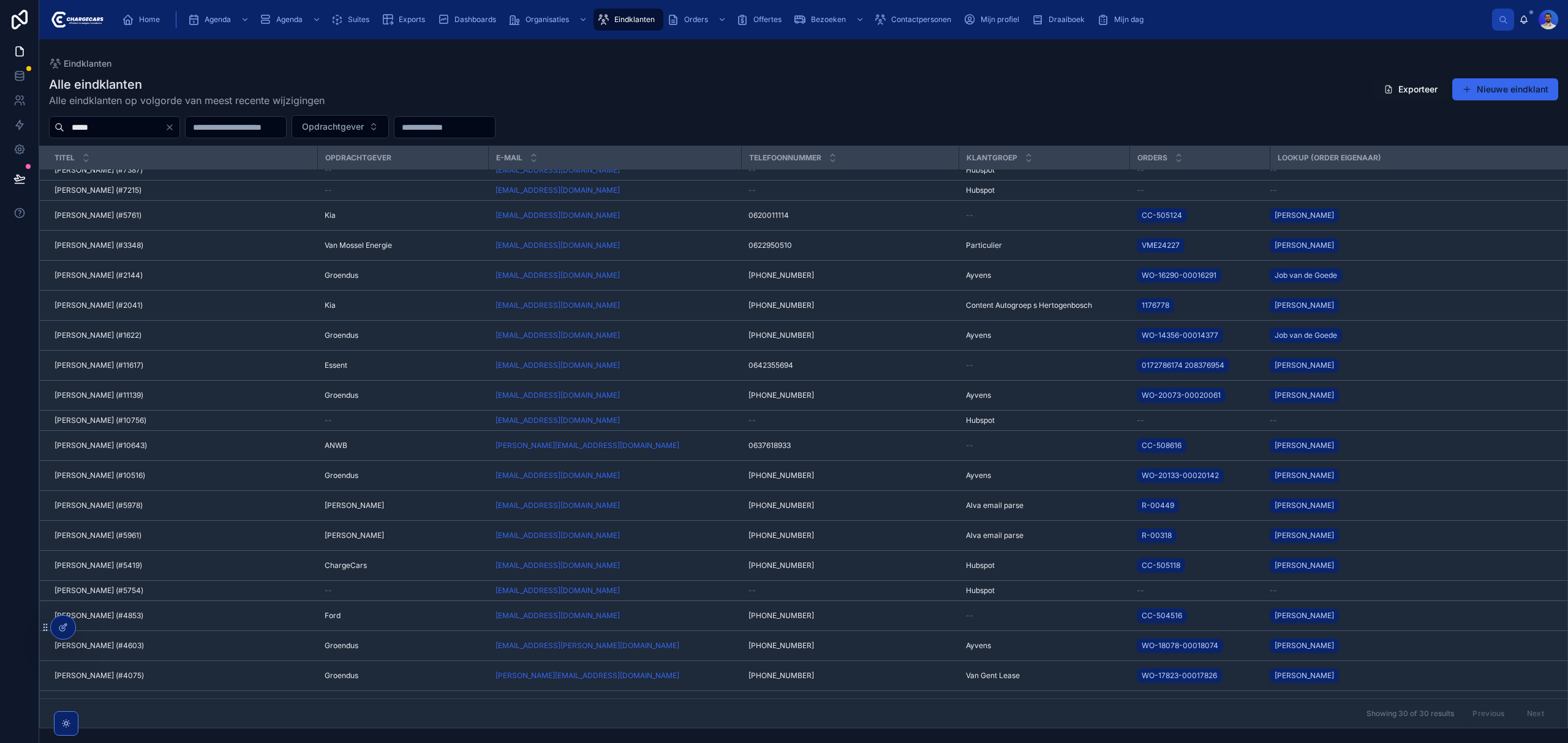
scroll to position [328, 0]
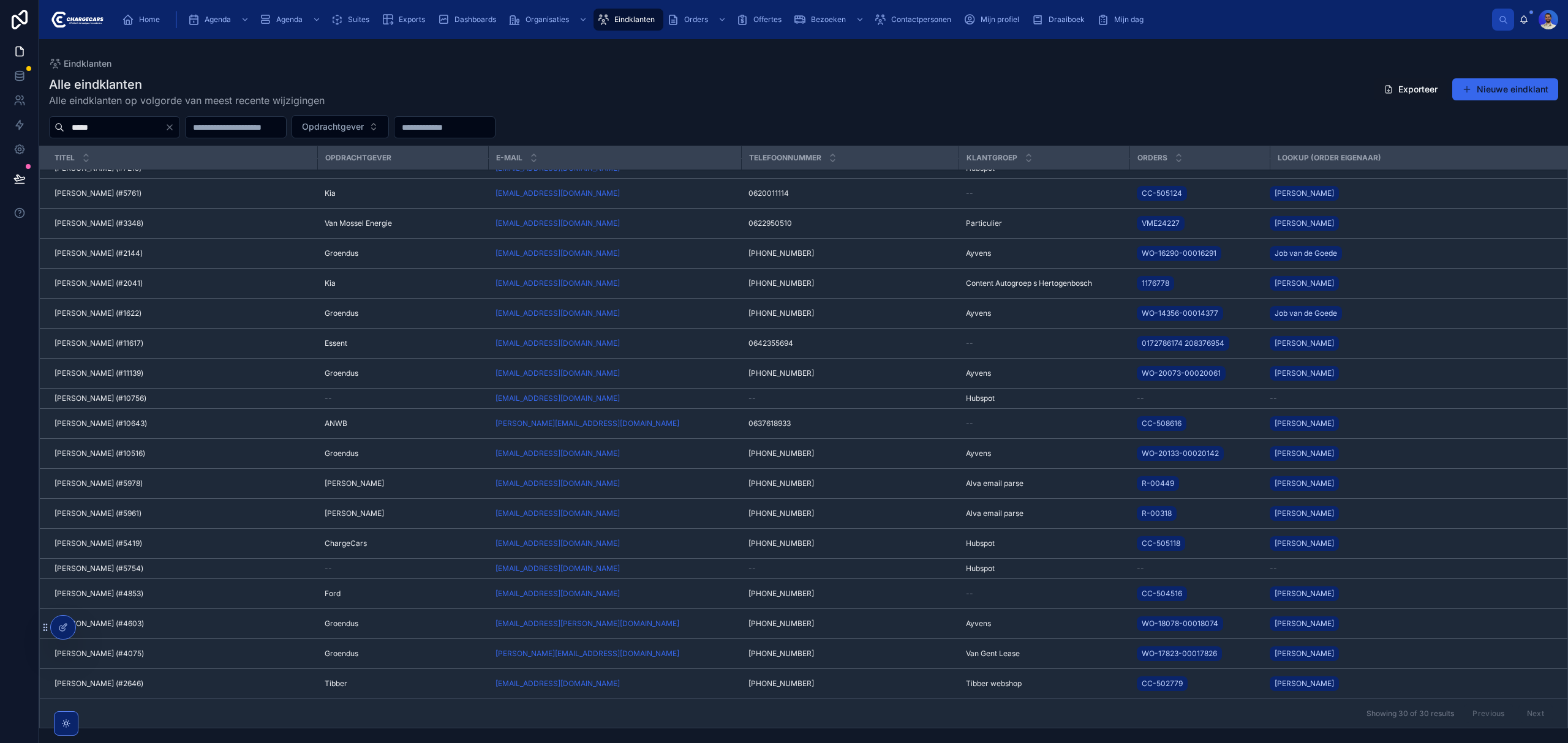
click at [111, 119] on input "*****" at bounding box center [114, 127] width 101 height 17
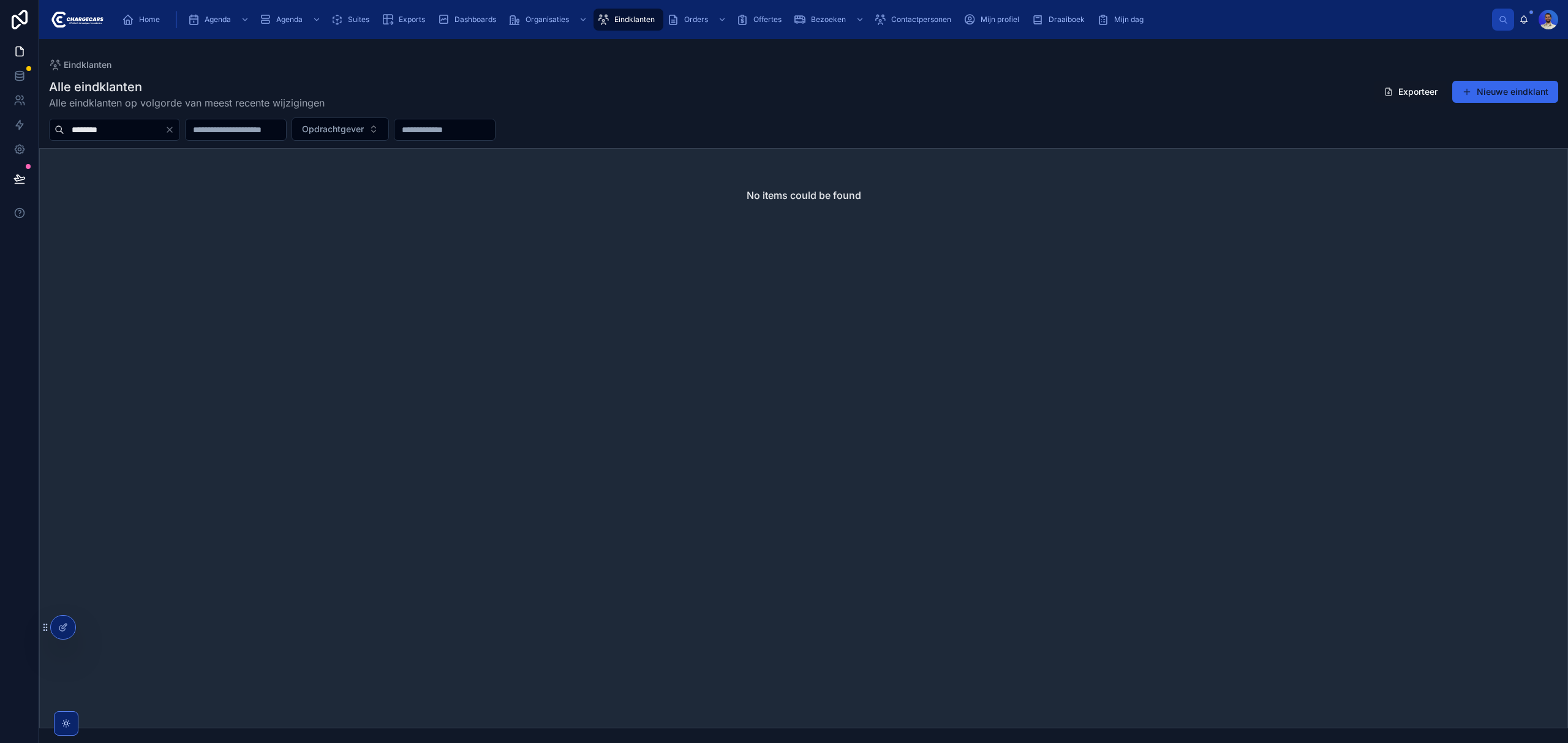
click at [134, 125] on input "********" at bounding box center [114, 129] width 101 height 17
type input "*******"
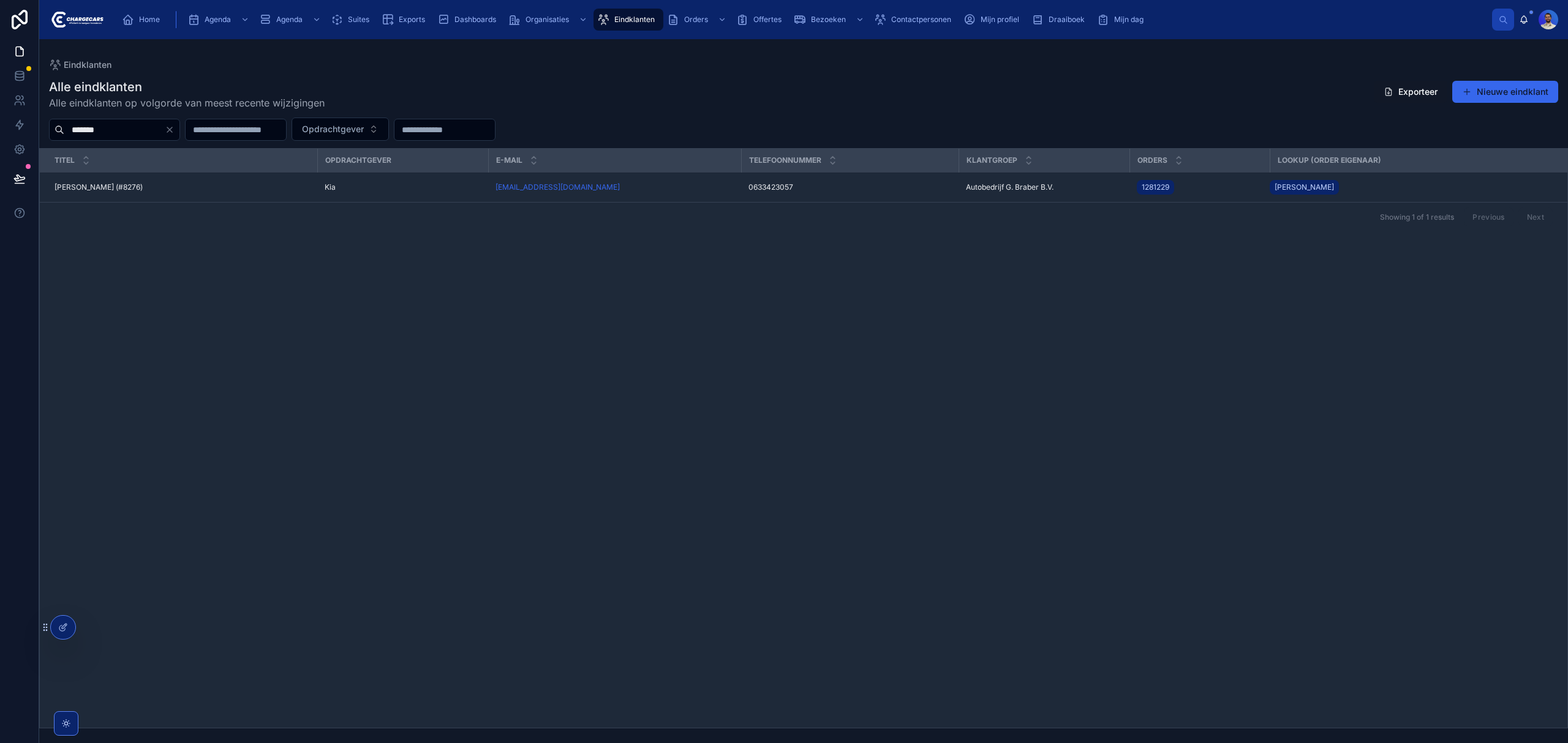
click at [216, 184] on div "[PERSON_NAME] (#8276) [PERSON_NAME] (#8276)" at bounding box center [182, 187] width 255 height 10
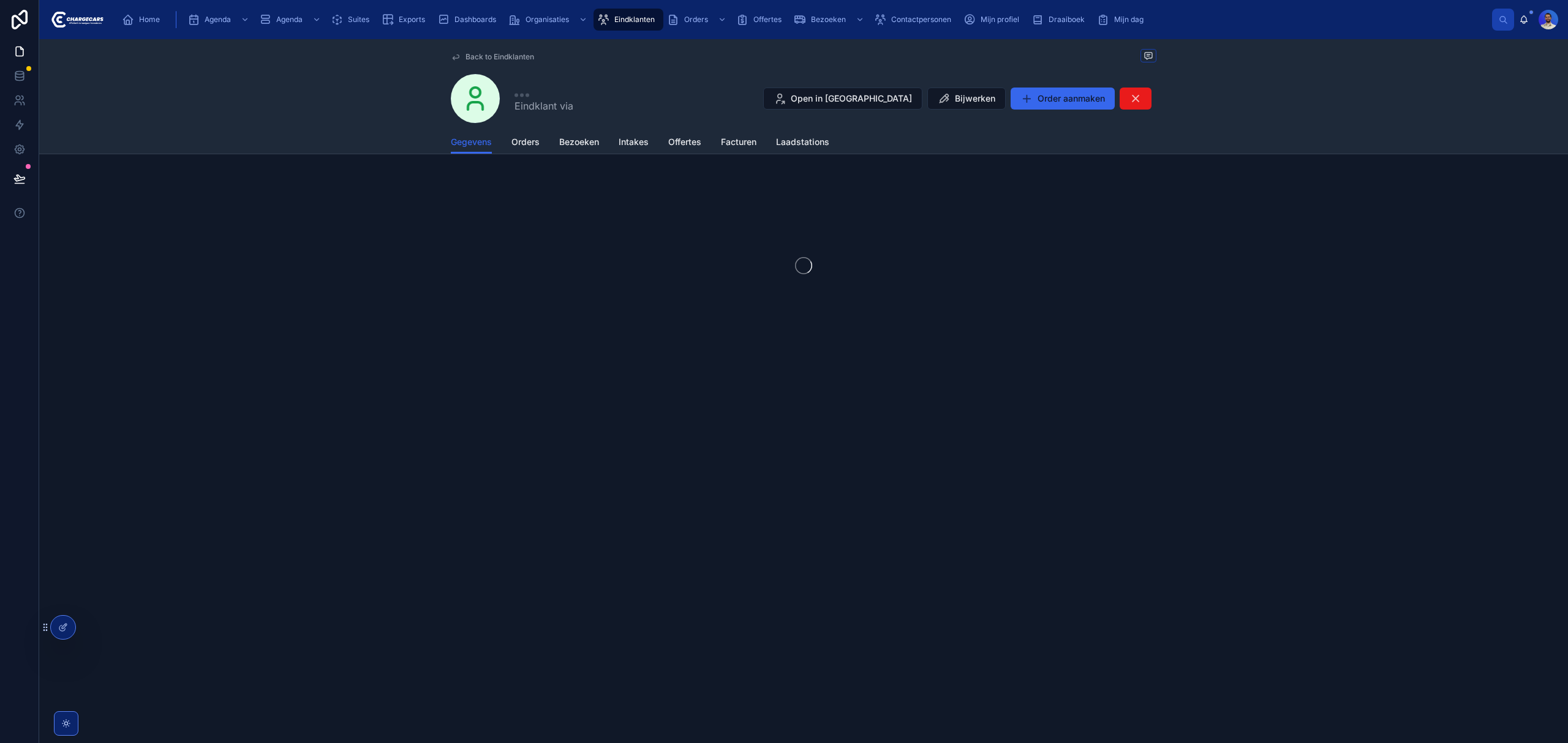
click at [529, 140] on div "Back to Eindklanten Eindklant via Open in Hubspot Bijwerken Order aanmaken Gege…" at bounding box center [803, 391] width 1528 height 704
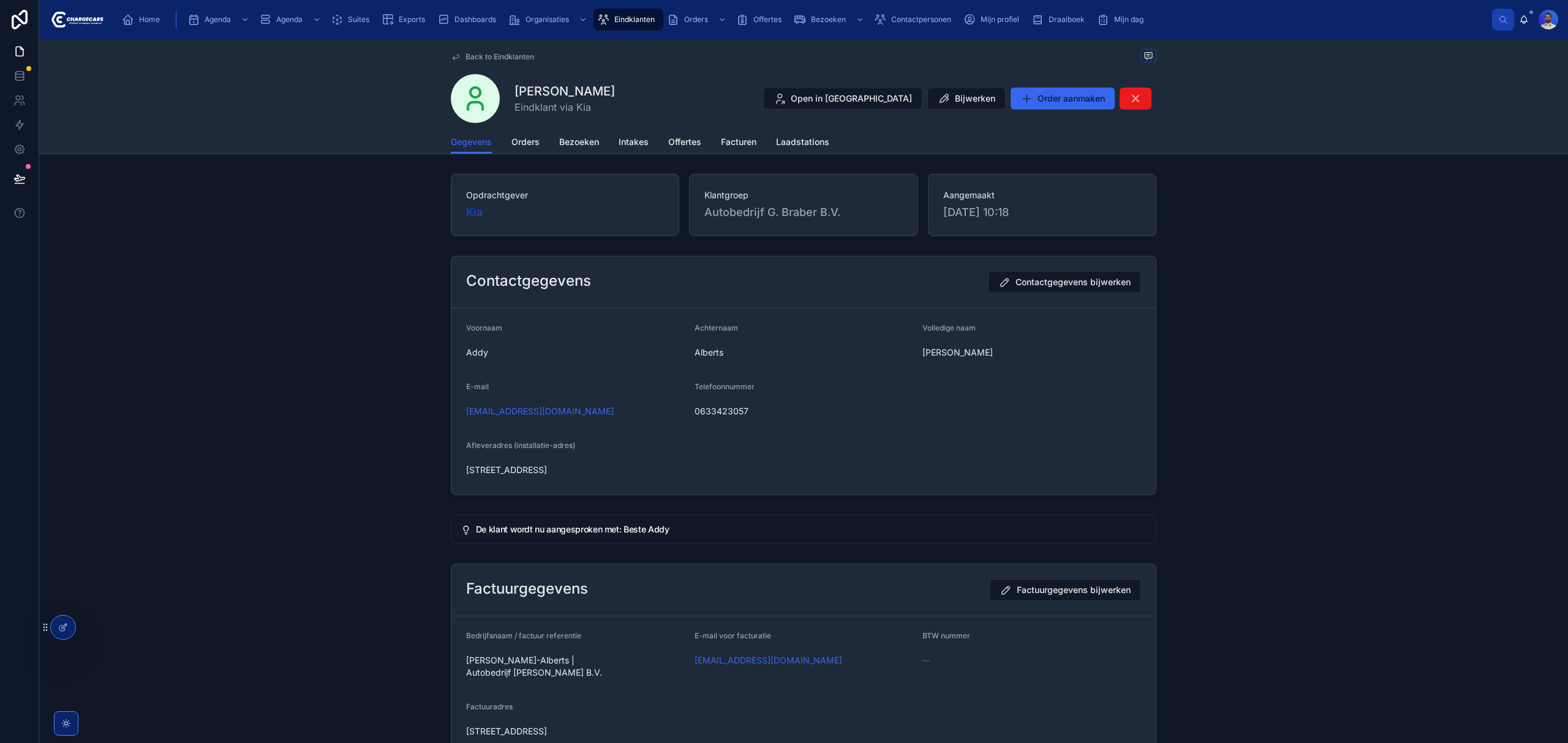
click at [528, 138] on span "Orders" at bounding box center [526, 141] width 28 height 12
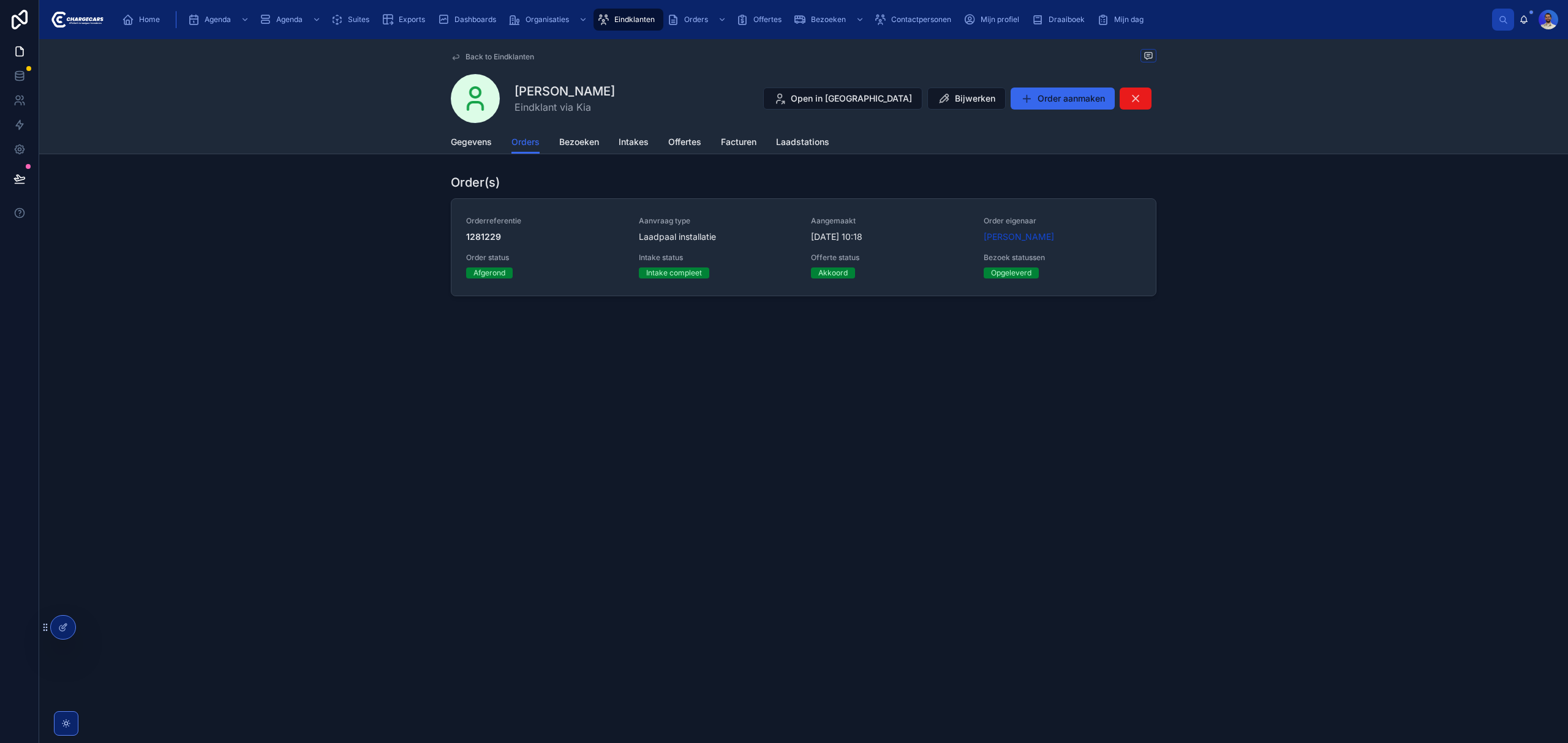
click at [772, 221] on span "Aanvraag type" at bounding box center [718, 221] width 158 height 10
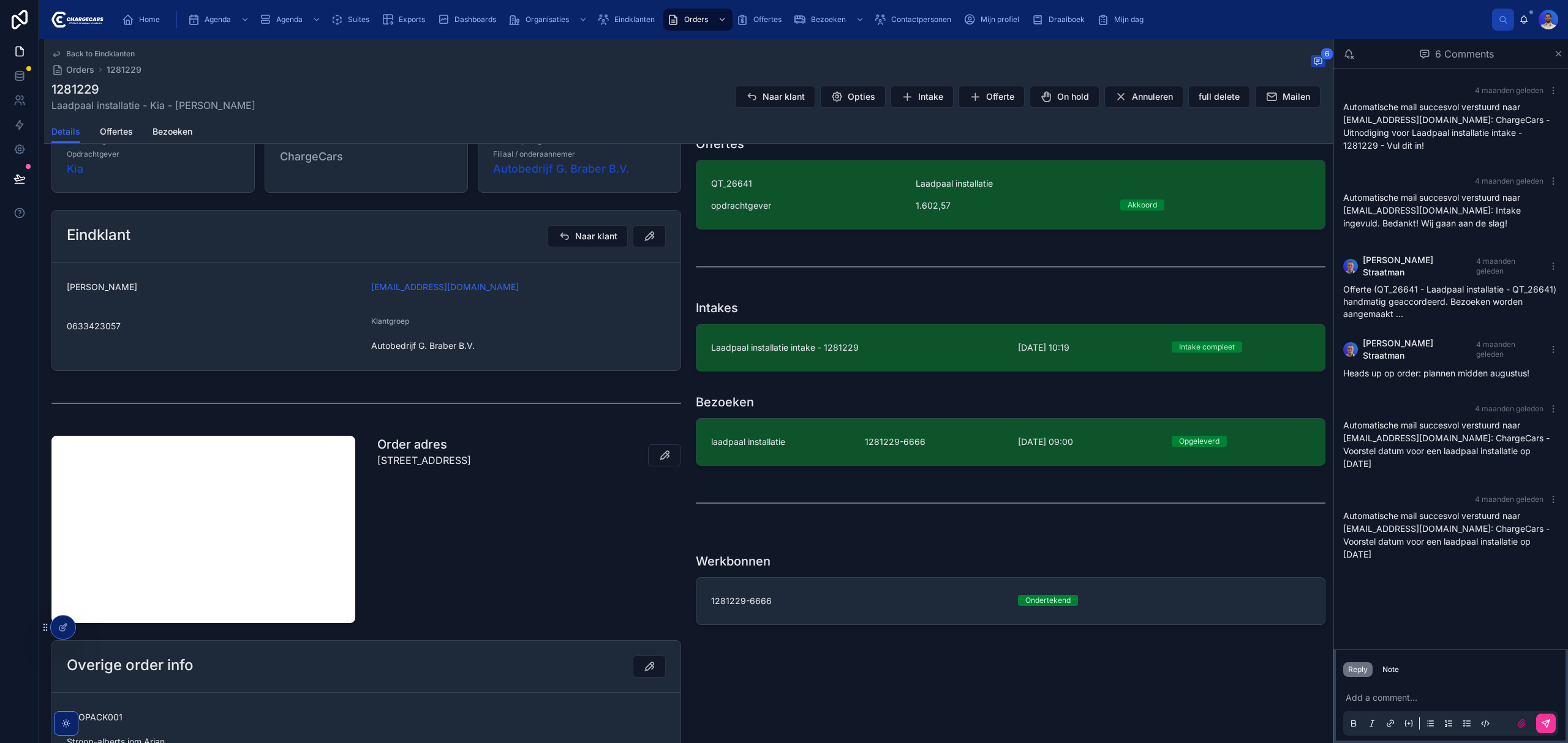
scroll to position [408, 0]
